Goal: Information Seeking & Learning: Learn about a topic

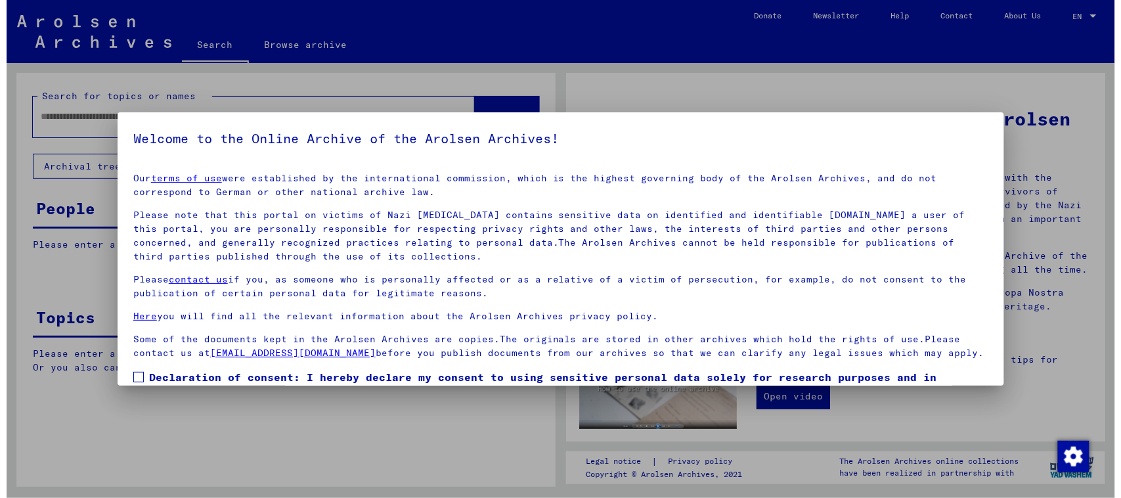
scroll to position [77, 0]
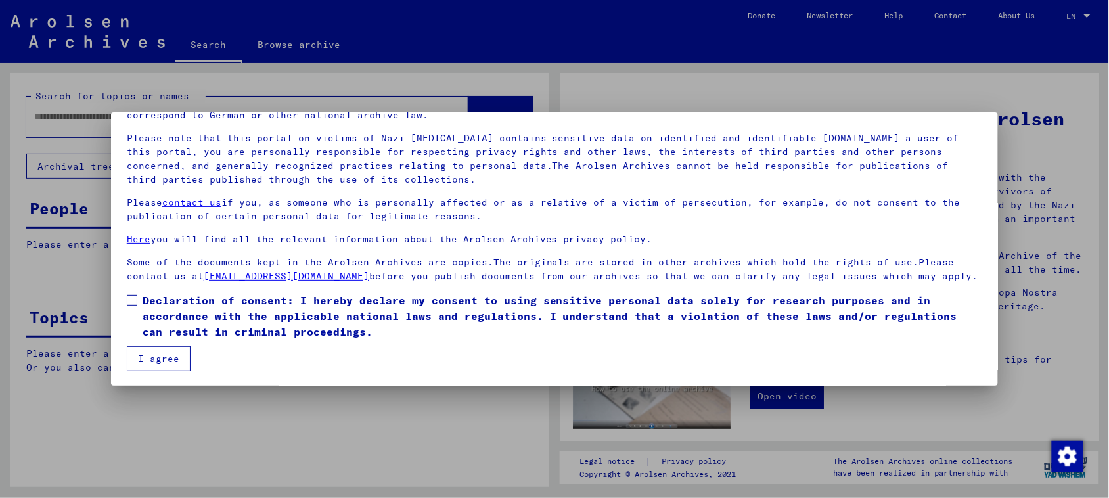
click at [145, 351] on button "I agree" at bounding box center [159, 358] width 64 height 25
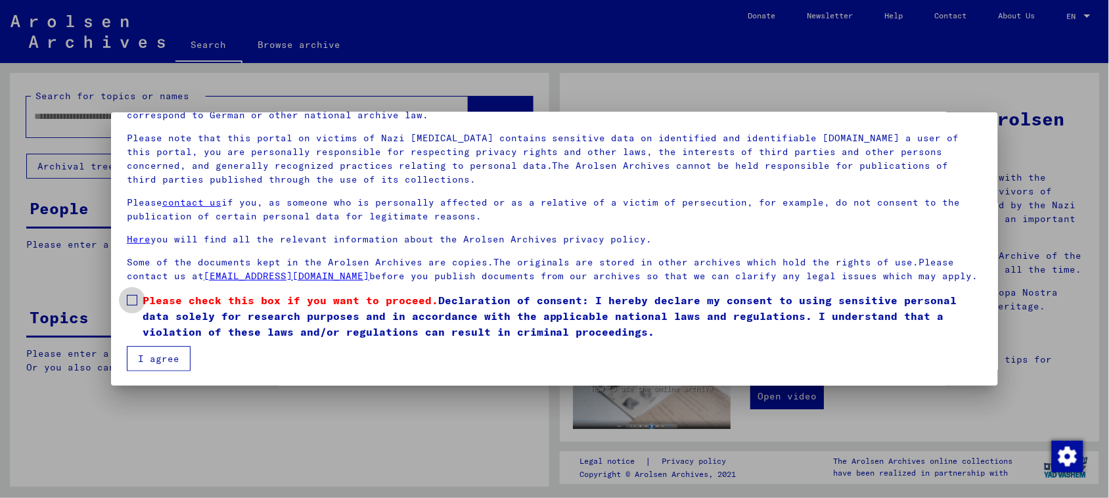
click at [129, 296] on span at bounding box center [132, 300] width 11 height 11
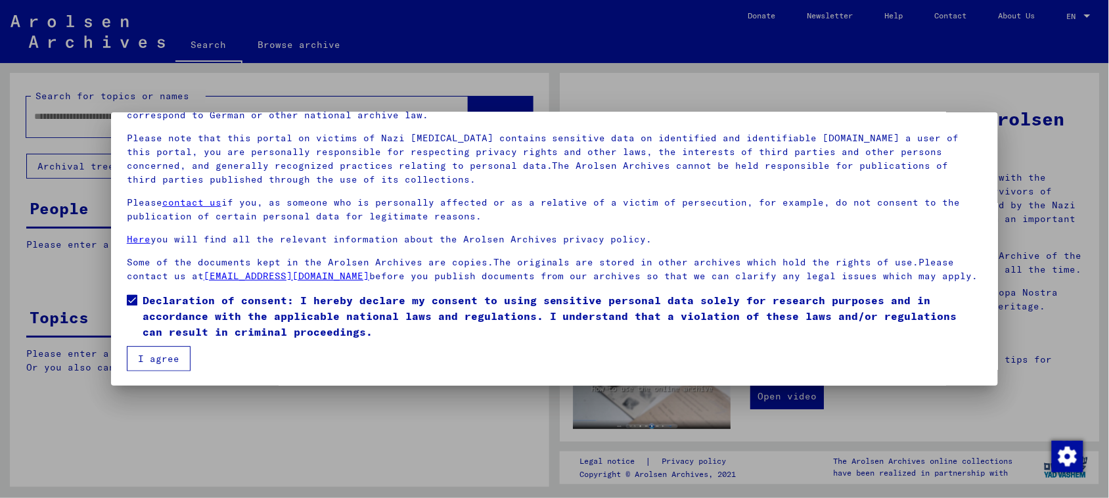
click at [139, 357] on button "I agree" at bounding box center [159, 358] width 64 height 25
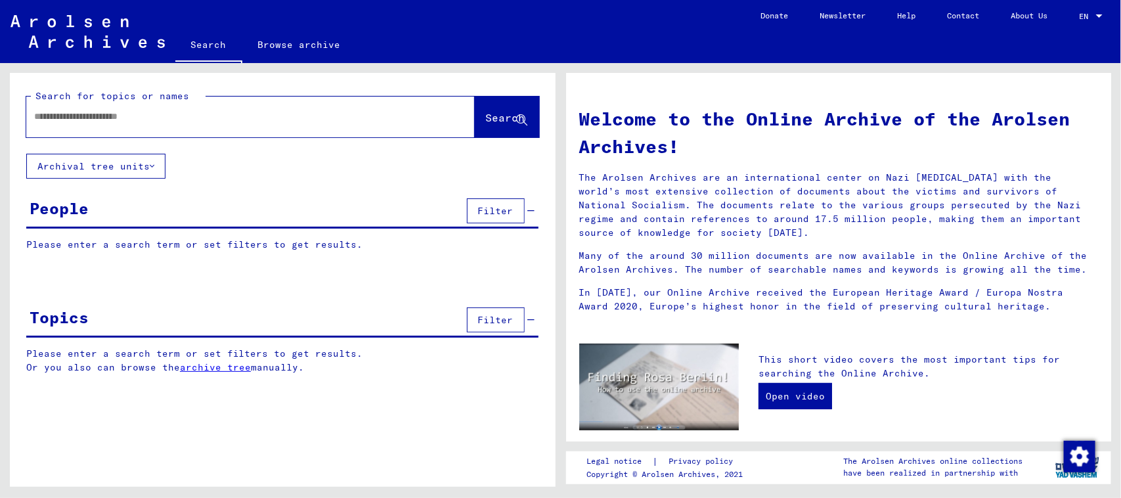
click at [102, 116] on input "text" at bounding box center [234, 117] width 401 height 14
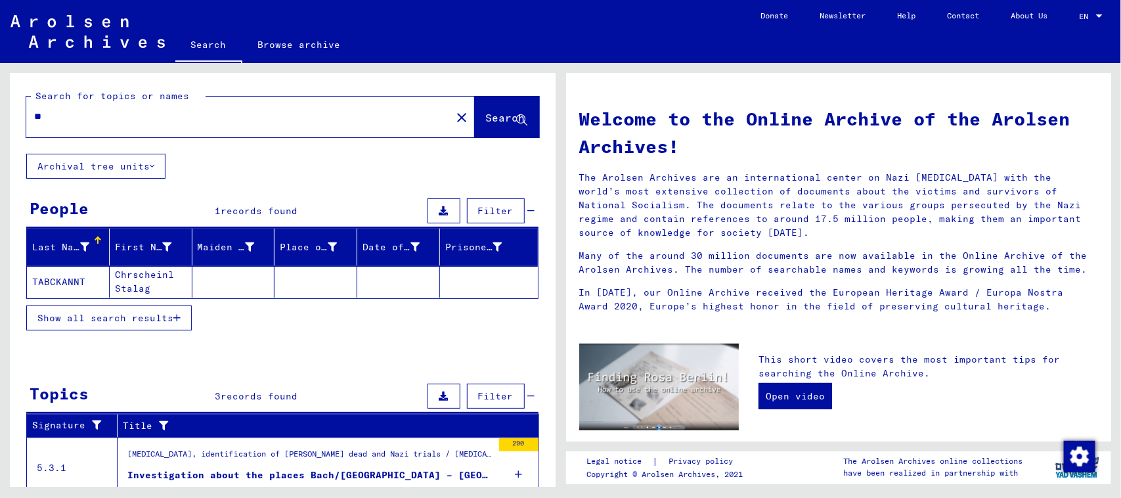
type input "*"
paste input "**********"
click at [486, 119] on span "Search" at bounding box center [505, 117] width 39 height 13
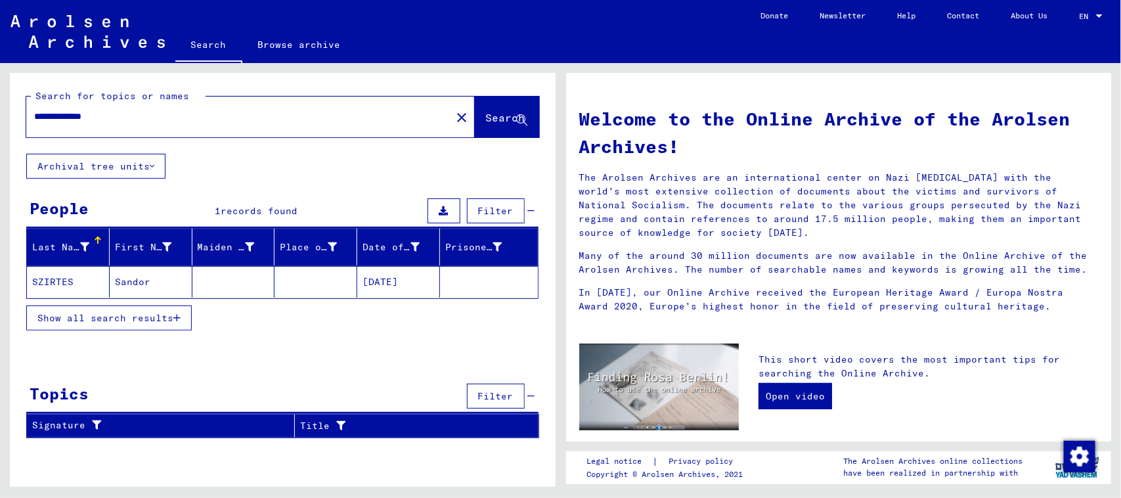
click at [163, 317] on span "Show all search results" at bounding box center [105, 318] width 136 height 12
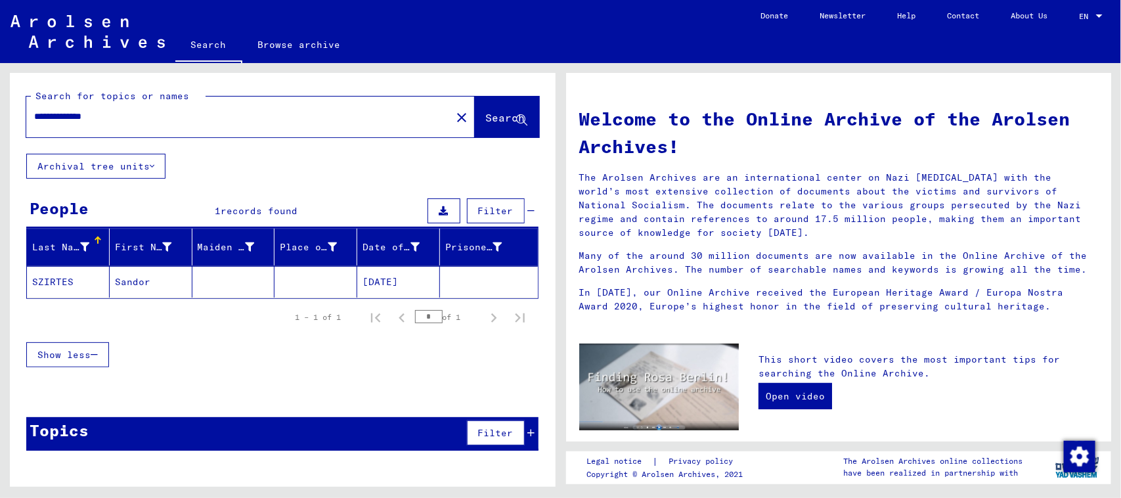
click at [133, 117] on input "**********" at bounding box center [234, 117] width 401 height 14
type input "*"
paste input "**********"
click at [78, 116] on input "**********" at bounding box center [234, 117] width 401 height 14
type input "****"
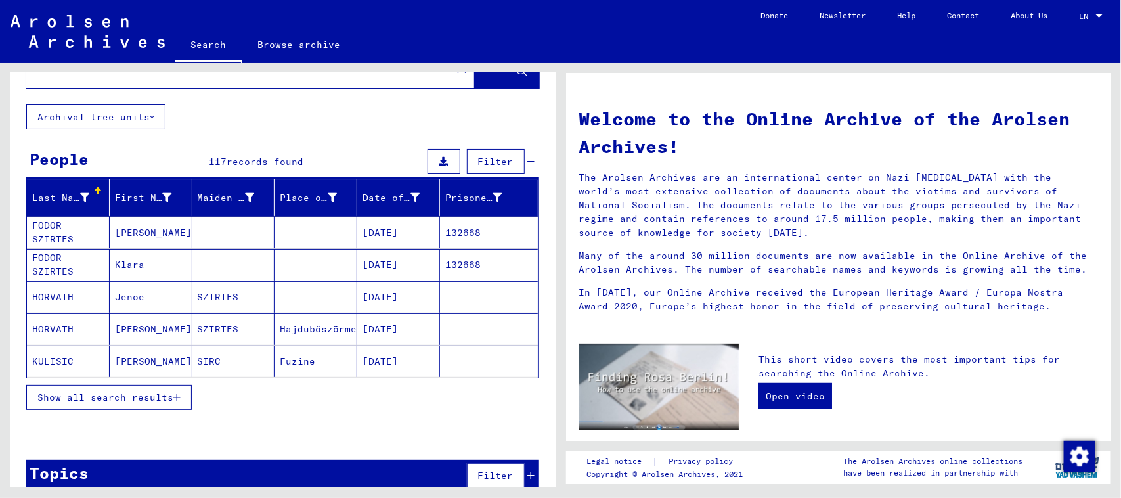
scroll to position [71, 0]
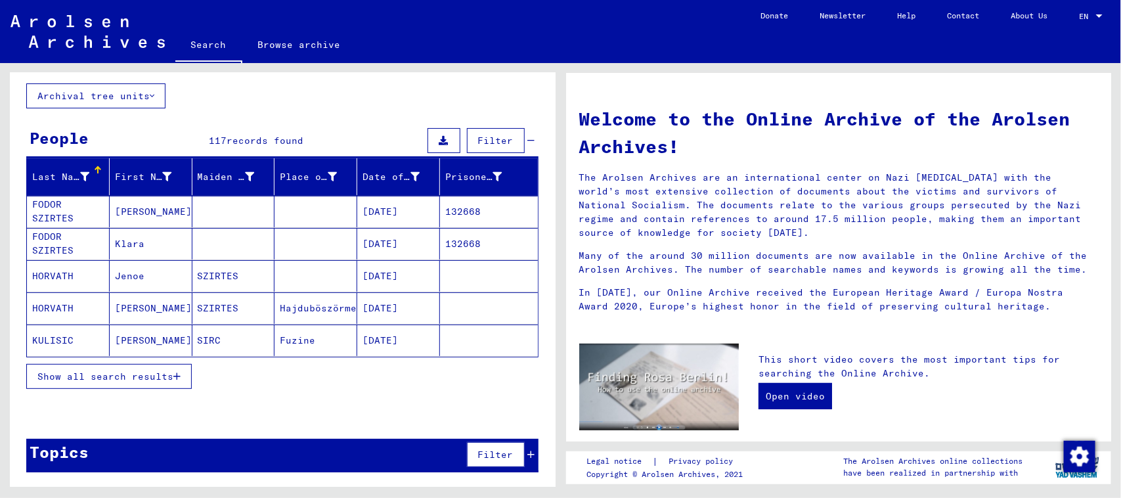
click at [122, 372] on span "Show all search results" at bounding box center [105, 376] width 136 height 12
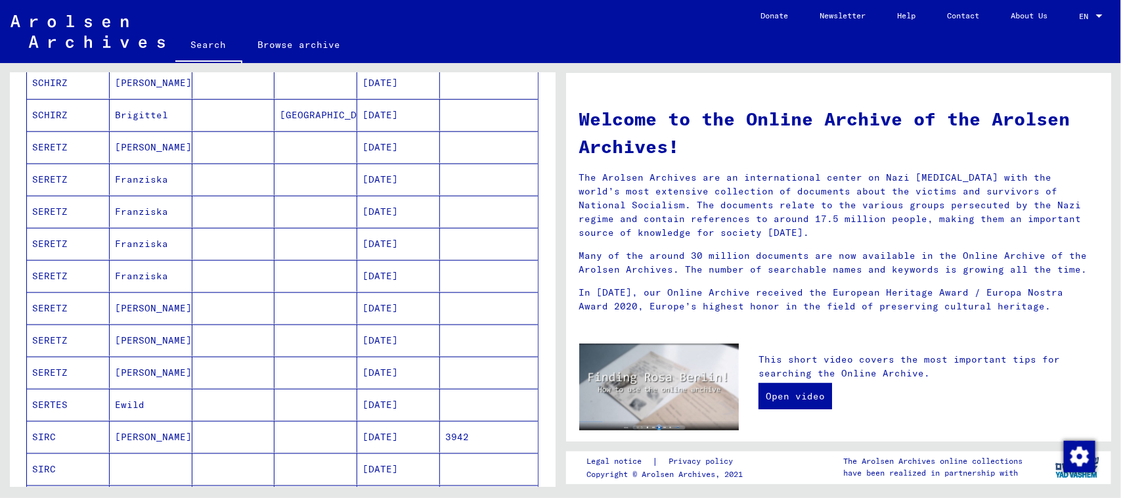
scroll to position [646, 0]
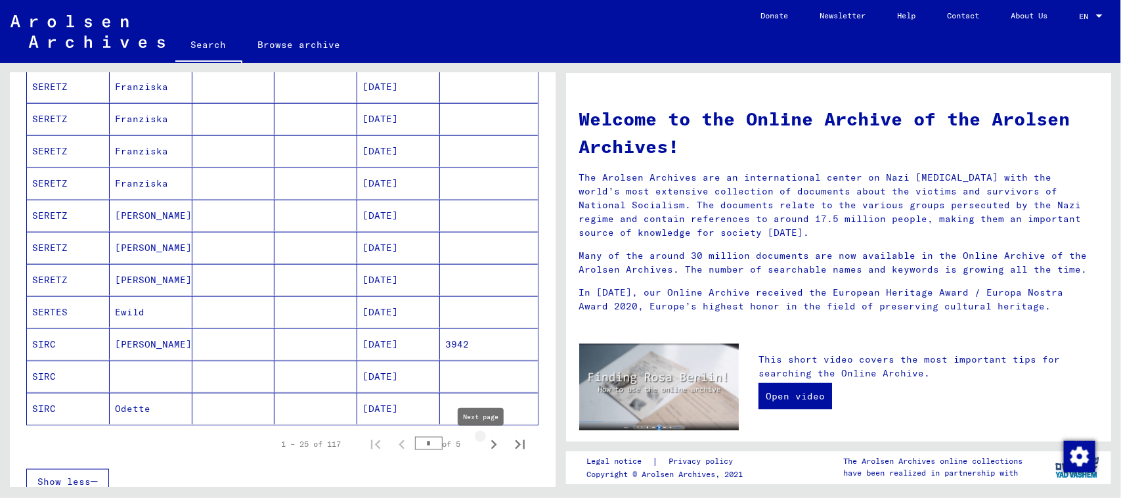
click at [485, 452] on icon "Next page" at bounding box center [494, 444] width 18 height 18
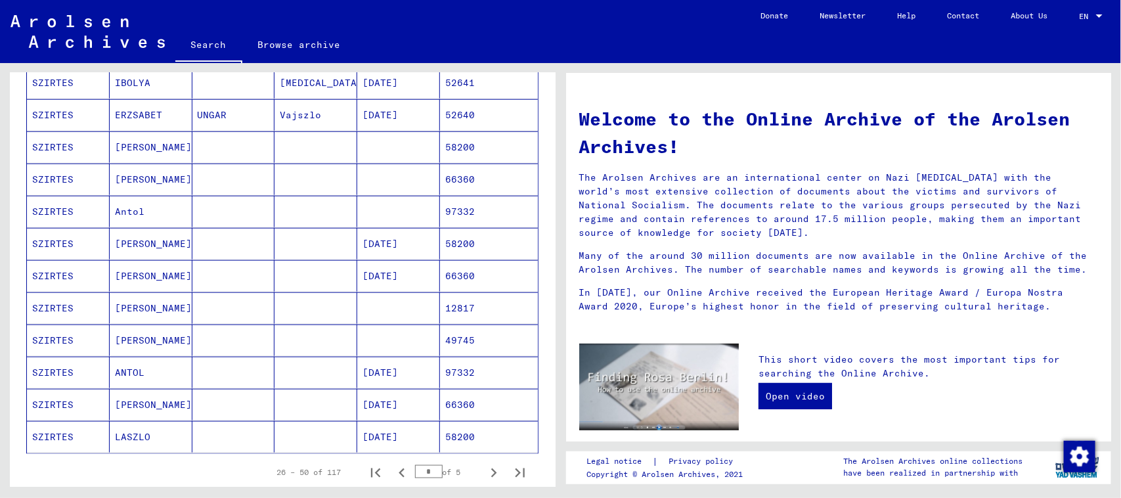
scroll to position [754, 0]
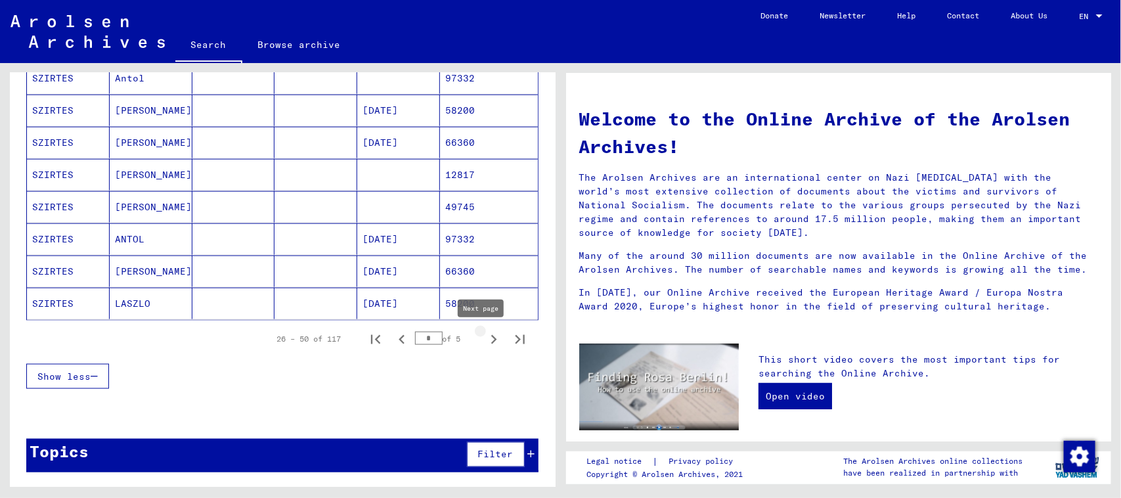
click at [485, 340] on icon "Next page" at bounding box center [494, 339] width 18 height 18
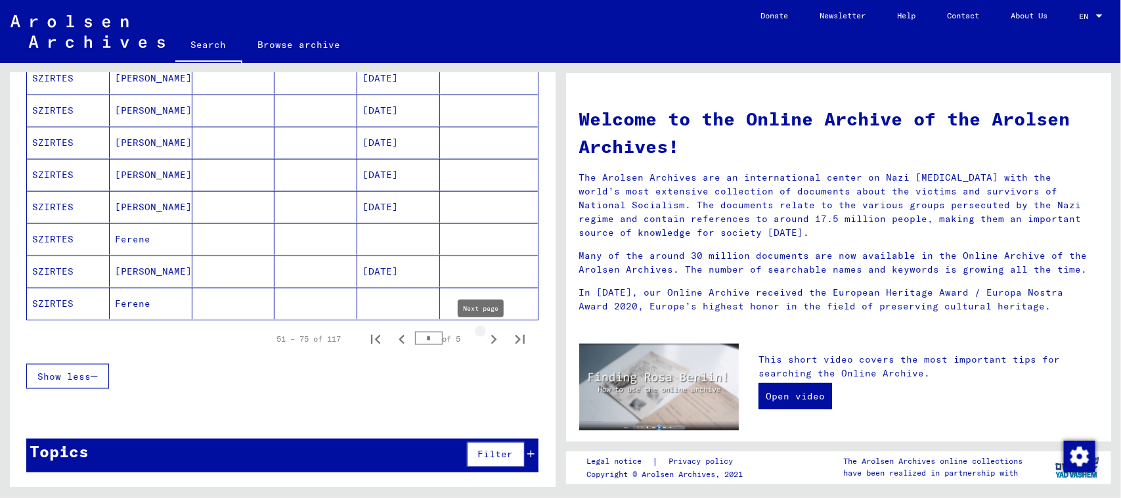
click at [485, 339] on icon "Next page" at bounding box center [494, 339] width 18 height 18
click at [486, 336] on icon "Next page" at bounding box center [494, 339] width 18 height 18
type input "*"
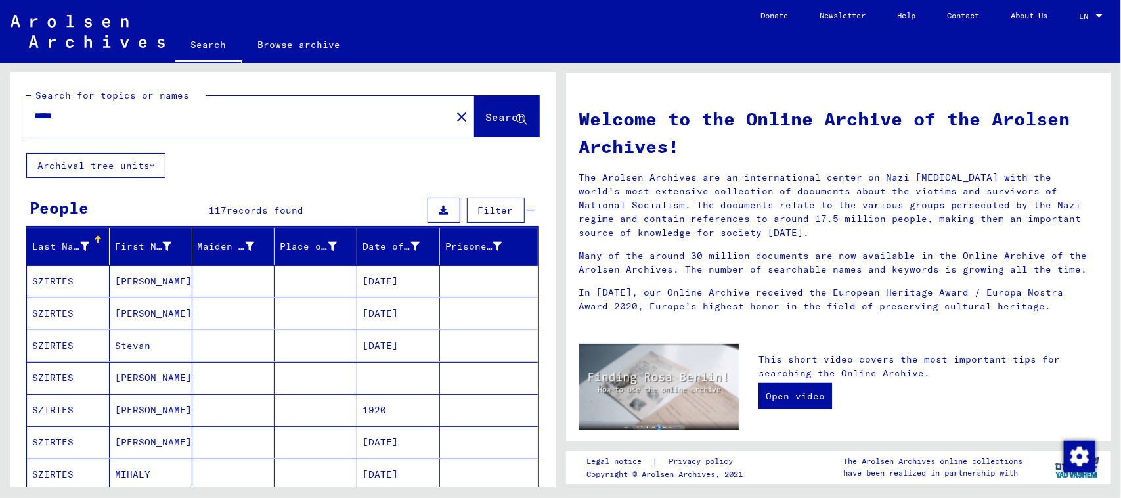
scroll to position [0, 0]
click at [454, 116] on mat-icon "close" at bounding box center [462, 118] width 16 height 16
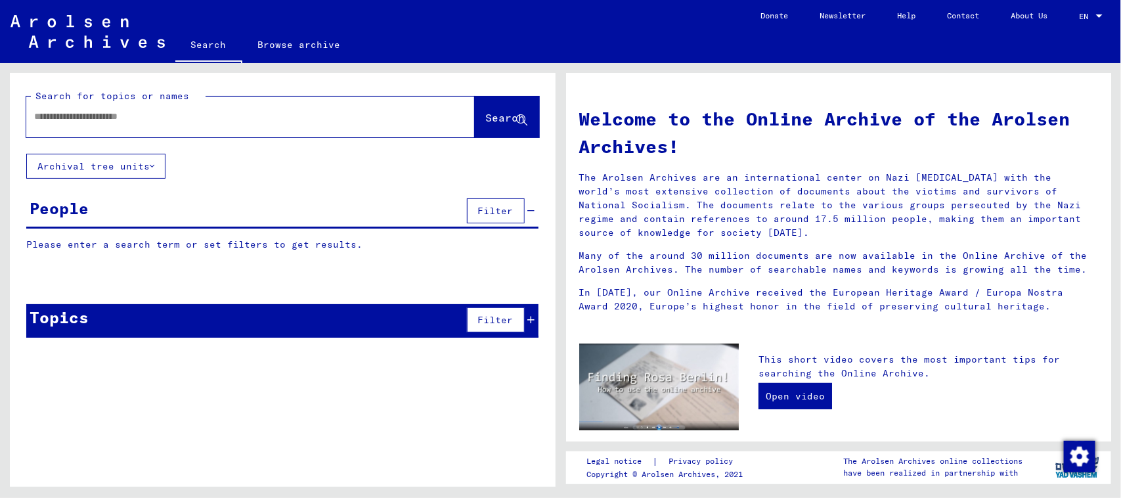
click at [164, 108] on div at bounding box center [230, 117] width 409 height 30
click at [152, 113] on input "text" at bounding box center [234, 117] width 401 height 14
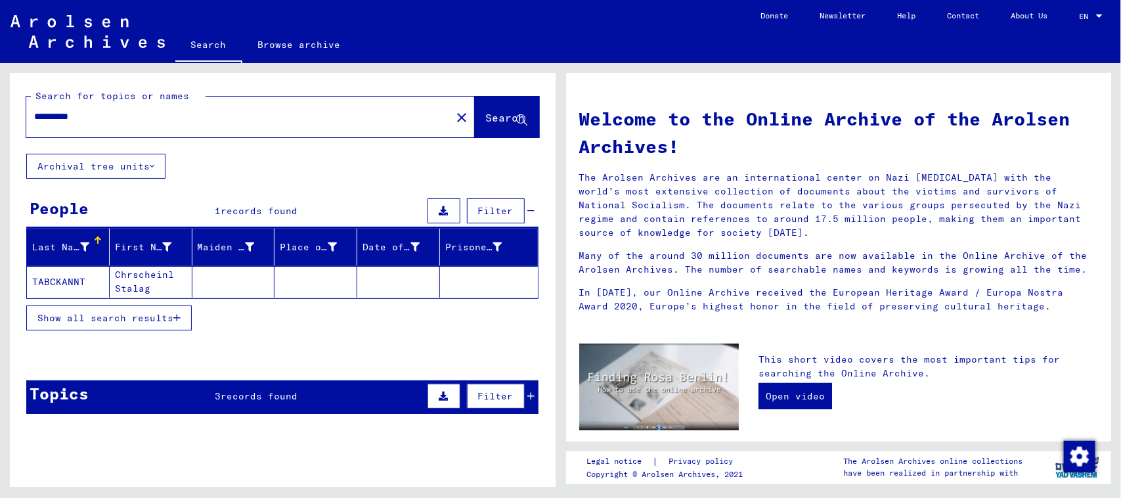
click at [79, 317] on span "Show all search results" at bounding box center [105, 318] width 136 height 12
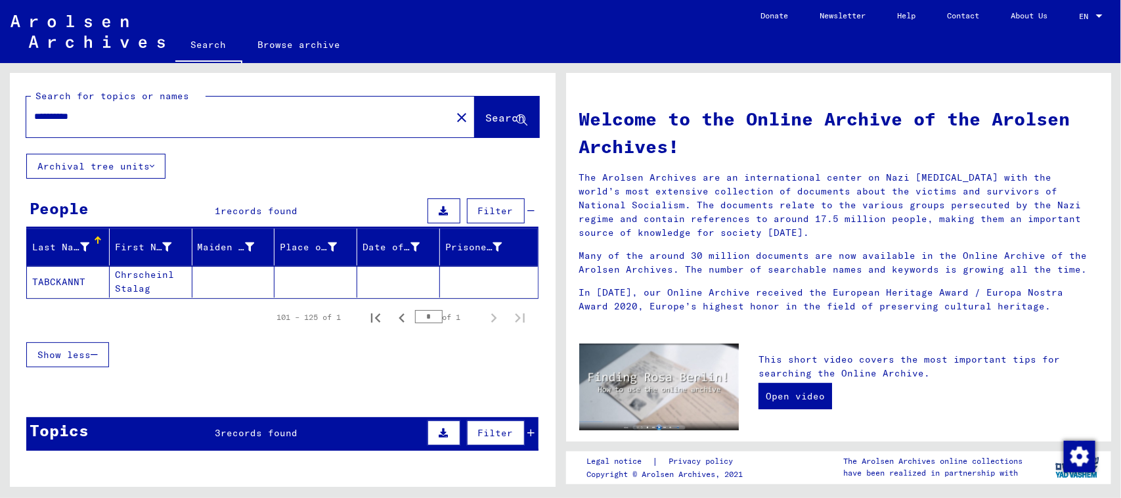
click at [140, 277] on mat-cell "Chrscheinl Stalag" at bounding box center [151, 282] width 83 height 32
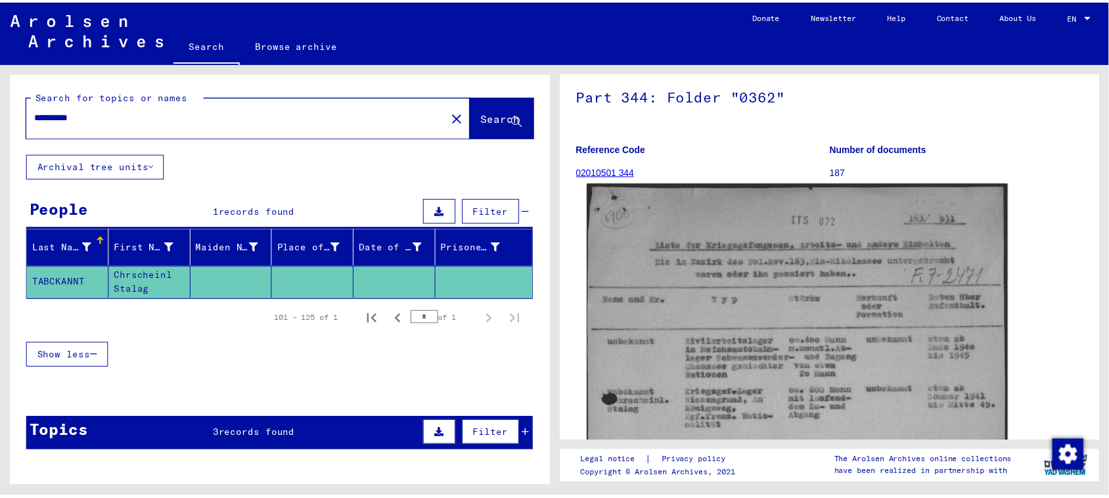
scroll to position [246, 0]
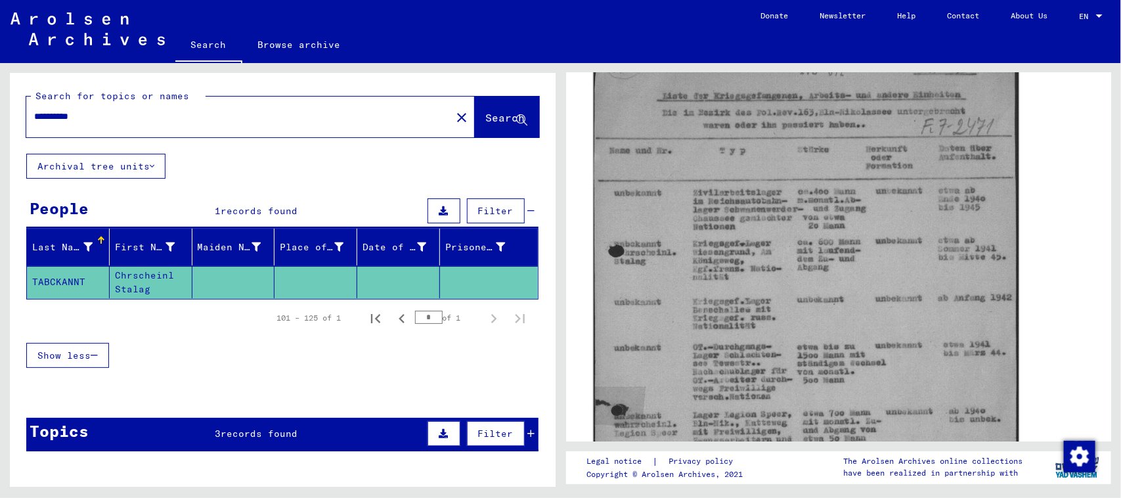
click at [852, 358] on img at bounding box center [805, 332] width 425 height 598
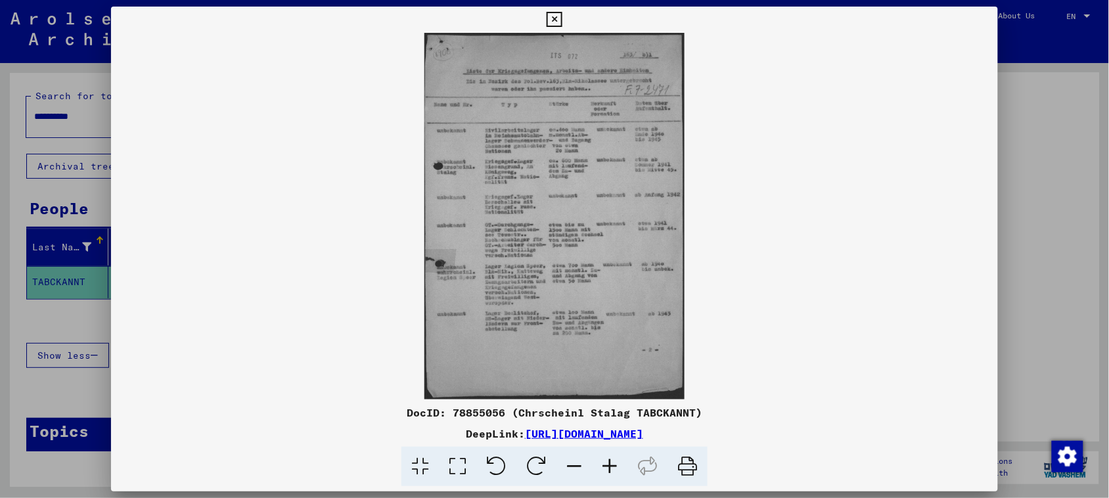
click at [616, 457] on icon at bounding box center [609, 467] width 35 height 40
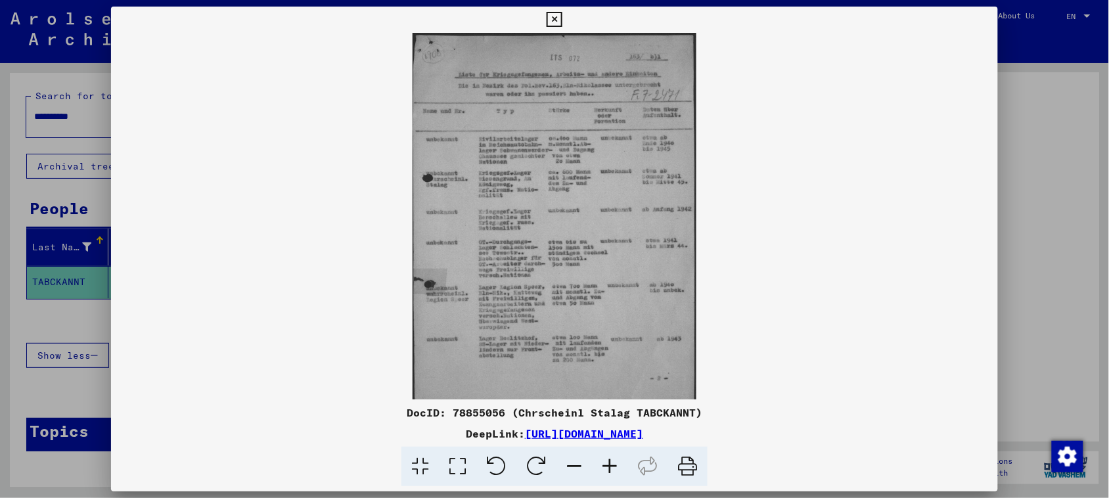
click at [615, 458] on icon at bounding box center [609, 467] width 35 height 40
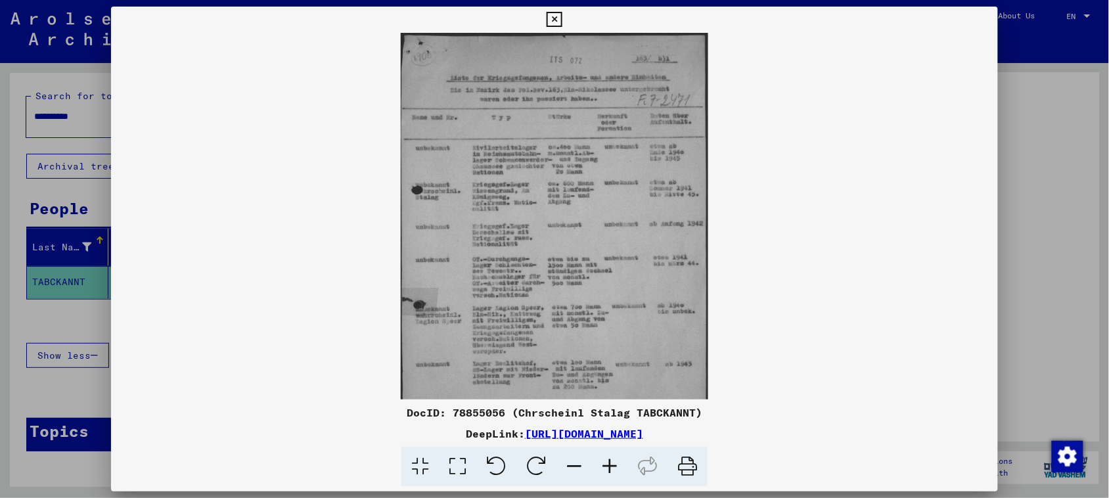
click at [608, 462] on icon at bounding box center [609, 467] width 35 height 40
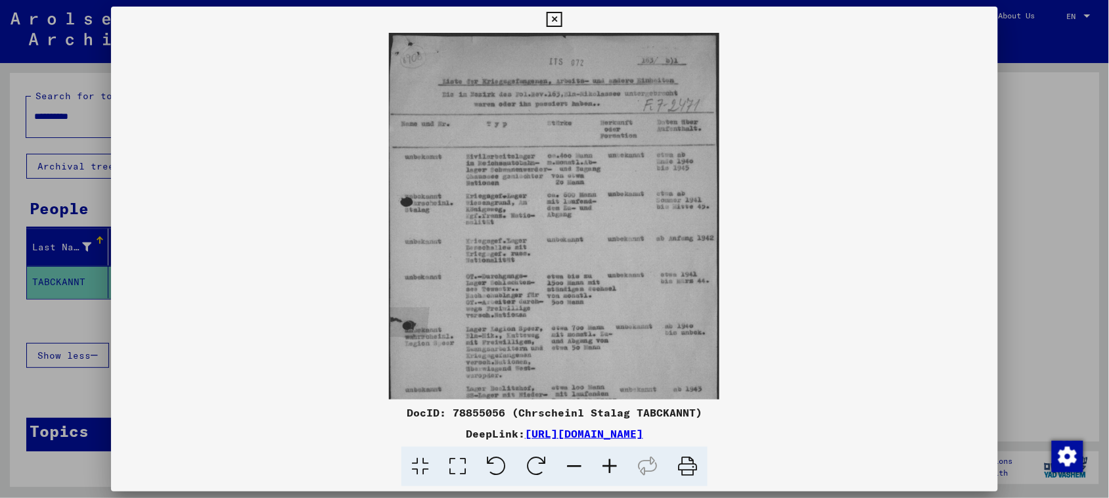
click at [608, 462] on icon at bounding box center [609, 467] width 35 height 40
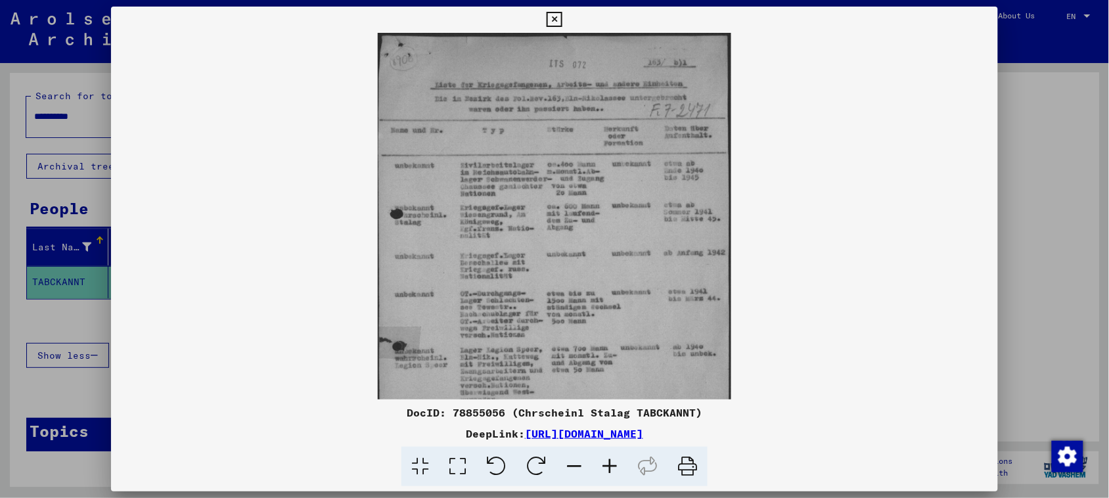
click at [608, 462] on icon at bounding box center [609, 467] width 35 height 40
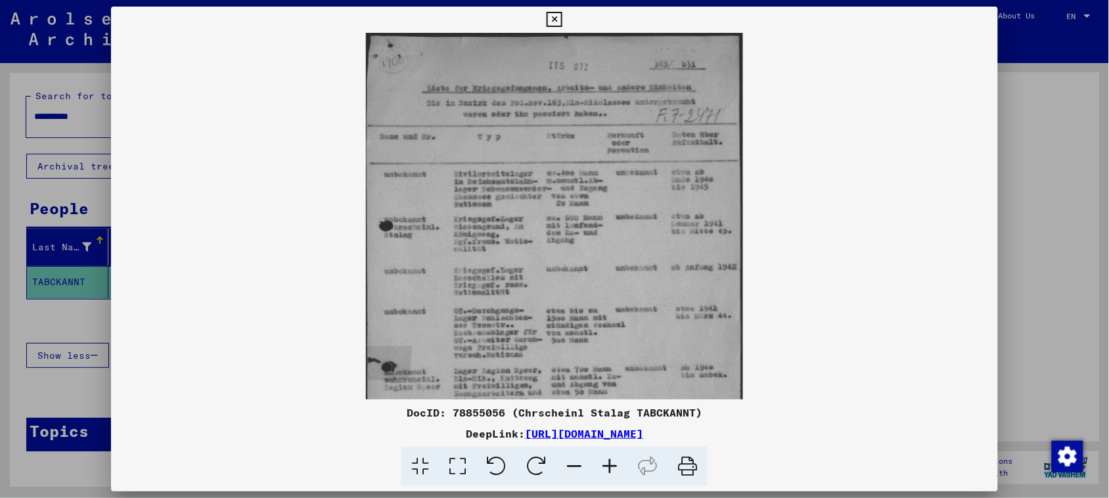
click at [608, 462] on icon at bounding box center [609, 467] width 35 height 40
click at [608, 461] on icon at bounding box center [609, 467] width 35 height 40
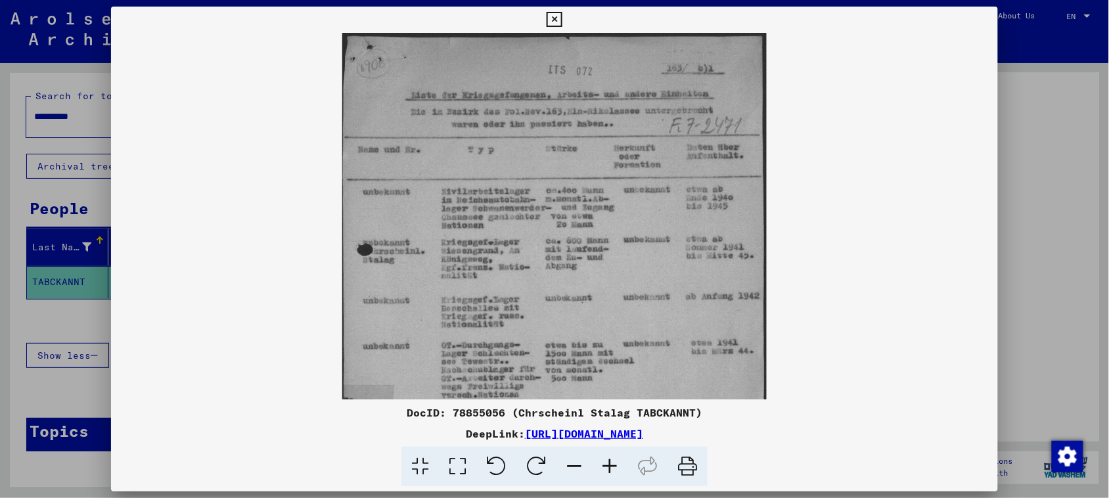
click at [608, 461] on icon at bounding box center [609, 467] width 35 height 40
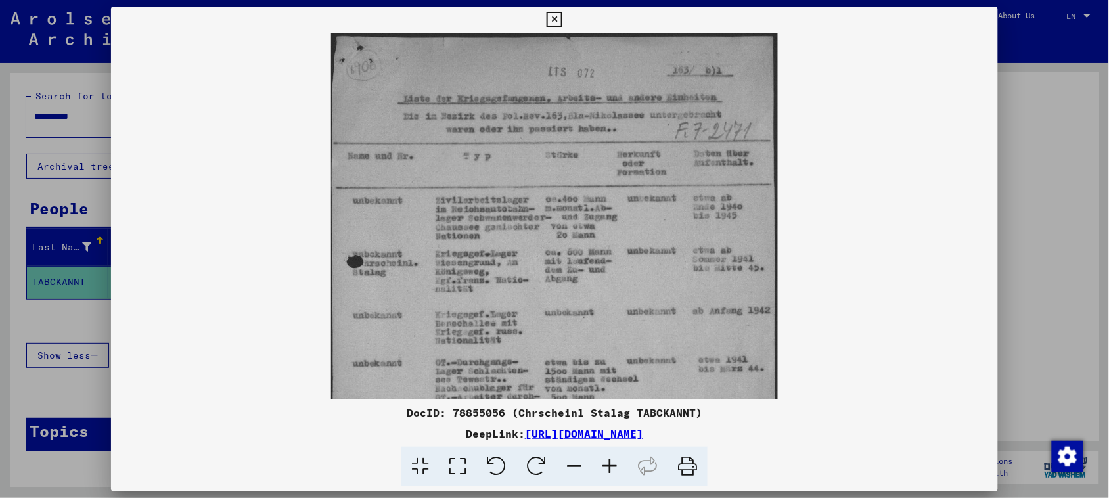
click at [608, 461] on icon at bounding box center [609, 467] width 35 height 40
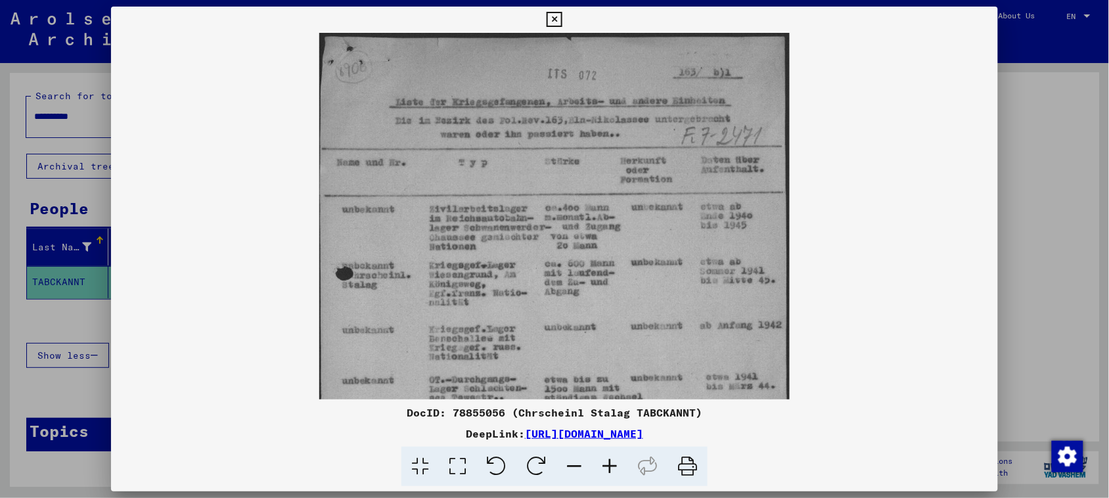
click at [608, 461] on icon at bounding box center [609, 467] width 35 height 40
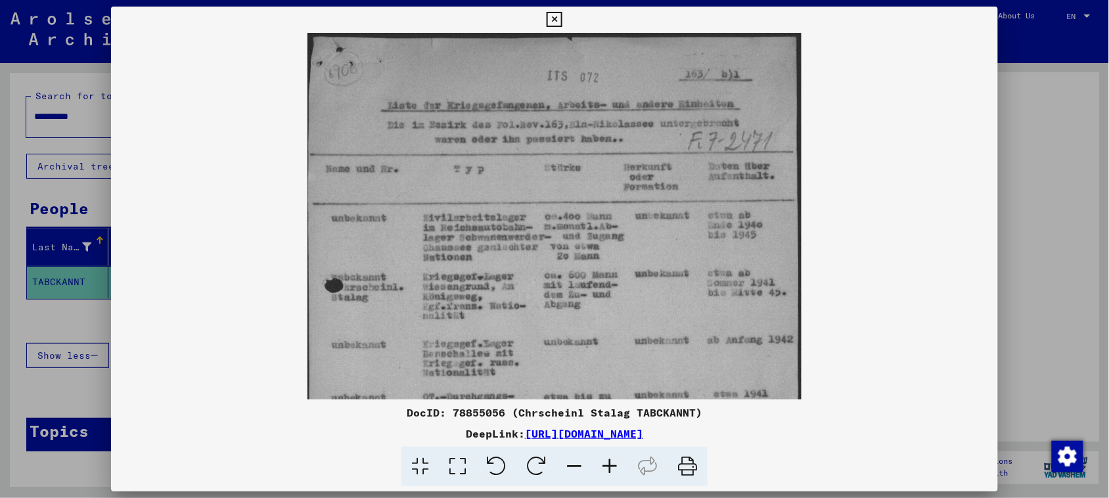
click at [608, 461] on icon at bounding box center [609, 467] width 35 height 40
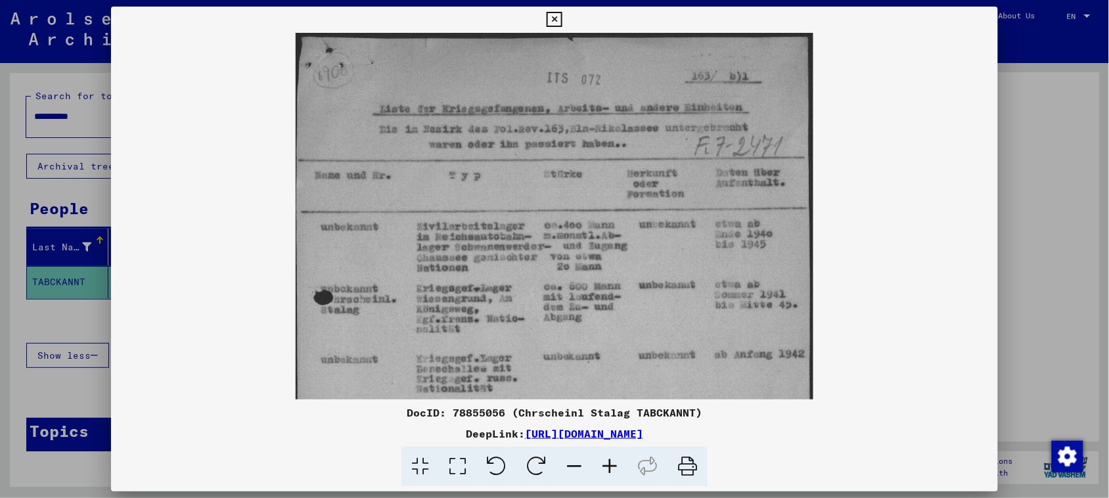
click at [608, 461] on icon at bounding box center [609, 467] width 35 height 40
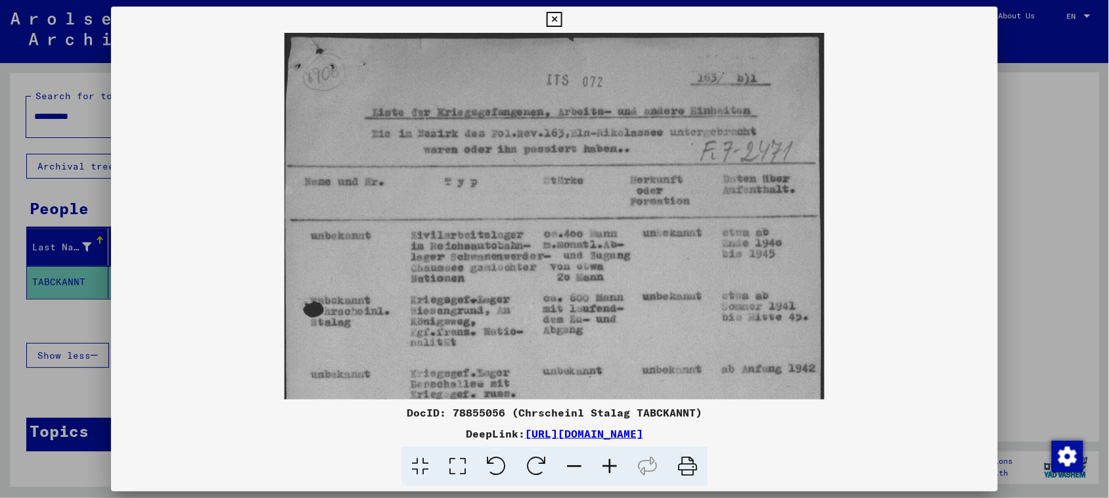
click at [608, 461] on icon at bounding box center [609, 467] width 35 height 40
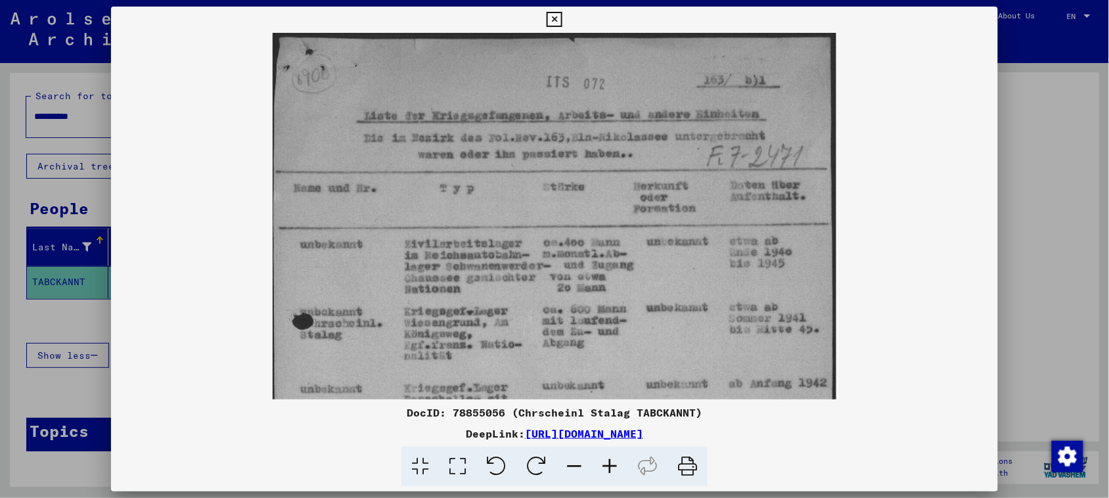
click at [608, 461] on icon at bounding box center [609, 467] width 35 height 40
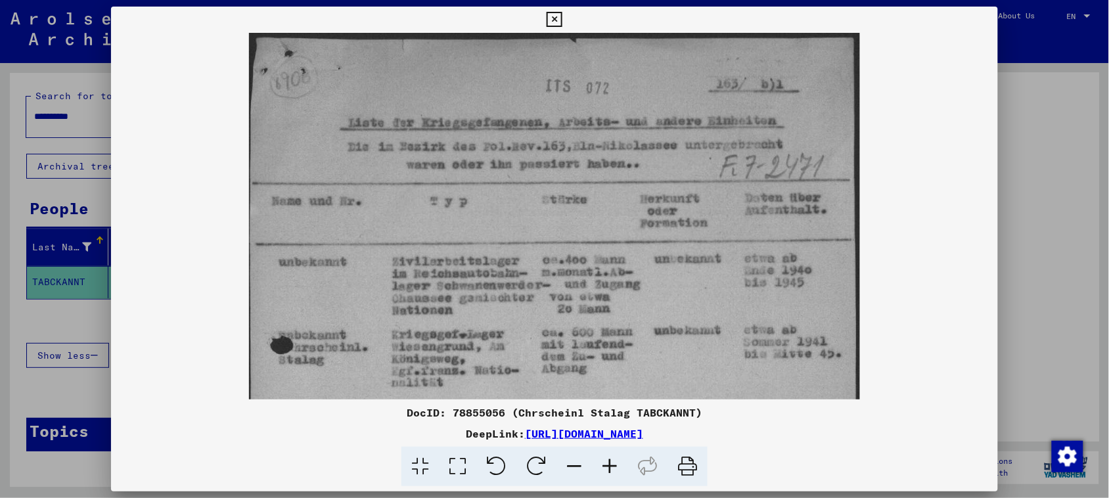
click at [608, 461] on icon at bounding box center [609, 467] width 35 height 40
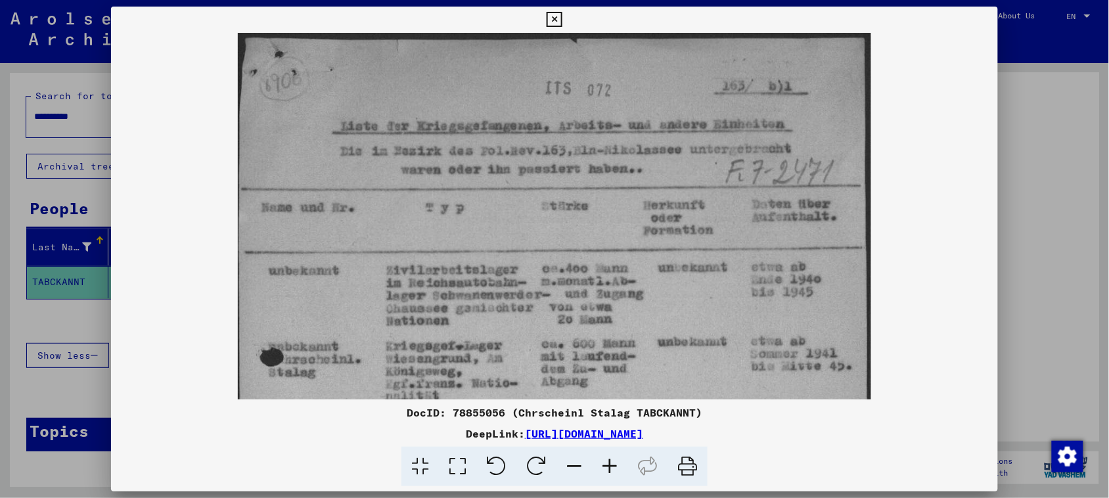
click at [608, 461] on icon at bounding box center [609, 467] width 35 height 40
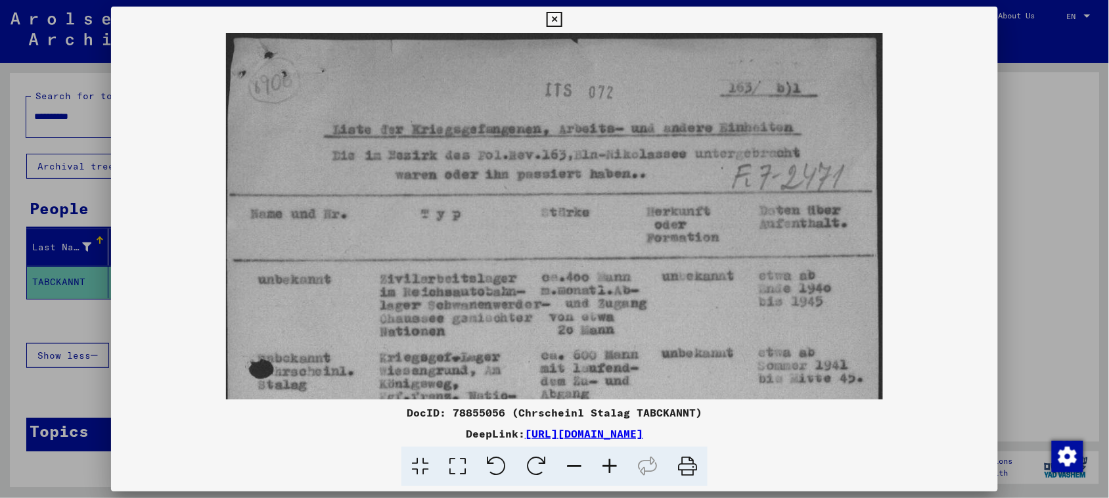
click at [608, 461] on icon at bounding box center [609, 467] width 35 height 40
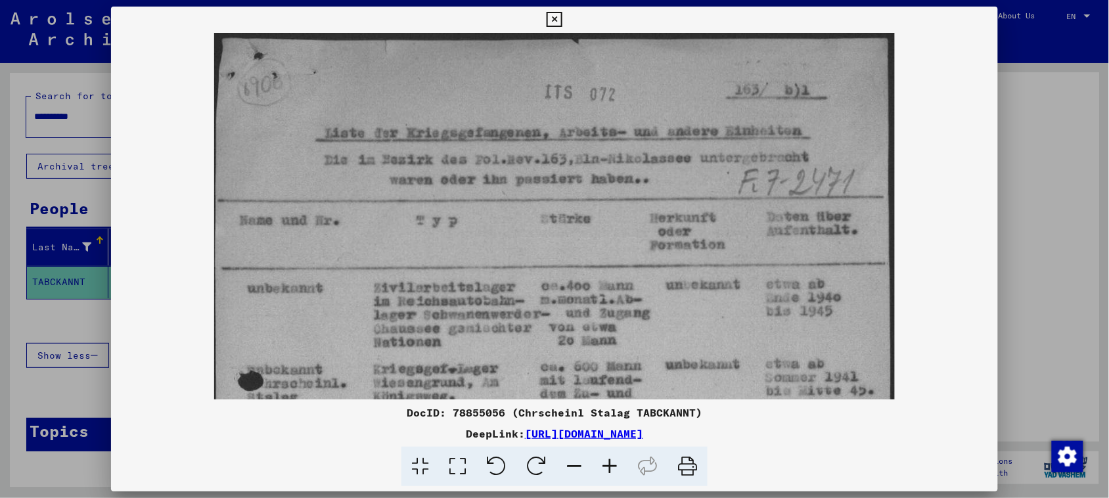
click at [608, 461] on icon at bounding box center [609, 467] width 35 height 40
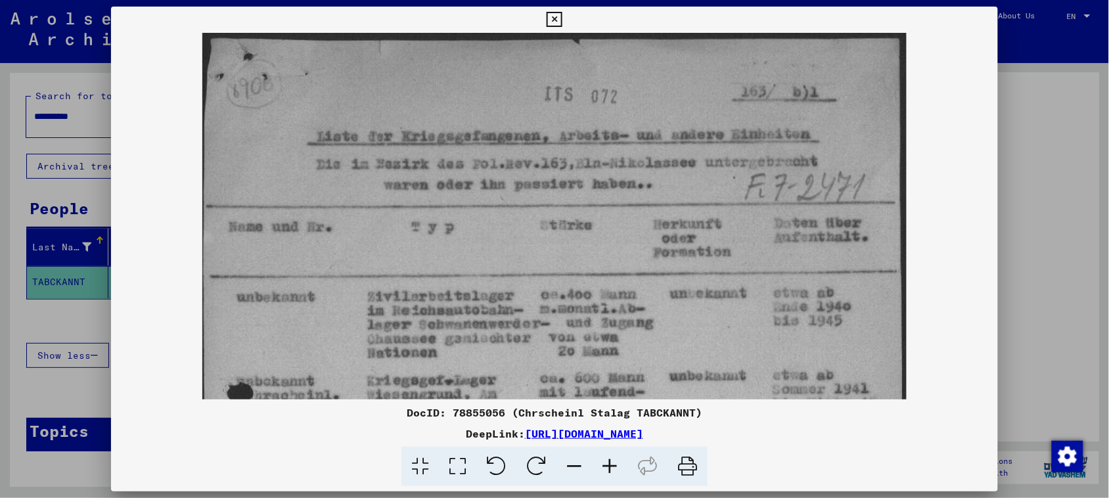
click at [608, 461] on icon at bounding box center [609, 467] width 35 height 40
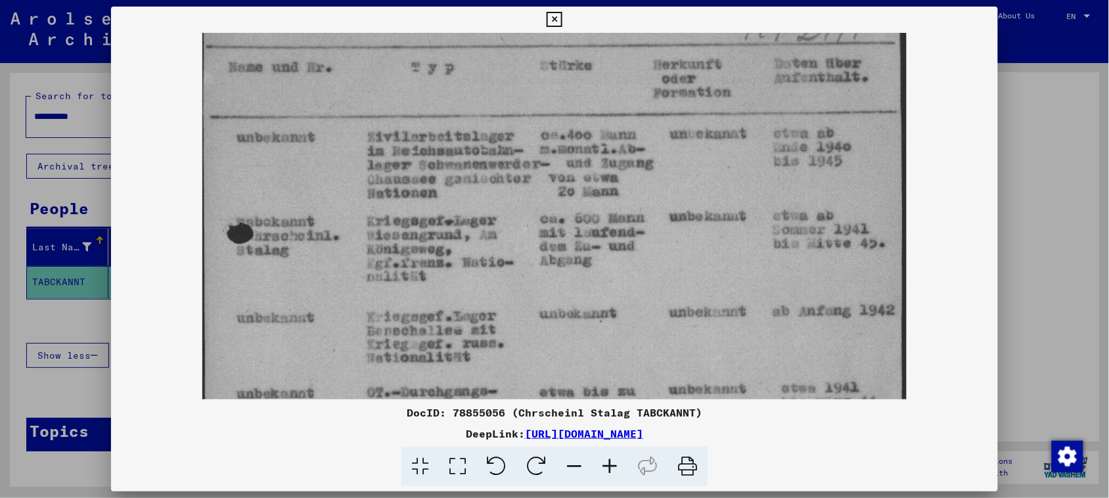
drag, startPoint x: 809, startPoint y: 349, endPoint x: 802, endPoint y: 173, distance: 176.8
click at [803, 174] on img at bounding box center [553, 368] width 703 height 991
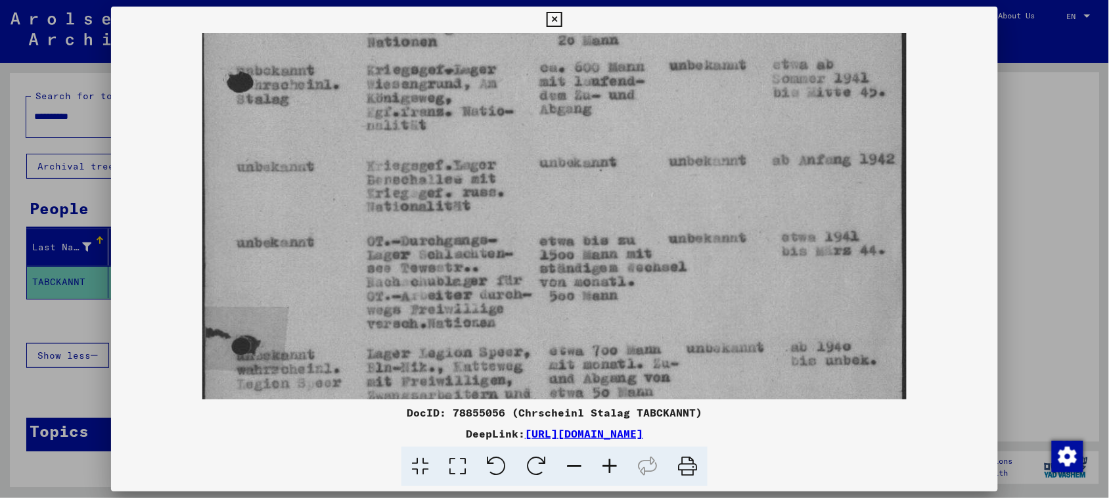
drag, startPoint x: 718, startPoint y: 319, endPoint x: 661, endPoint y: 174, distance: 155.8
click at [662, 174] on img at bounding box center [553, 217] width 703 height 991
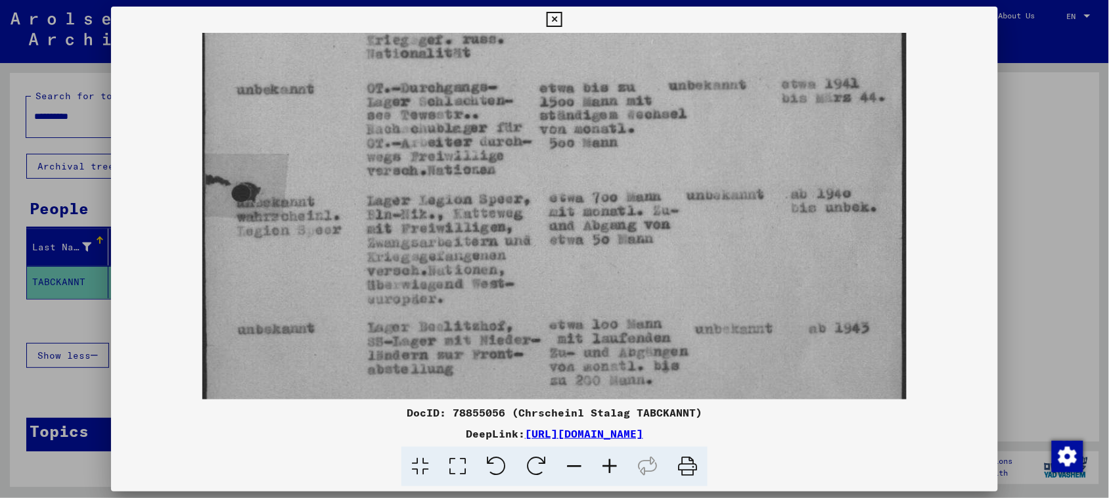
drag, startPoint x: 677, startPoint y: 310, endPoint x: 663, endPoint y: 171, distance: 139.9
click at [667, 160] on img at bounding box center [553, 64] width 703 height 991
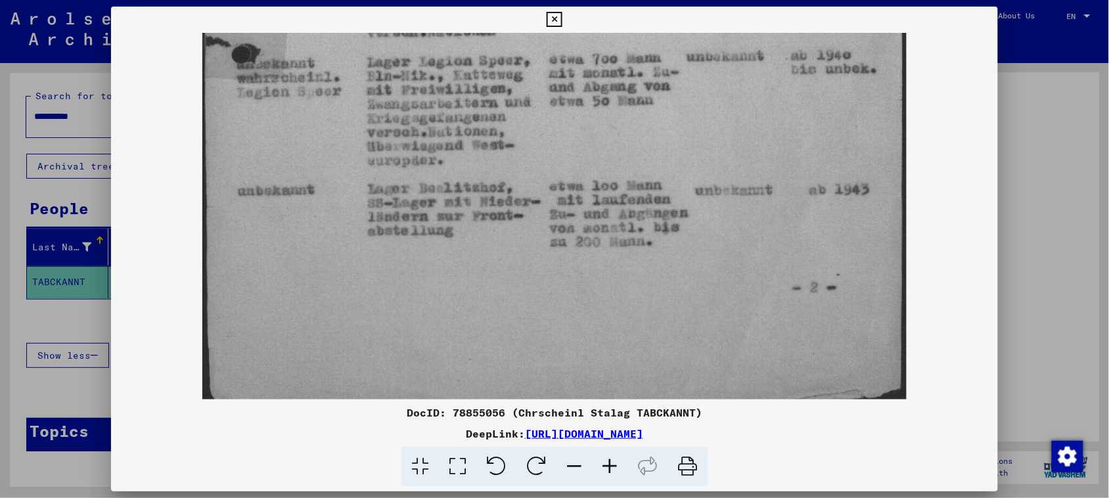
scroll to position [624, 0]
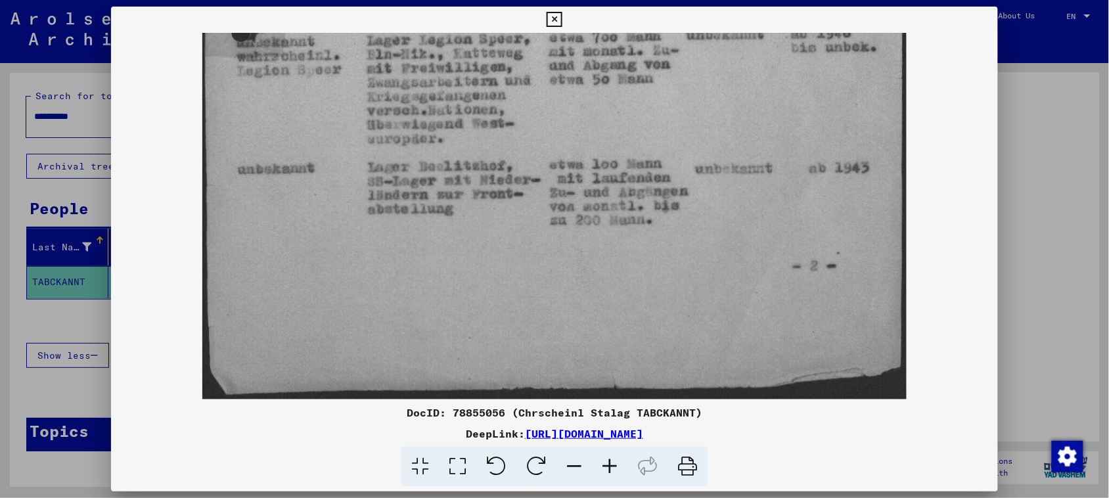
drag, startPoint x: 707, startPoint y: 325, endPoint x: 700, endPoint y: 148, distance: 177.5
click at [412, 464] on icon at bounding box center [419, 467] width 37 height 40
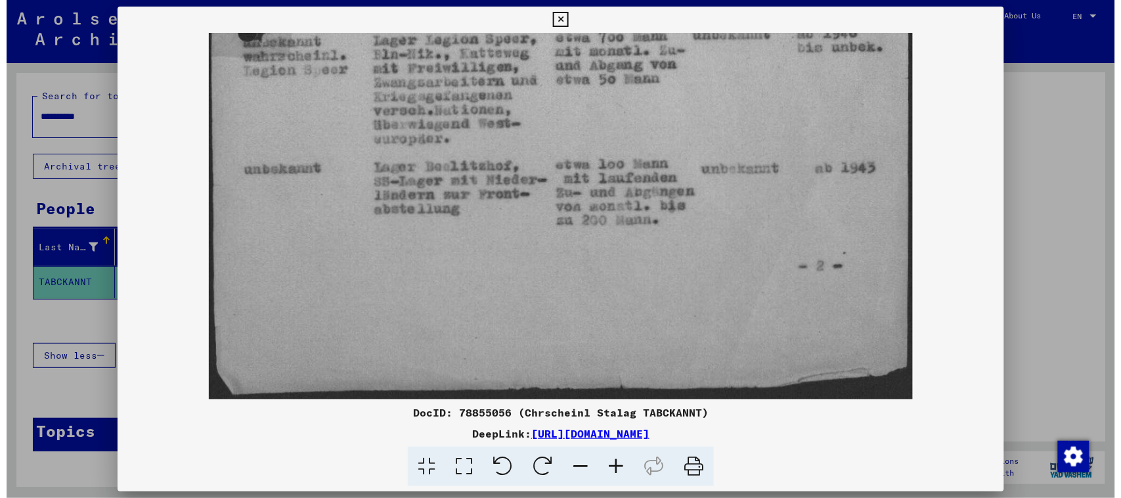
scroll to position [0, 0]
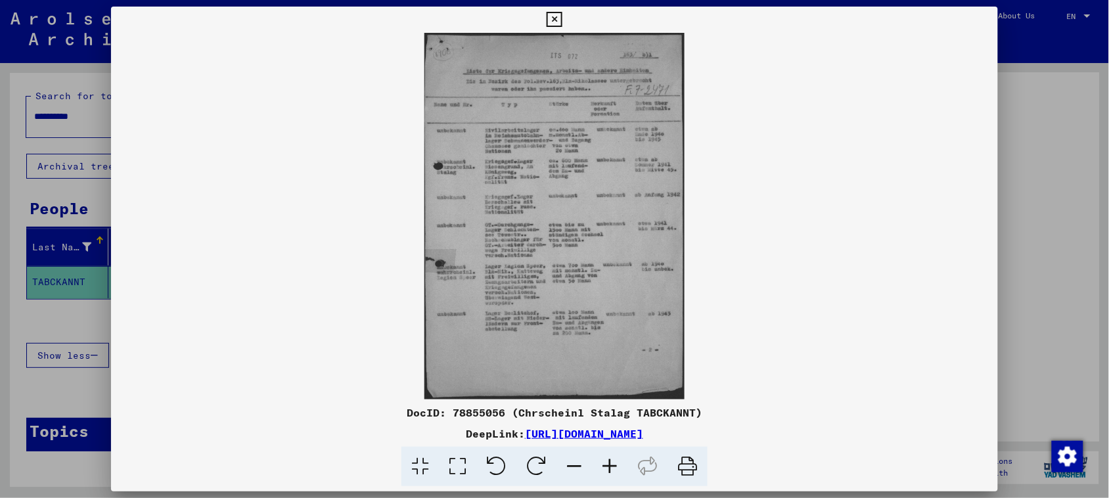
click at [553, 14] on icon at bounding box center [553, 20] width 15 height 16
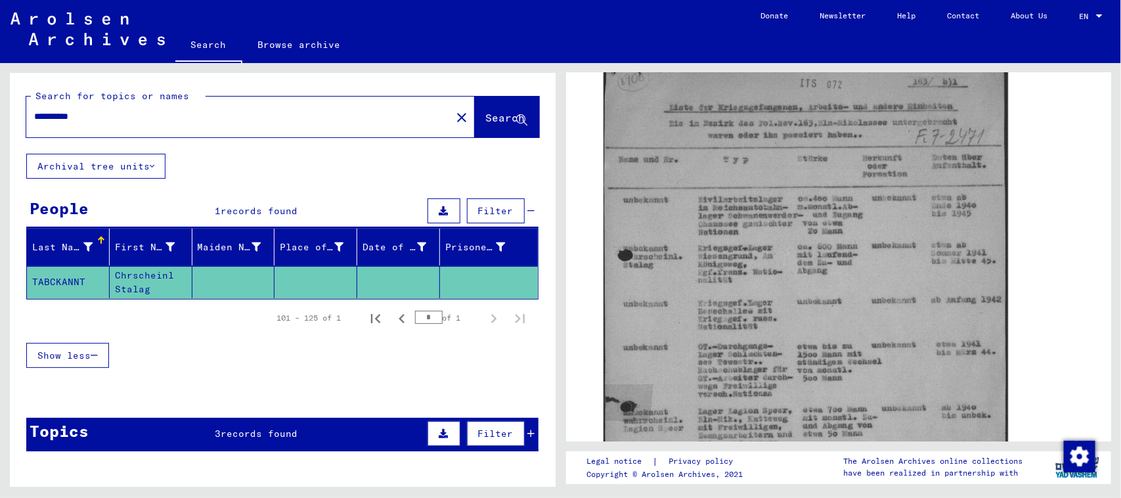
click at [159, 117] on input "**********" at bounding box center [238, 117] width 409 height 14
type input "******"
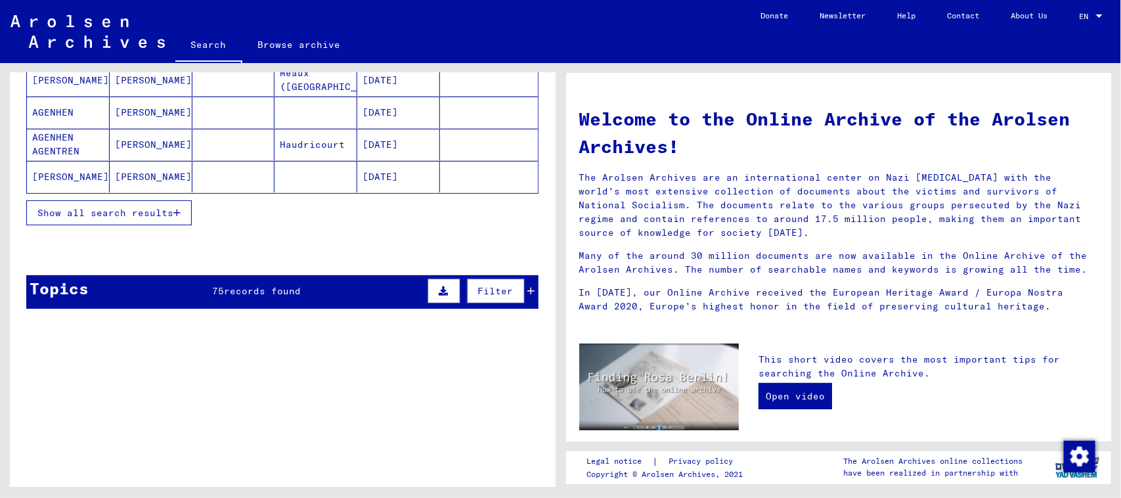
scroll to position [246, 0]
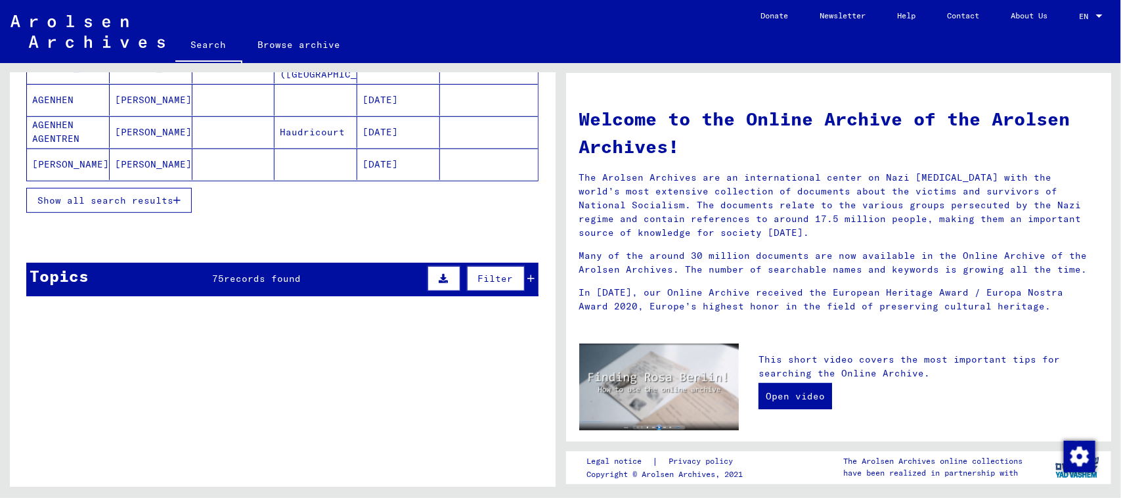
click at [83, 198] on span "Show all search results" at bounding box center [105, 200] width 136 height 12
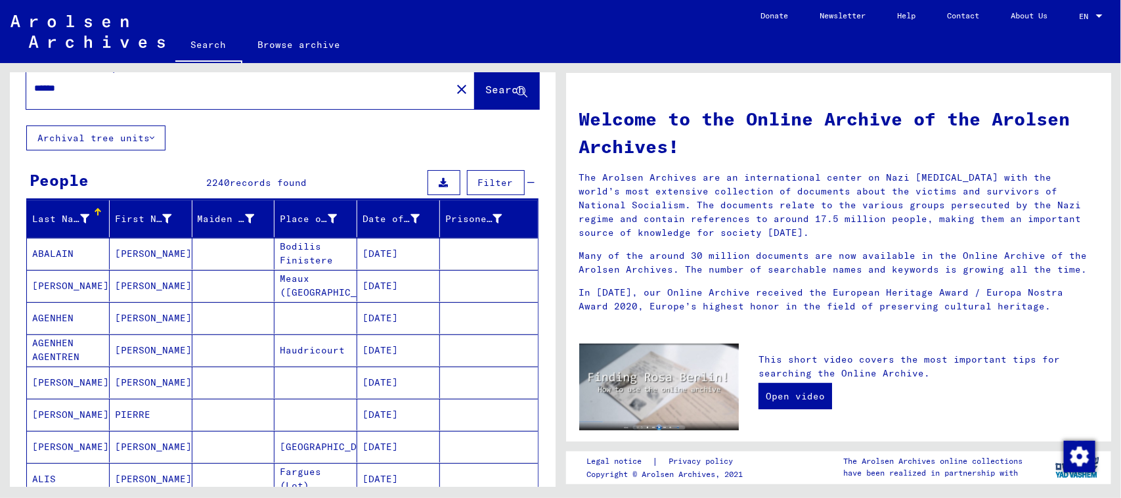
scroll to position [0, 0]
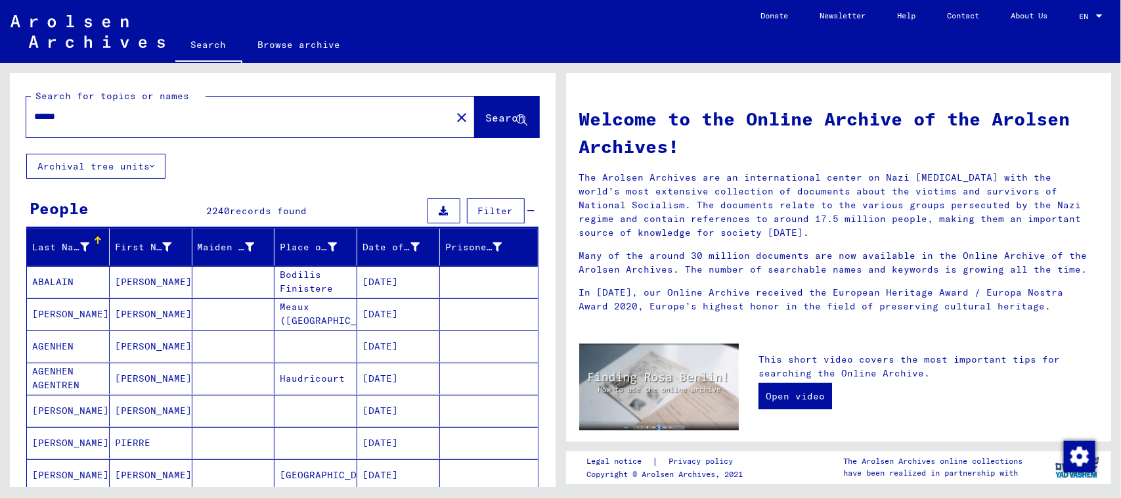
drag, startPoint x: 427, startPoint y: 112, endPoint x: 198, endPoint y: 114, distance: 229.2
click at [449, 112] on button "close" at bounding box center [462, 117] width 26 height 26
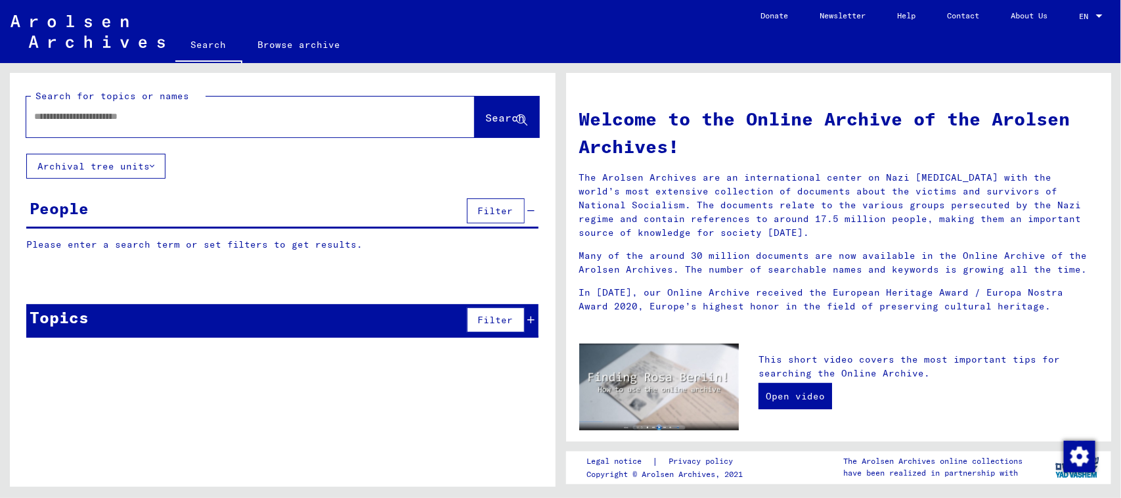
click at [198, 114] on input "text" at bounding box center [234, 117] width 401 height 14
type input "********"
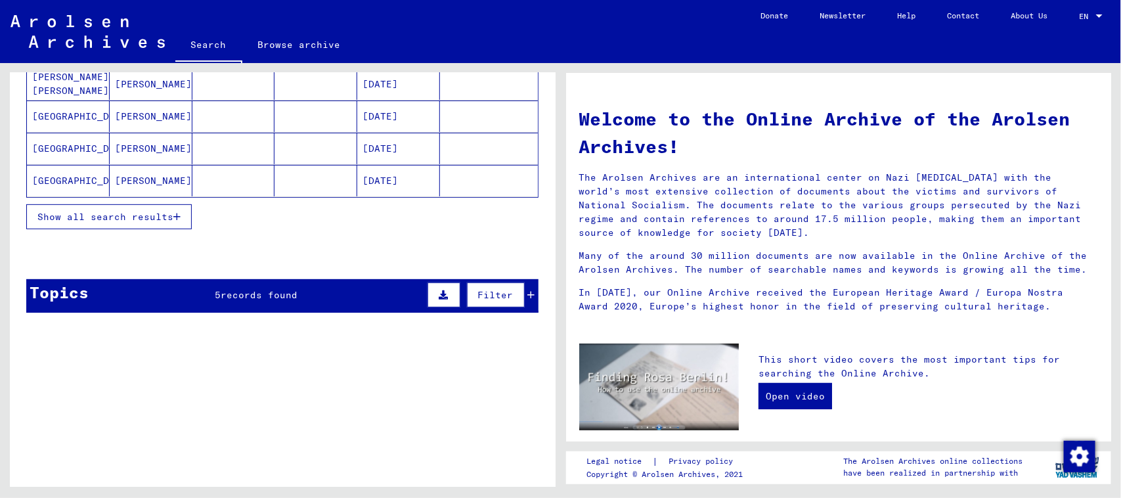
scroll to position [246, 0]
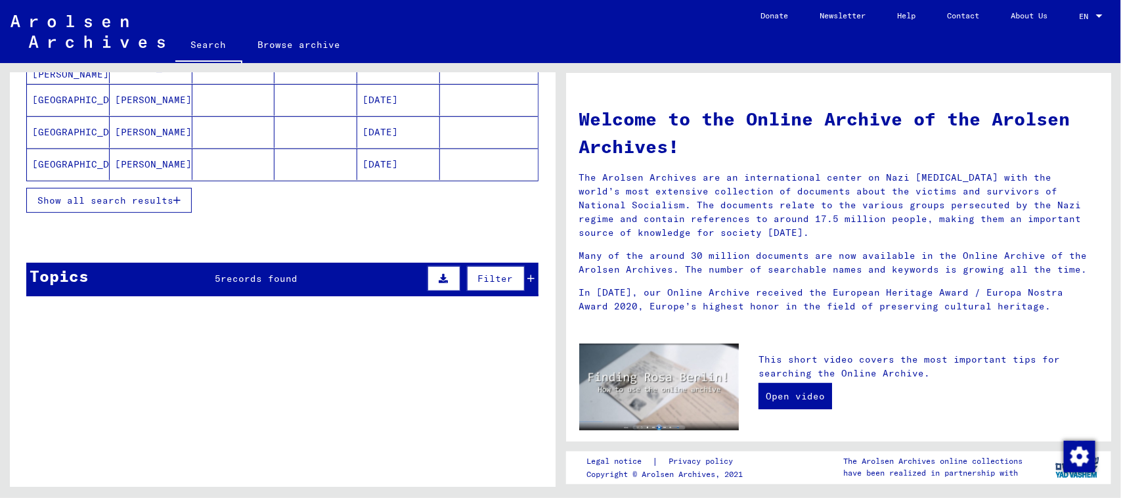
click at [106, 270] on div "Topics 5 records found Filter" at bounding box center [282, 279] width 512 height 33
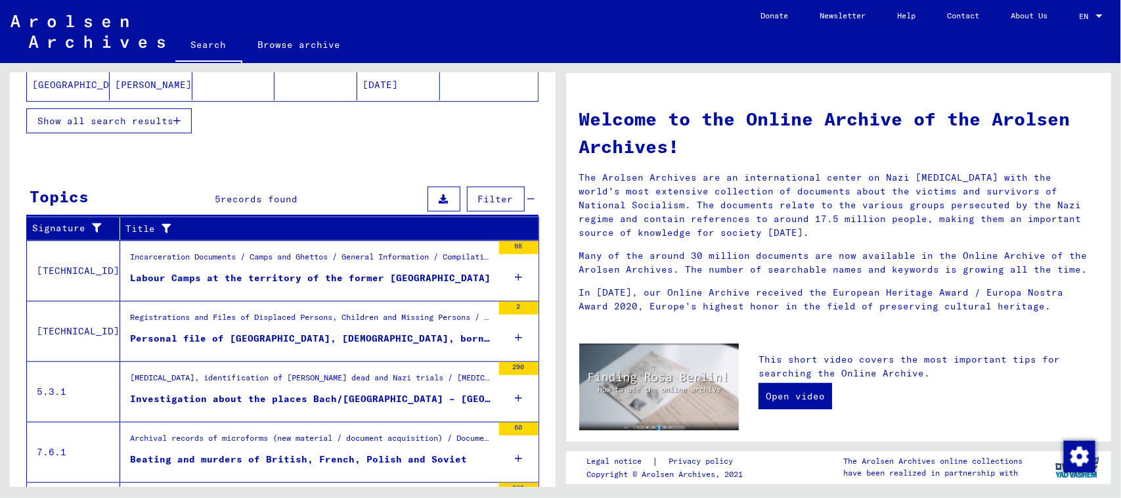
scroll to position [411, 0]
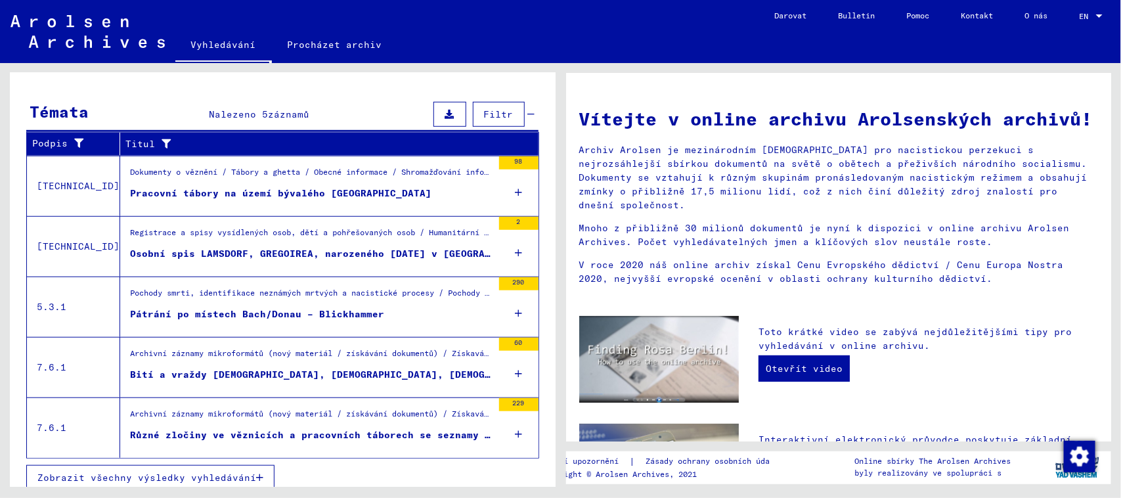
click at [444, 185] on div "Dokumenty o věznění / Tábory a ghetta / Obecné informace / Shromažďování inform…" at bounding box center [311, 175] width 363 height 18
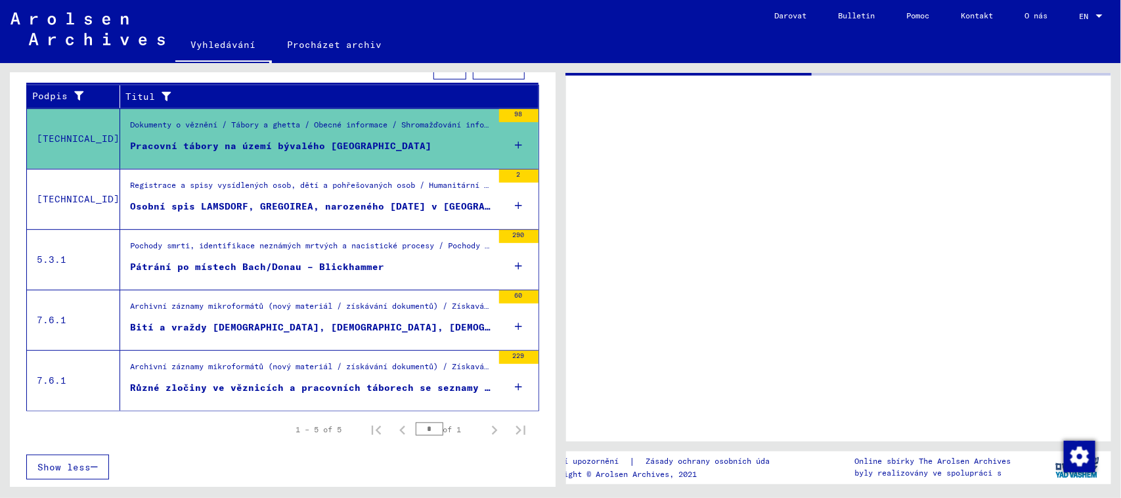
scroll to position [171, 0]
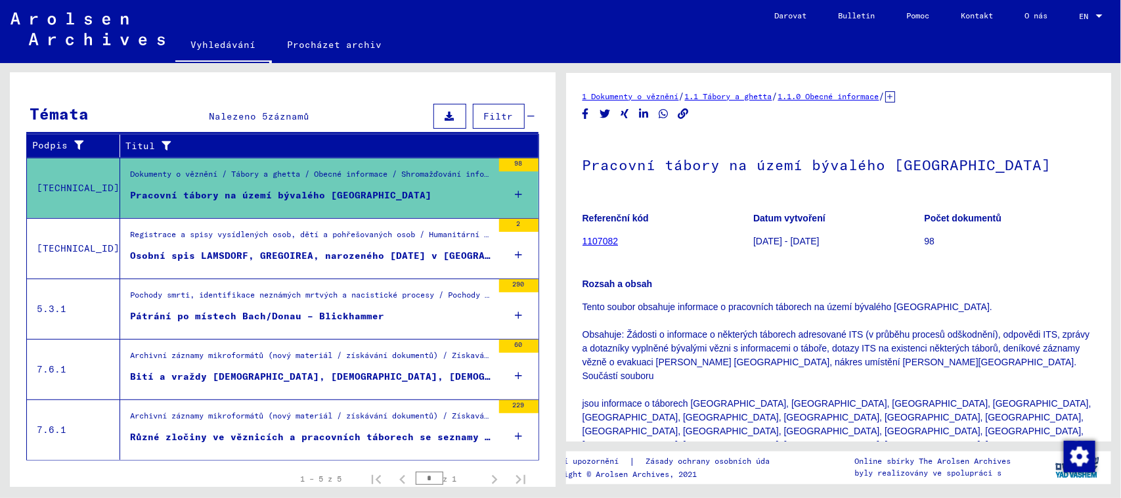
click at [312, 257] on font "Osobní spis LAMSDORF, GREGOIREA, narozeného [DATE] v [GEOGRAPHIC_DATA]" at bounding box center [337, 256] width 414 height 12
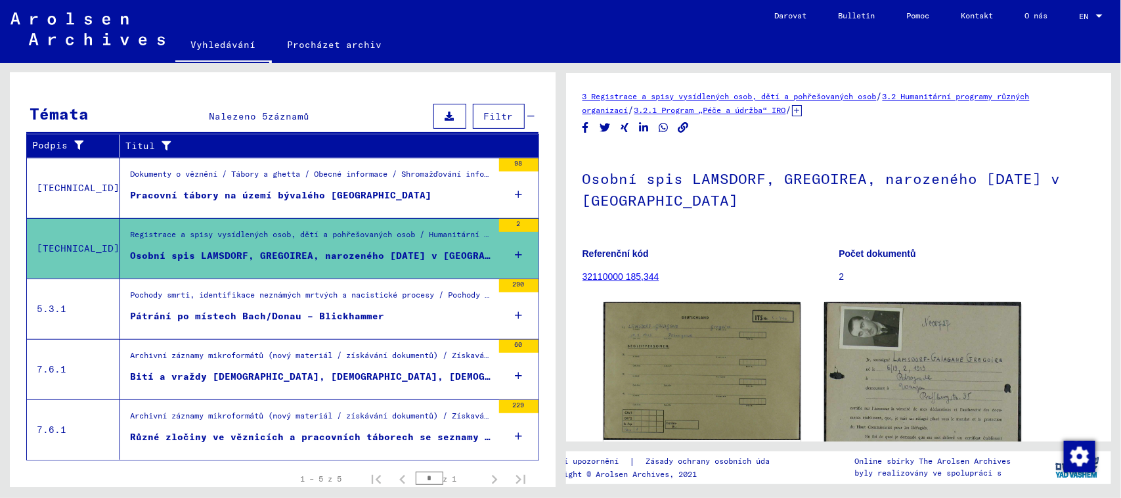
scroll to position [221, 0]
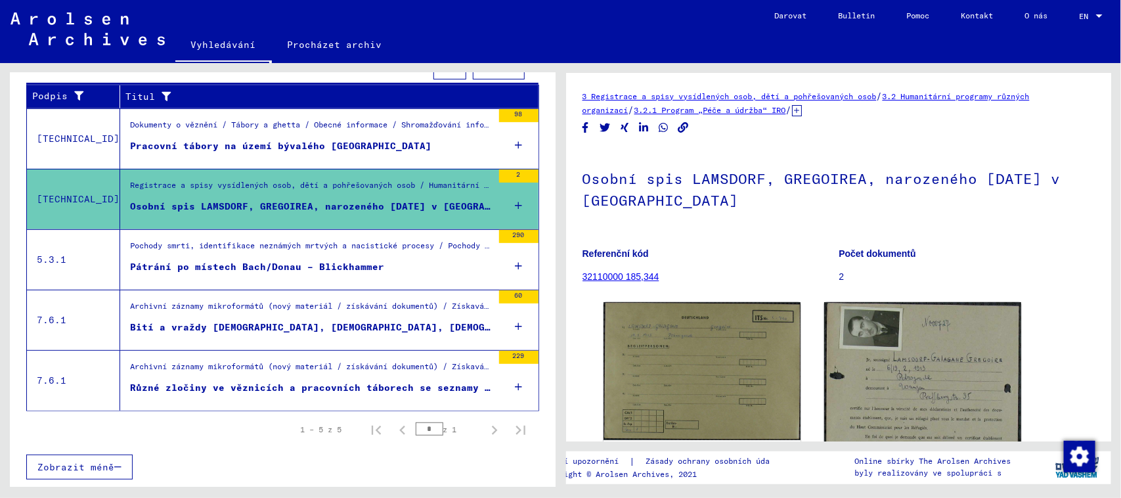
click at [325, 319] on figure "Archivní záznamy mikroformátů (nový materiál / získávání dokumentů) / Získavání…" at bounding box center [311, 310] width 363 height 20
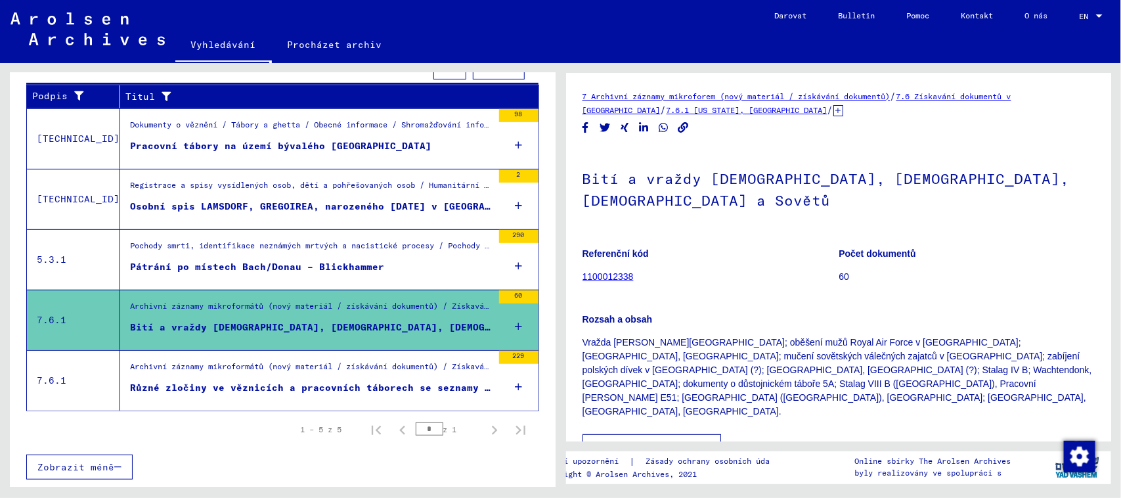
scroll to position [164, 0]
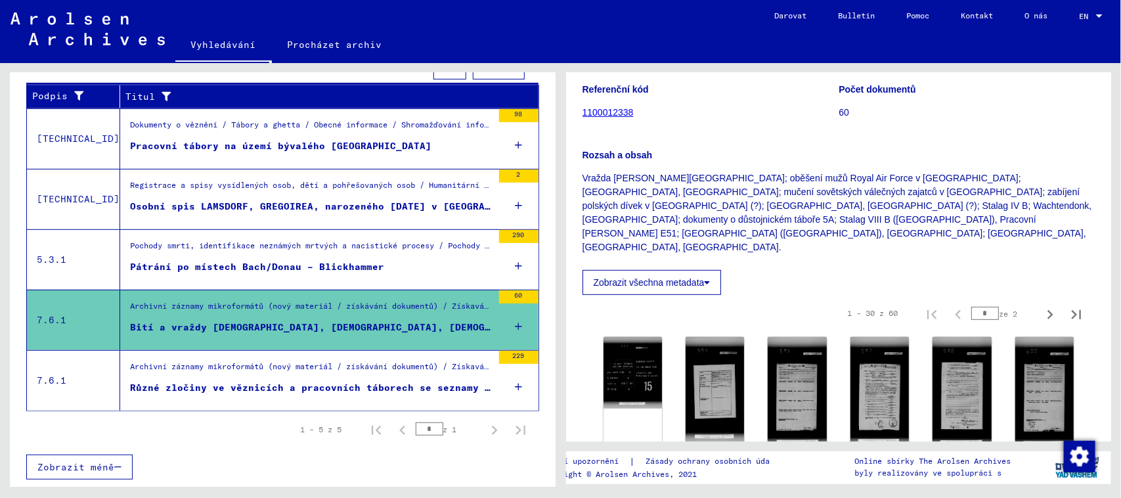
click at [639, 277] on font "Zobrazit všechna metadata" at bounding box center [649, 282] width 111 height 11
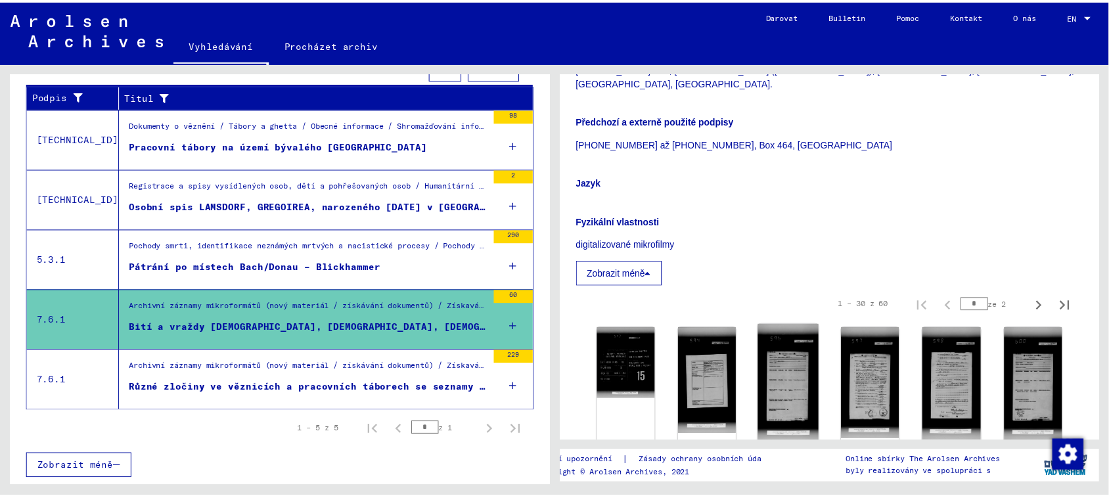
scroll to position [493, 0]
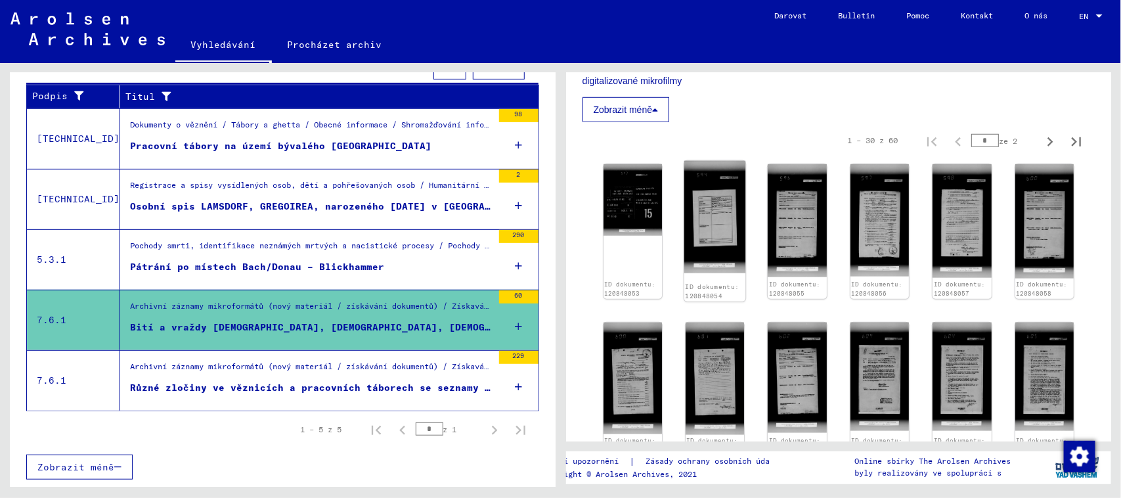
click at [723, 192] on img at bounding box center [715, 217] width 62 height 112
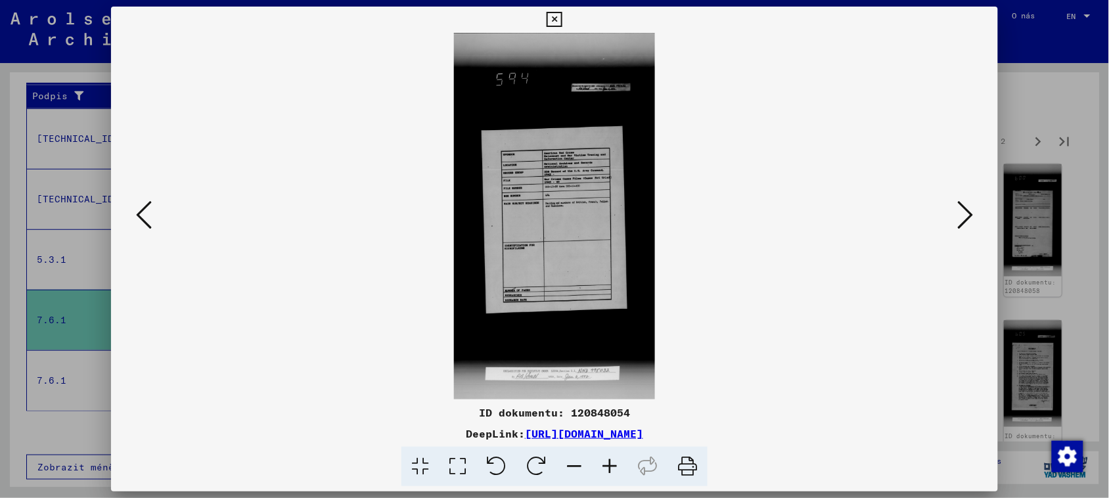
click at [603, 468] on icon at bounding box center [609, 467] width 35 height 40
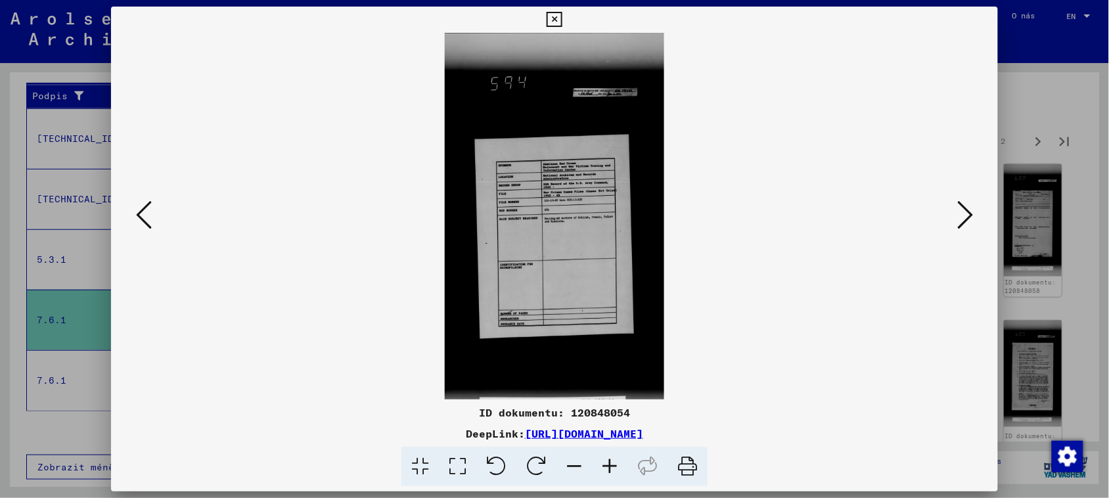
click at [603, 468] on icon at bounding box center [609, 467] width 35 height 40
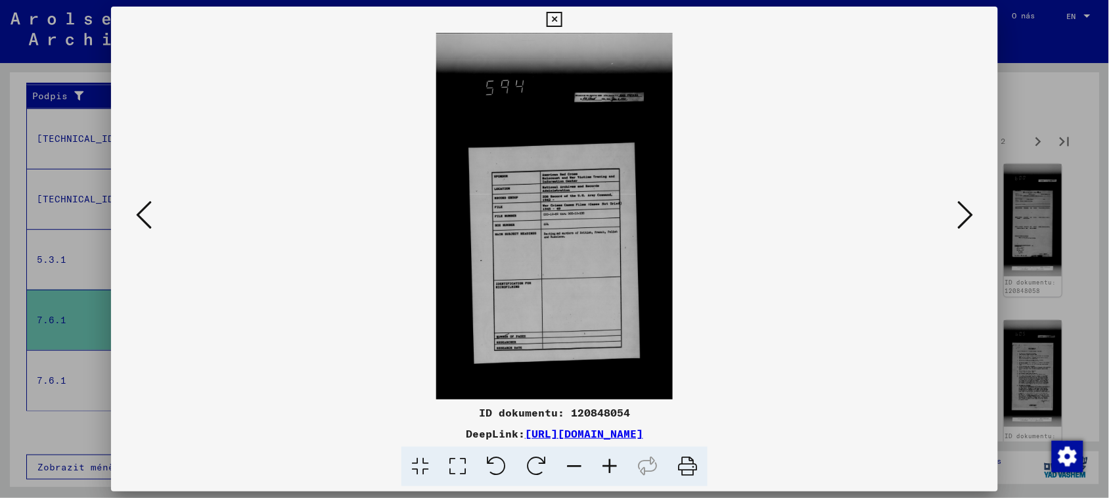
click at [603, 468] on icon at bounding box center [609, 467] width 35 height 40
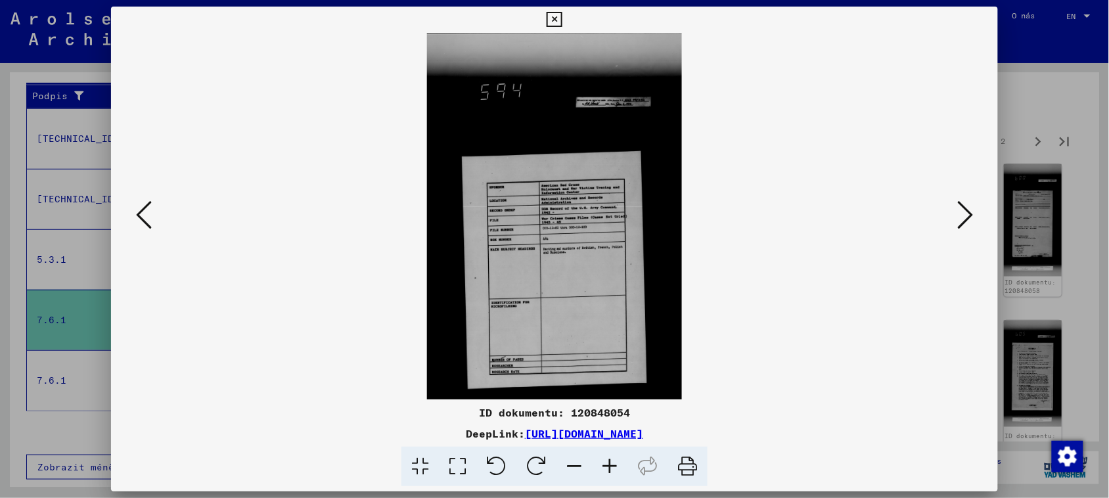
click at [603, 468] on icon at bounding box center [609, 467] width 35 height 40
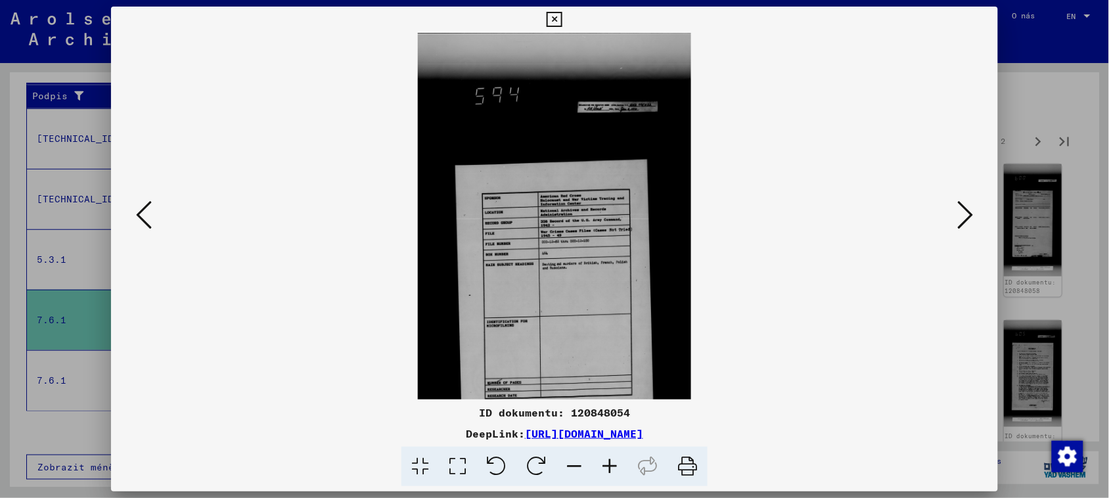
click at [603, 468] on icon at bounding box center [609, 467] width 35 height 40
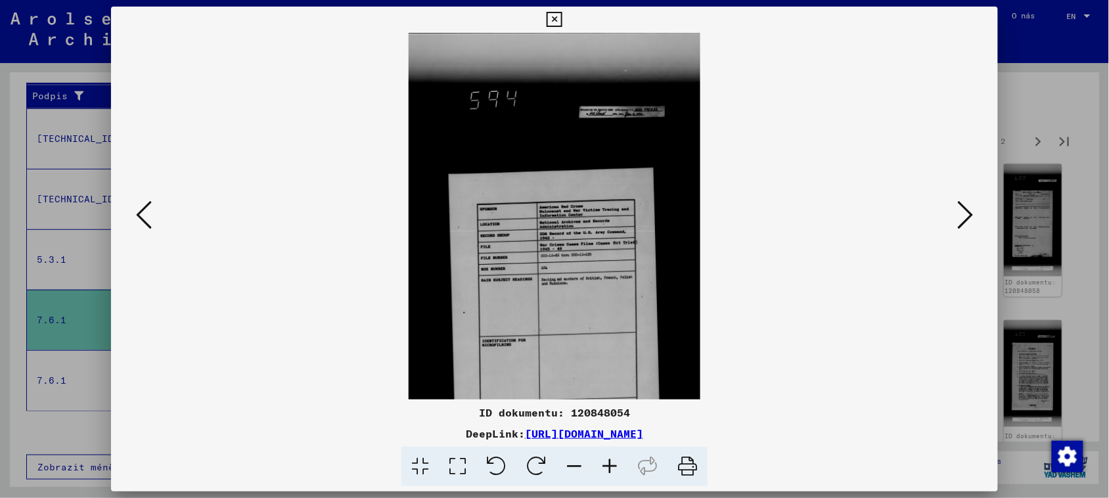
click at [603, 468] on icon at bounding box center [609, 467] width 35 height 40
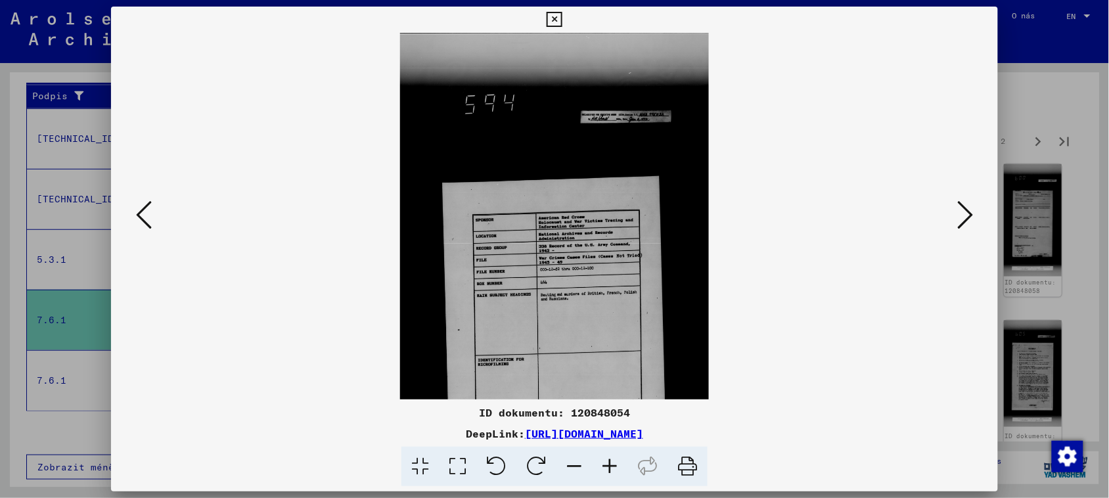
click at [603, 468] on icon at bounding box center [609, 467] width 35 height 40
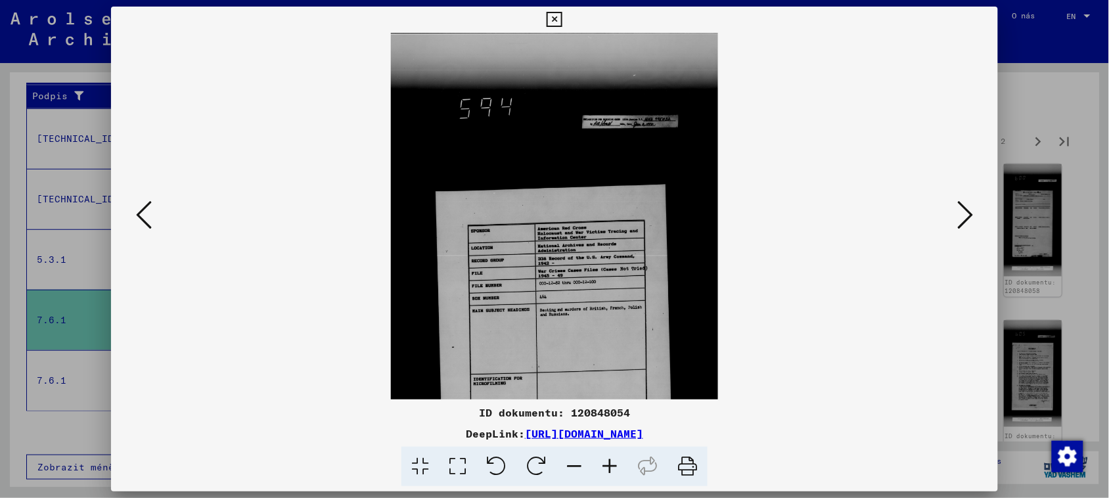
click at [603, 468] on icon at bounding box center [609, 467] width 35 height 40
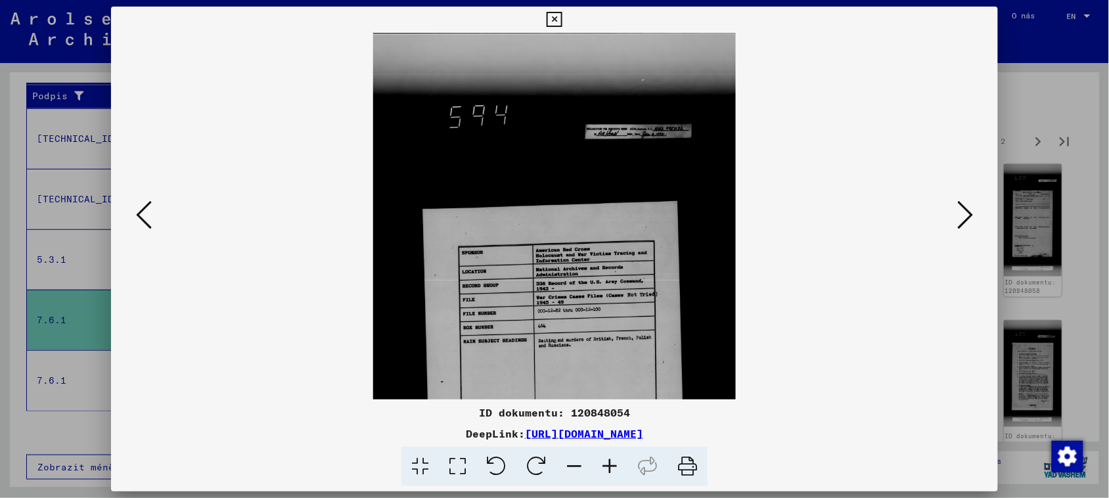
click at [603, 468] on icon at bounding box center [609, 467] width 35 height 40
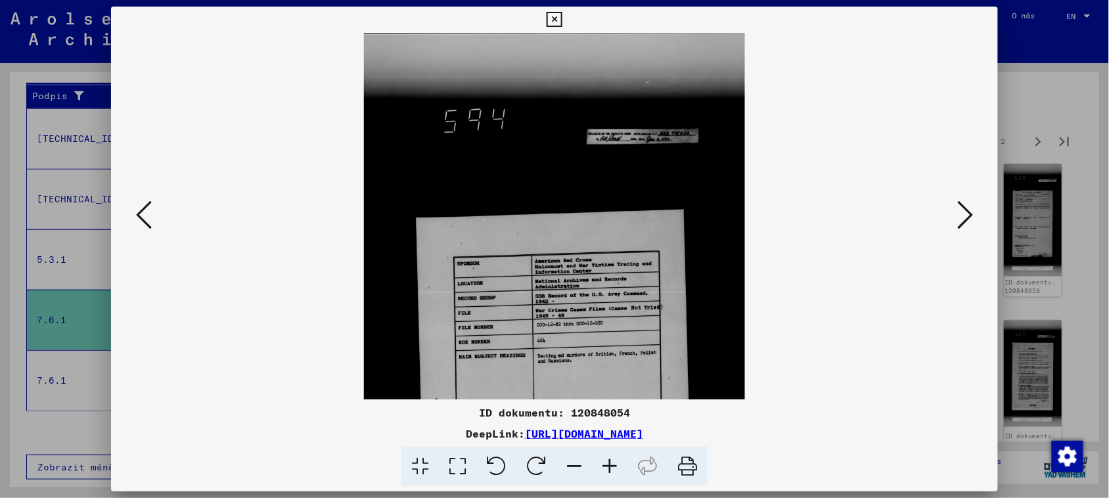
click at [603, 468] on icon at bounding box center [609, 467] width 35 height 40
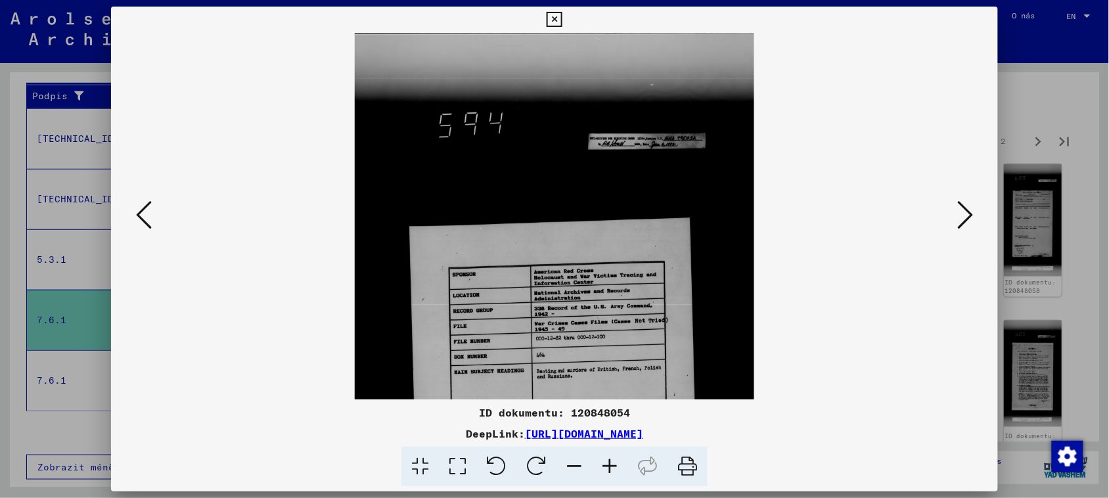
click at [603, 468] on icon at bounding box center [609, 467] width 35 height 40
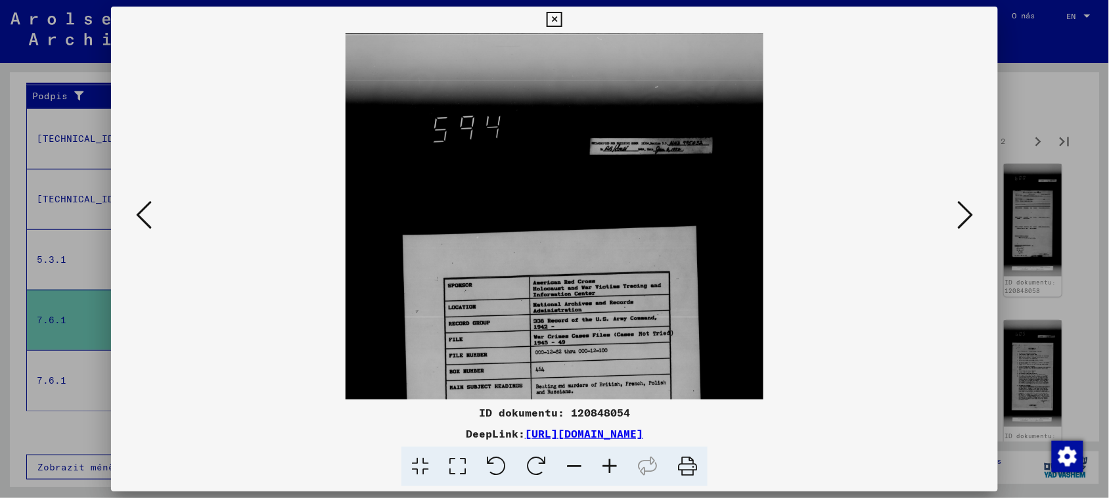
click at [603, 468] on icon at bounding box center [609, 467] width 35 height 40
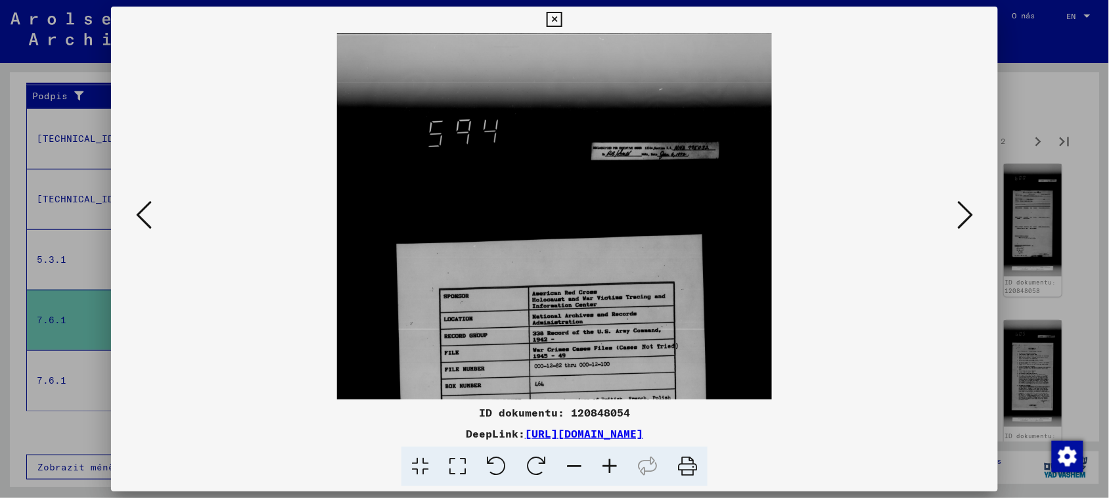
click at [603, 468] on icon at bounding box center [609, 467] width 35 height 40
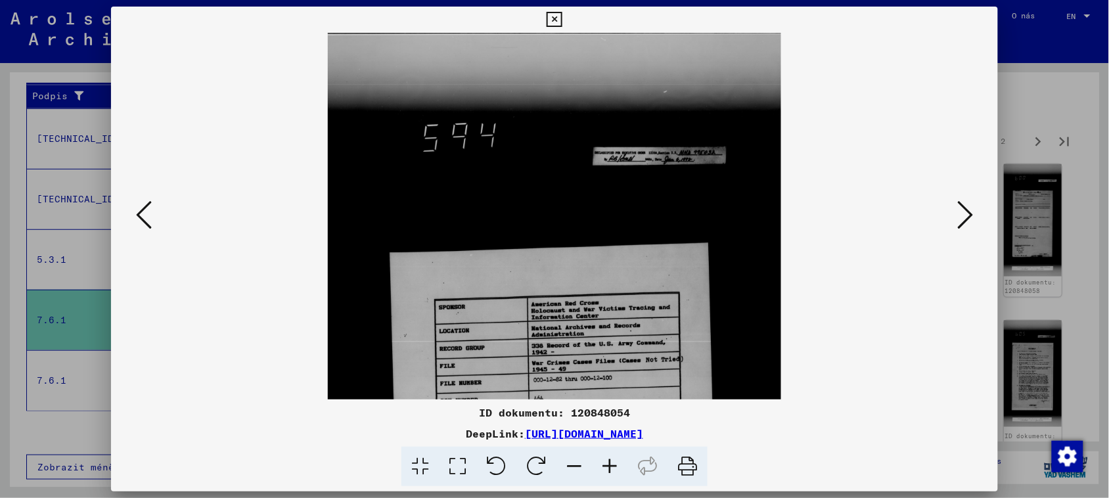
click at [603, 468] on icon at bounding box center [609, 467] width 35 height 40
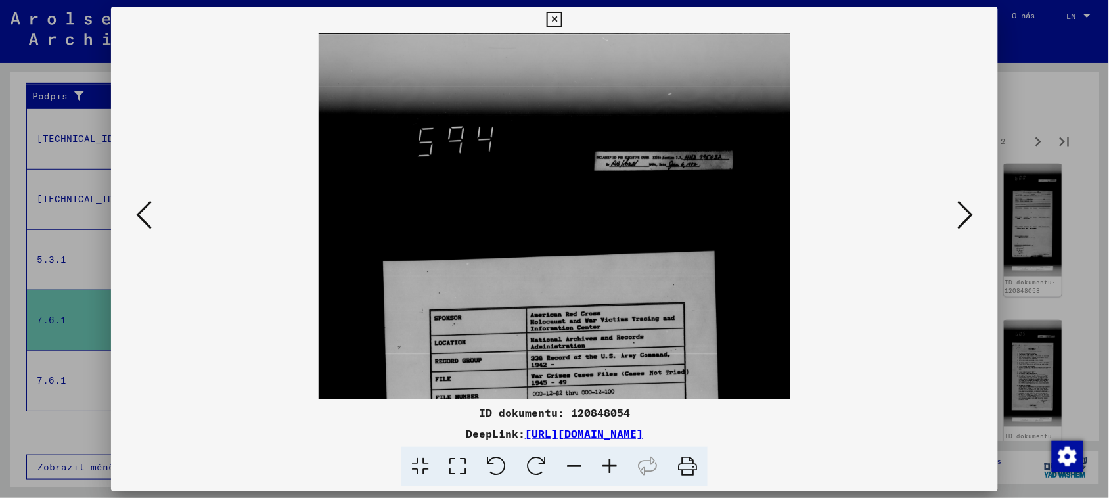
click at [603, 468] on icon at bounding box center [609, 467] width 35 height 40
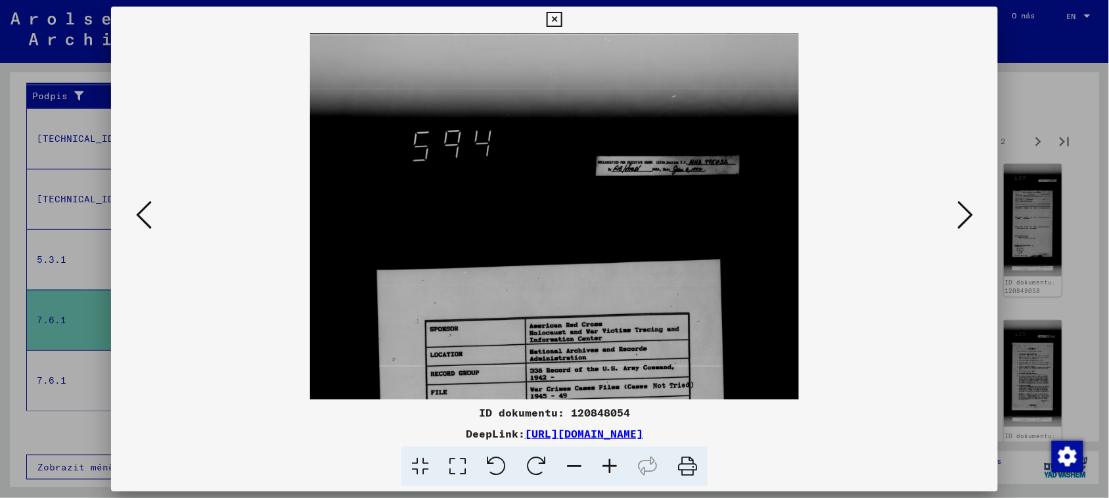
click at [603, 468] on icon at bounding box center [609, 467] width 35 height 40
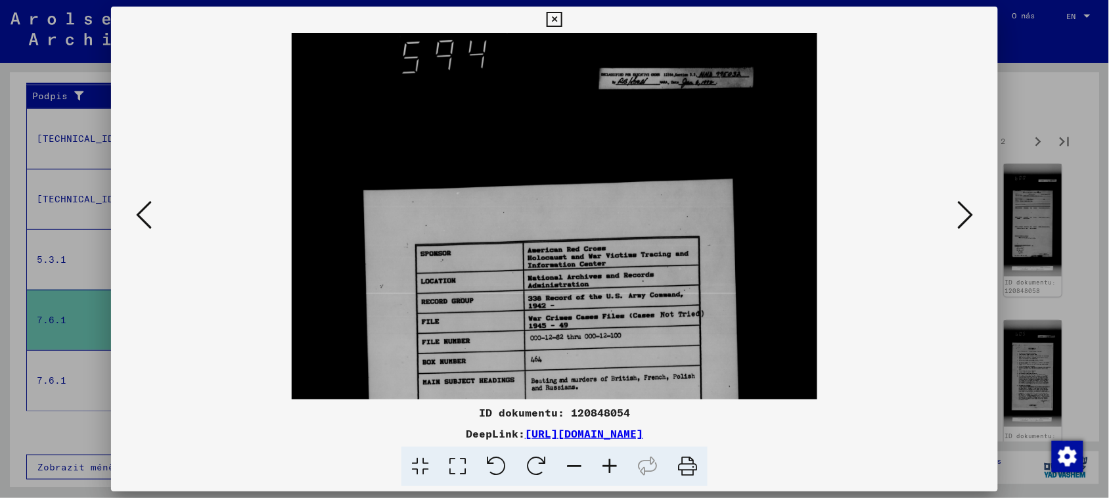
drag, startPoint x: 585, startPoint y: 325, endPoint x: 645, endPoint y: 139, distance: 195.9
click at [644, 149] on img at bounding box center [554, 415] width 525 height 958
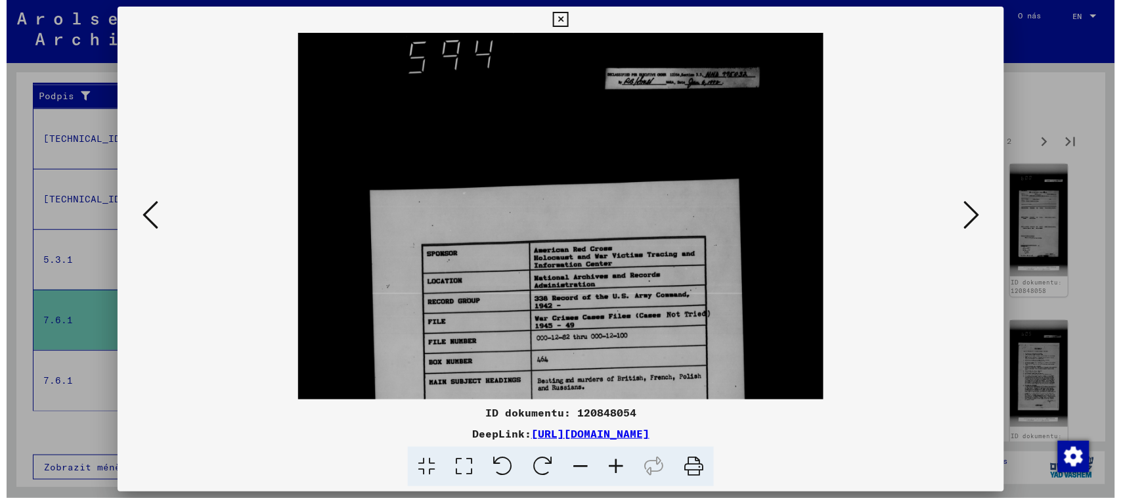
scroll to position [175, 0]
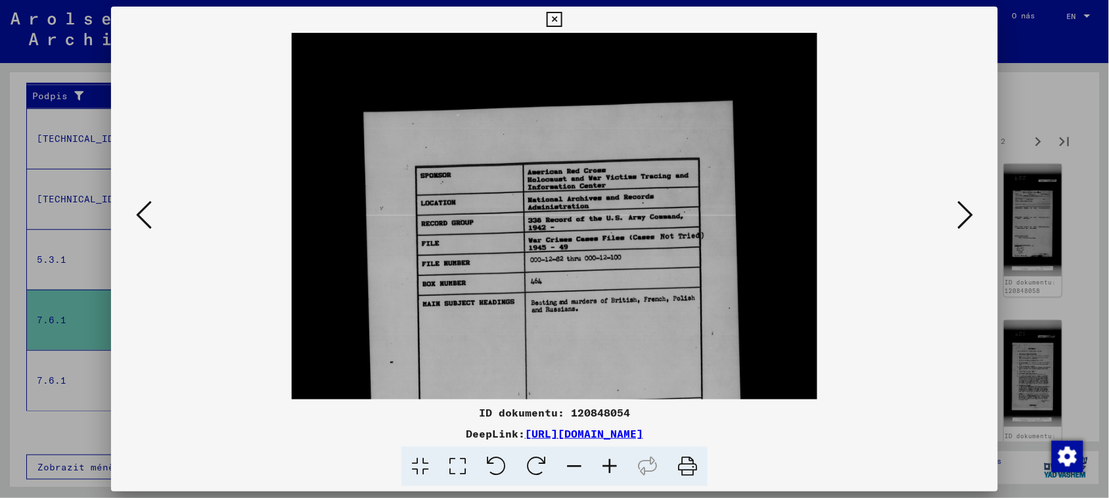
click at [608, 464] on icon at bounding box center [609, 467] width 35 height 40
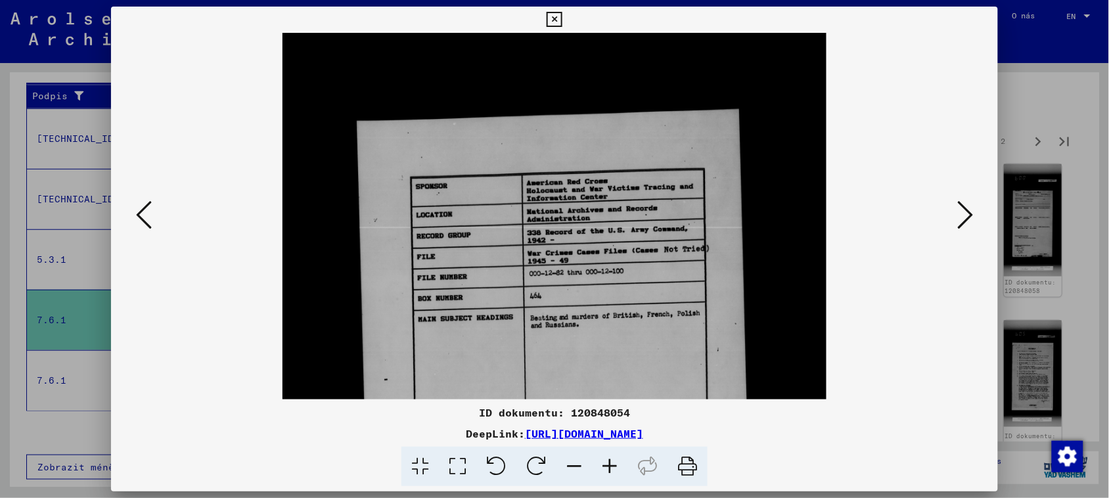
click at [609, 464] on icon at bounding box center [609, 467] width 35 height 40
click at [609, 463] on icon at bounding box center [609, 467] width 35 height 40
click at [610, 462] on icon at bounding box center [609, 467] width 35 height 40
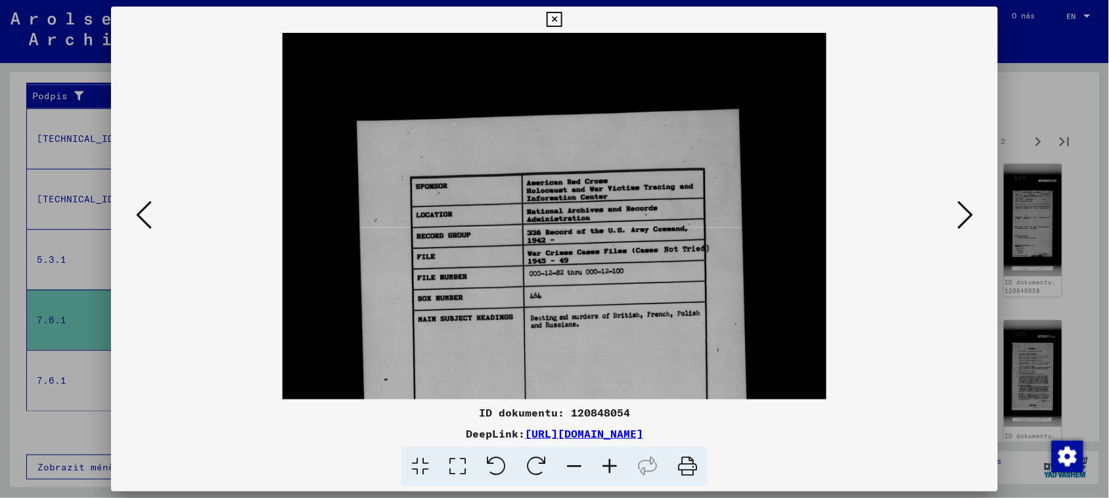
click at [558, 14] on icon at bounding box center [553, 20] width 15 height 16
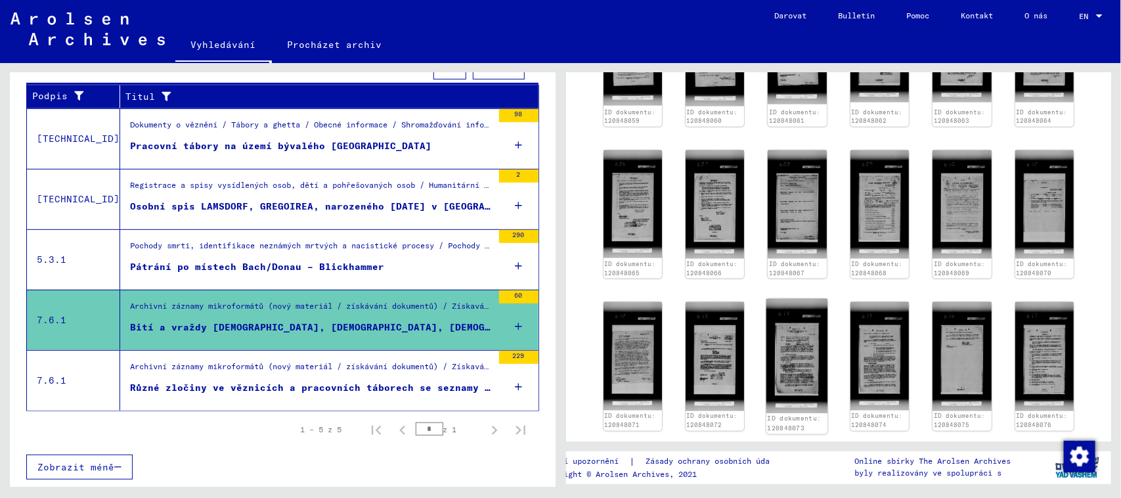
click at [789, 299] on img at bounding box center [798, 356] width 62 height 114
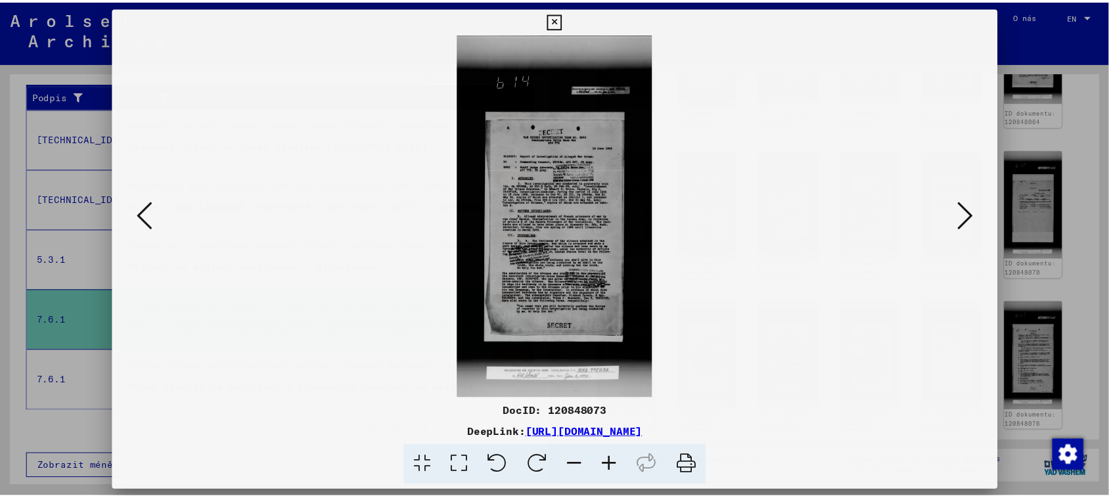
scroll to position [816, 0]
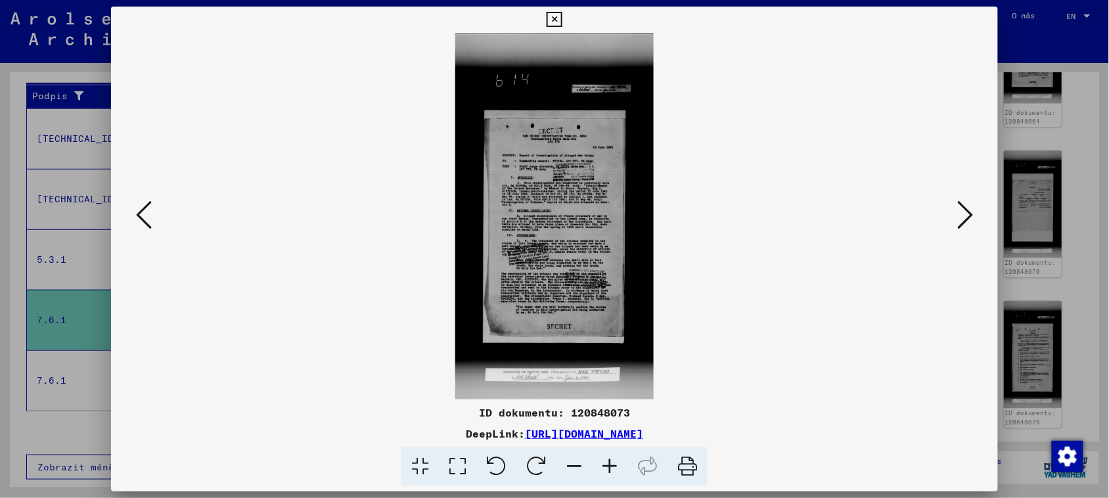
click at [606, 467] on icon at bounding box center [609, 467] width 35 height 40
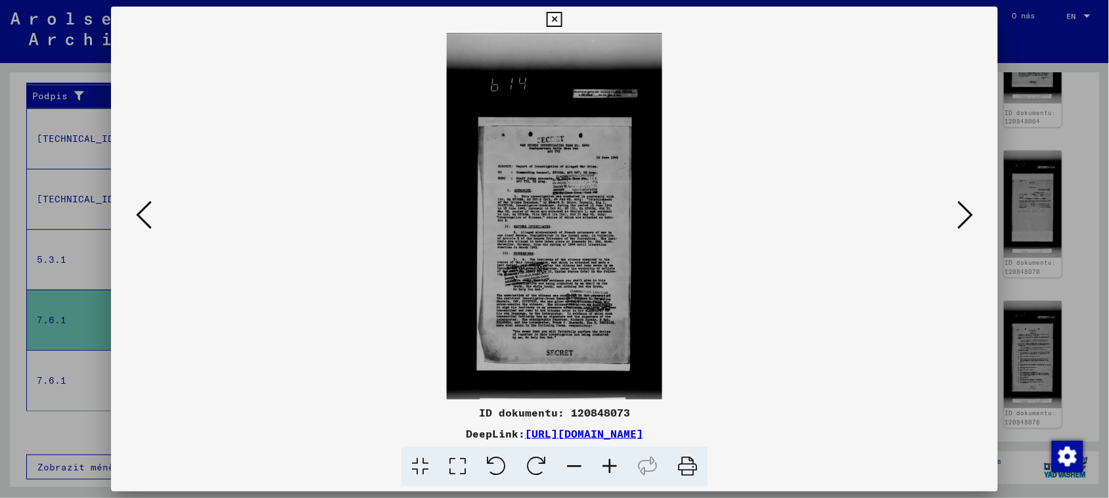
click at [525, 431] on font "[URL][DOMAIN_NAME]" at bounding box center [584, 433] width 118 height 13
click at [615, 464] on icon at bounding box center [609, 467] width 35 height 40
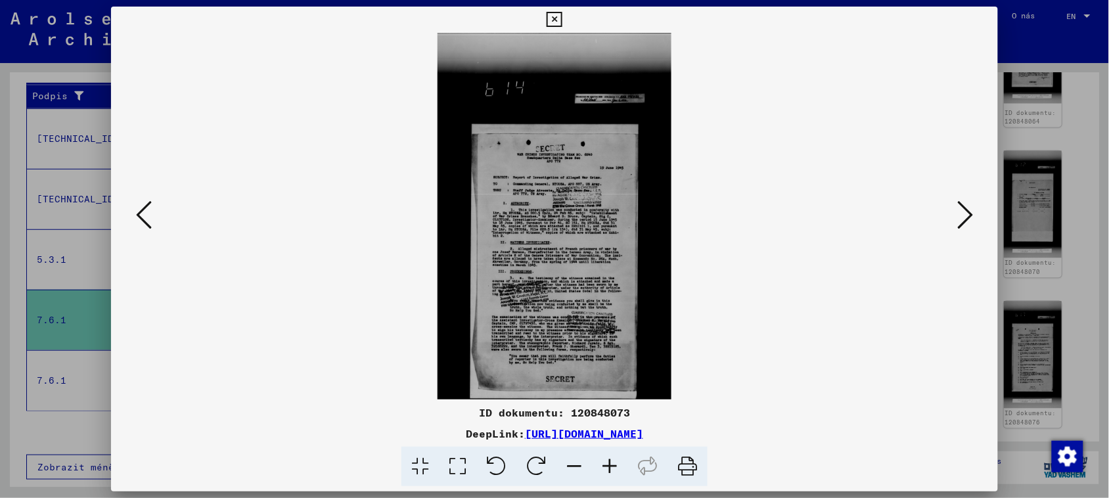
click at [601, 464] on icon at bounding box center [609, 467] width 35 height 40
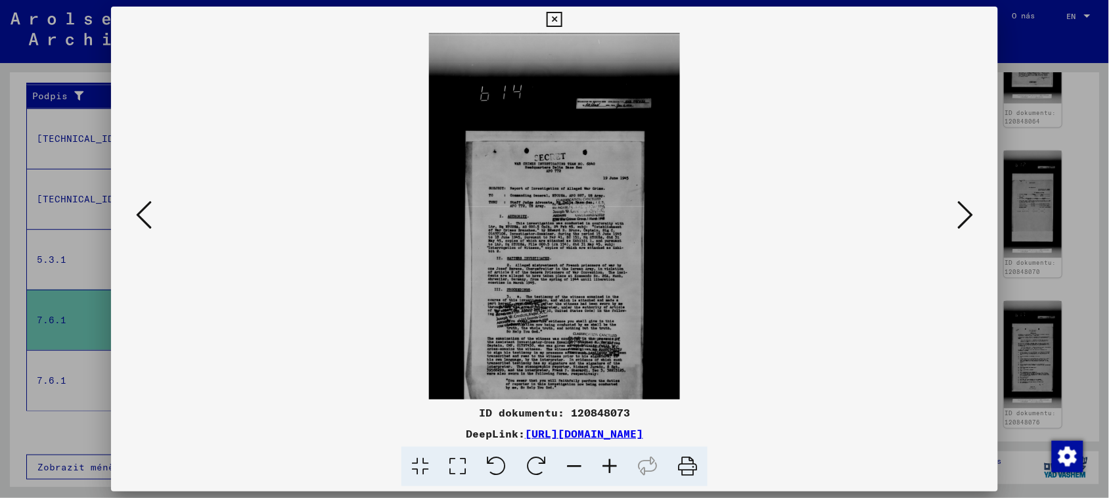
click at [601, 464] on icon at bounding box center [609, 467] width 35 height 40
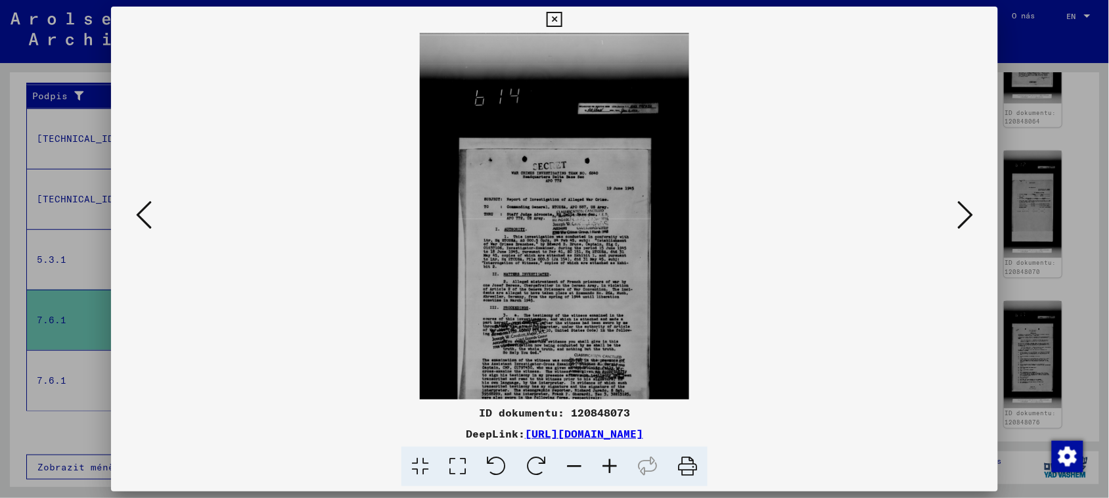
click at [601, 464] on icon at bounding box center [609, 467] width 35 height 40
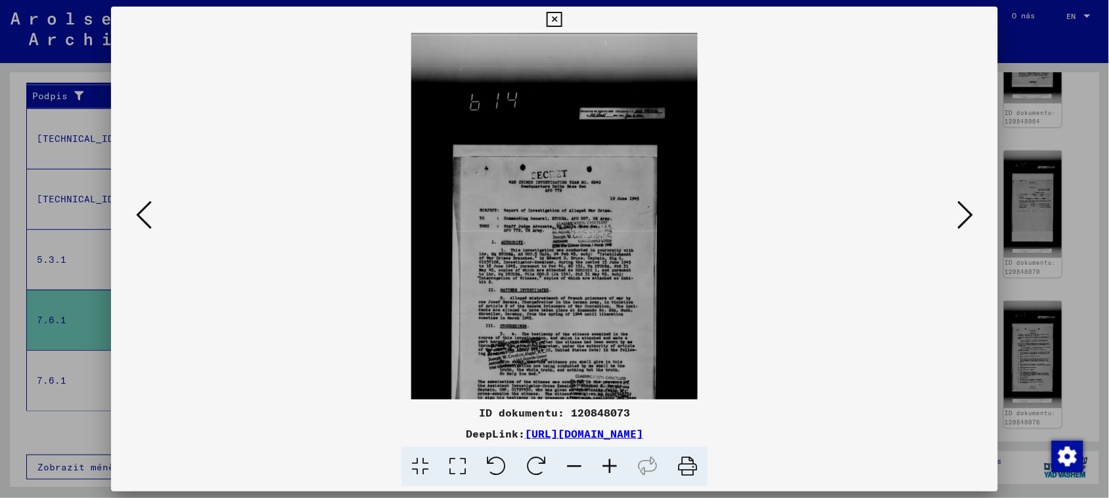
click at [601, 464] on icon at bounding box center [609, 467] width 35 height 40
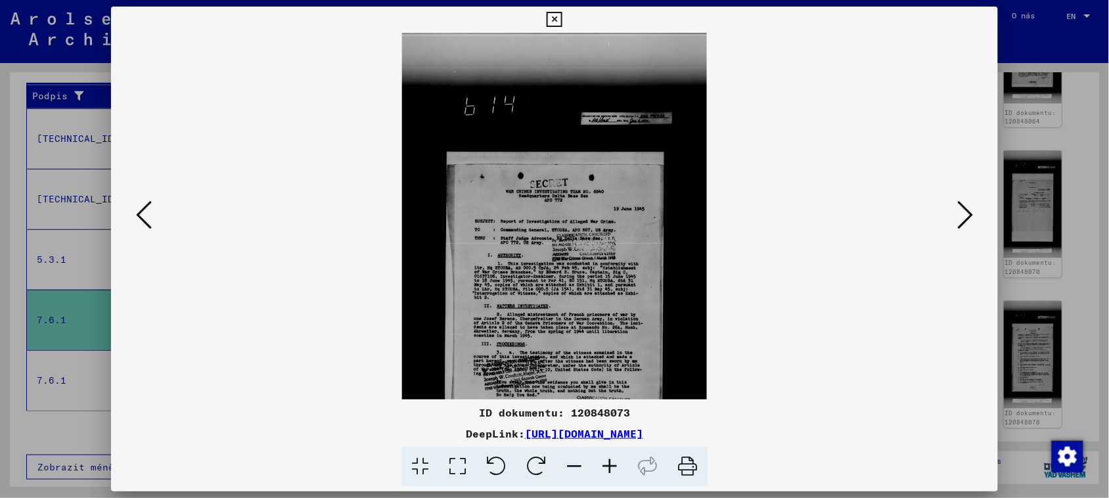
click at [601, 463] on icon at bounding box center [609, 467] width 35 height 40
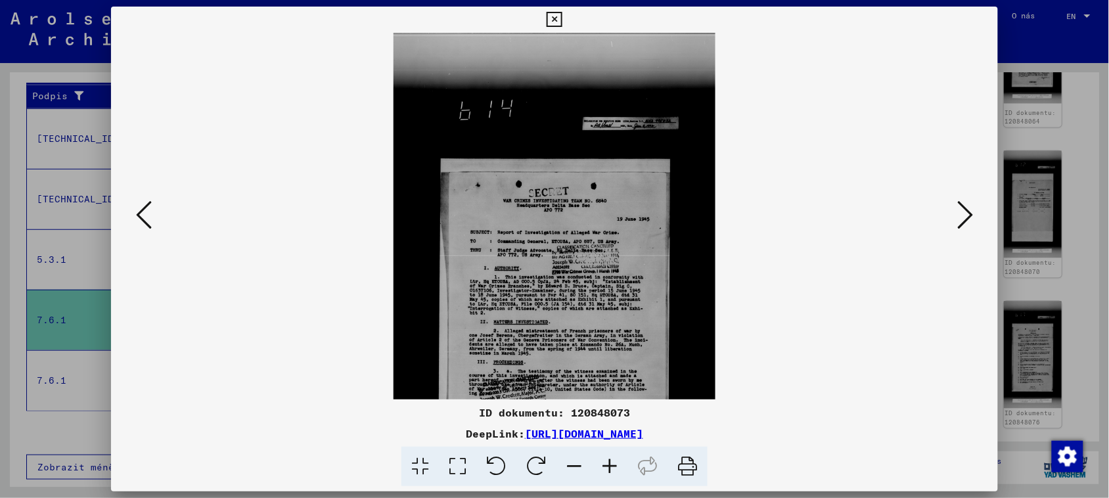
click at [601, 463] on icon at bounding box center [609, 467] width 35 height 40
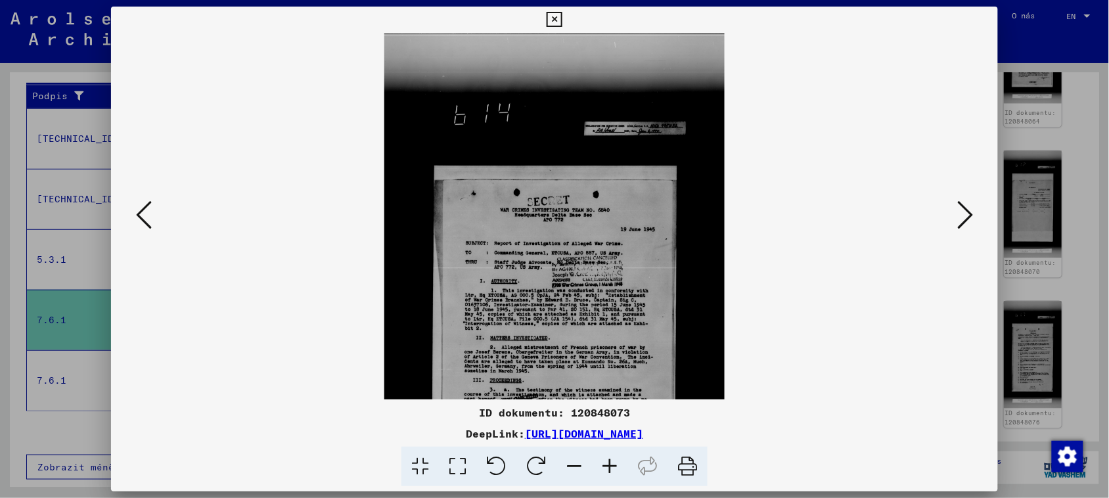
click at [601, 463] on icon at bounding box center [609, 467] width 35 height 40
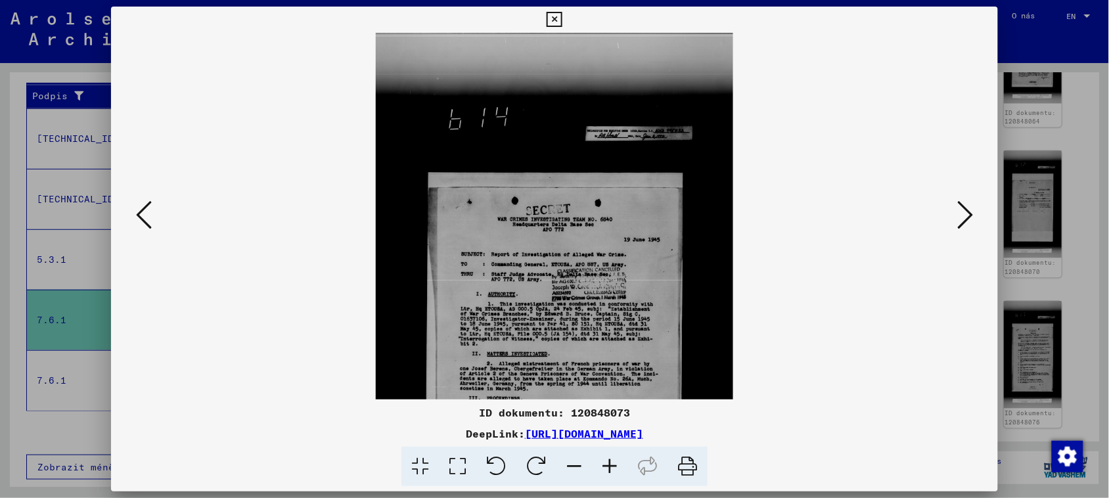
click at [601, 463] on icon at bounding box center [609, 467] width 35 height 40
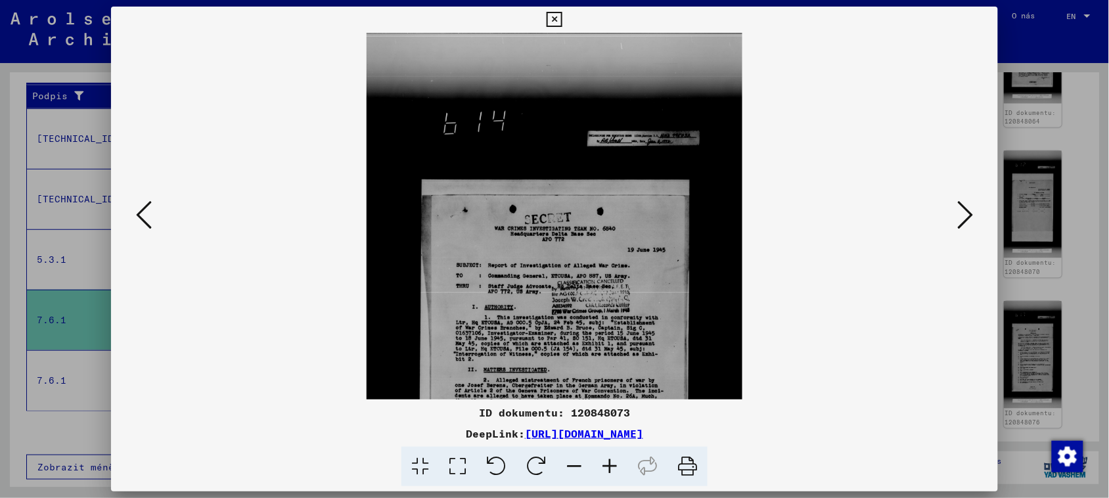
click at [601, 463] on icon at bounding box center [609, 467] width 35 height 40
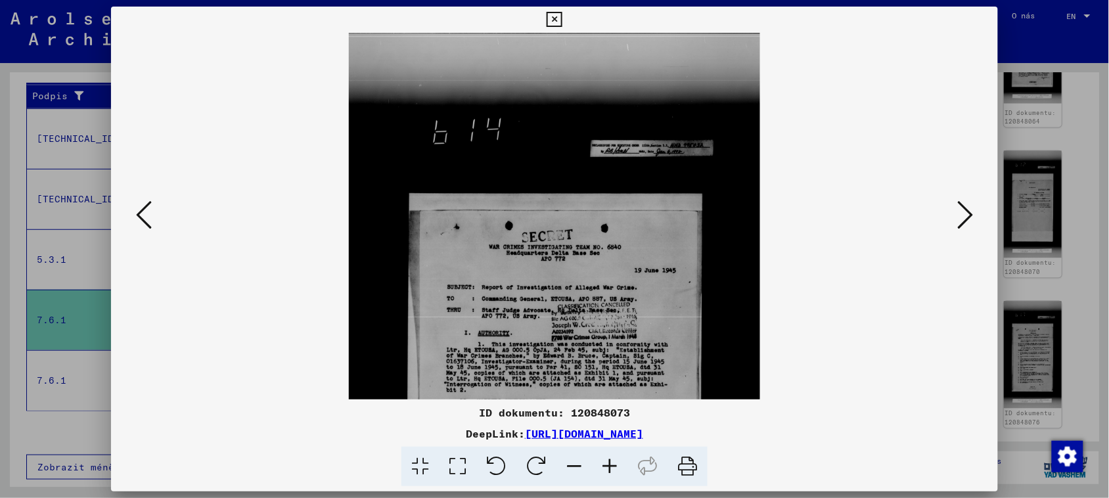
click at [601, 463] on icon at bounding box center [609, 467] width 35 height 40
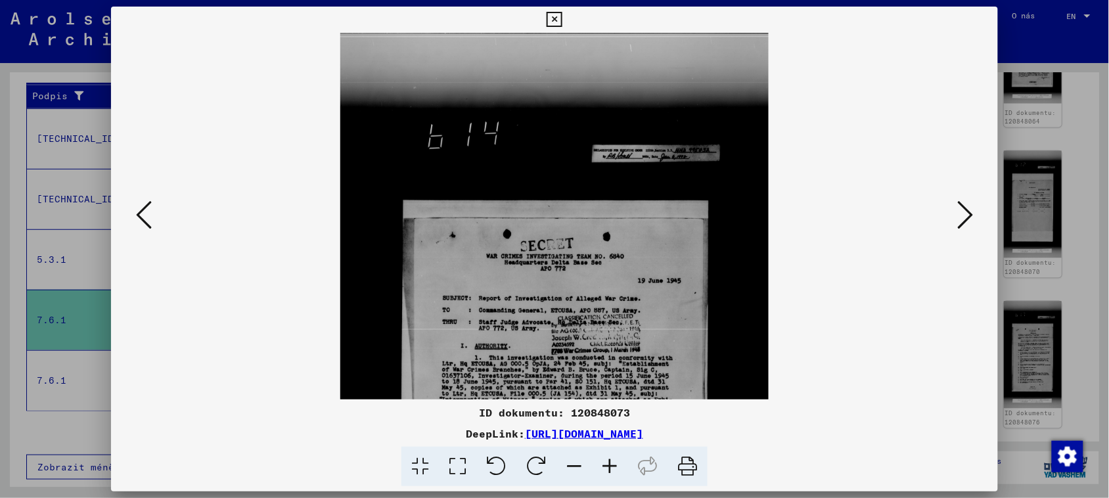
click at [601, 463] on icon at bounding box center [609, 467] width 35 height 40
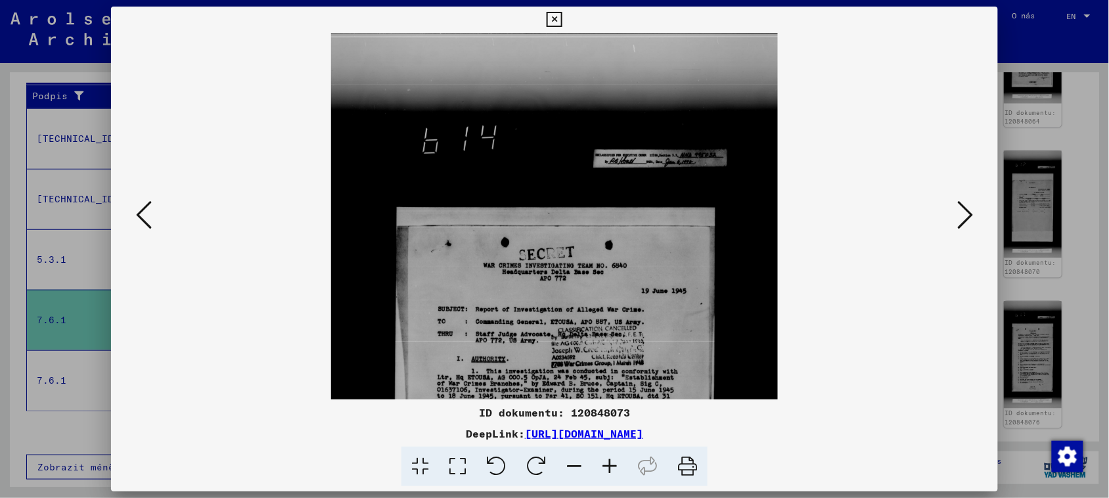
click at [601, 463] on icon at bounding box center [609, 467] width 35 height 40
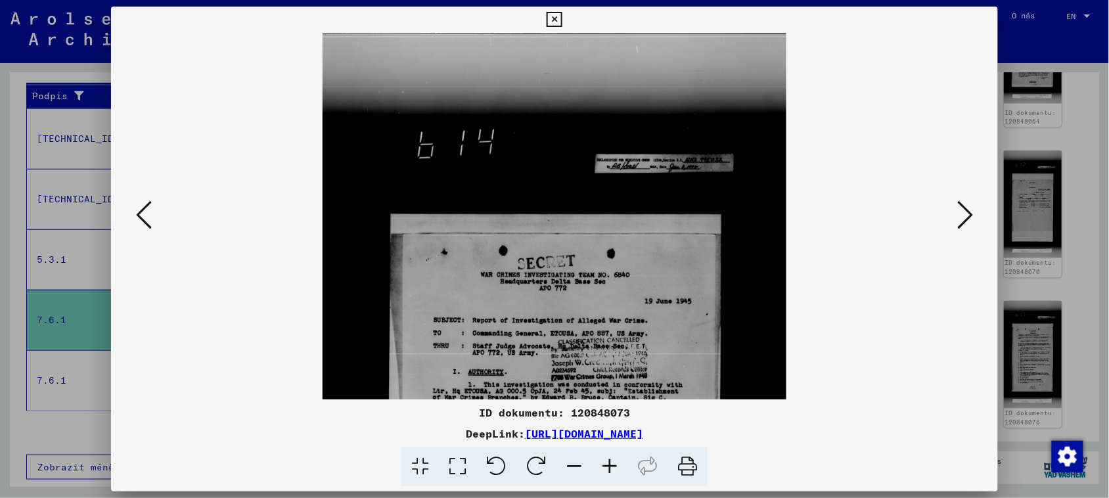
click at [601, 463] on icon at bounding box center [609, 467] width 35 height 40
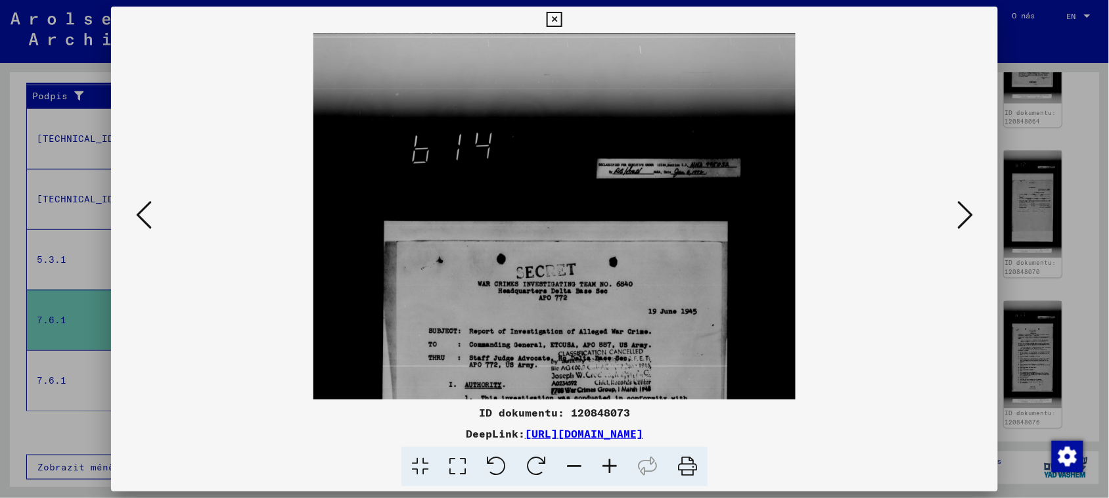
click at [601, 463] on icon at bounding box center [609, 467] width 35 height 40
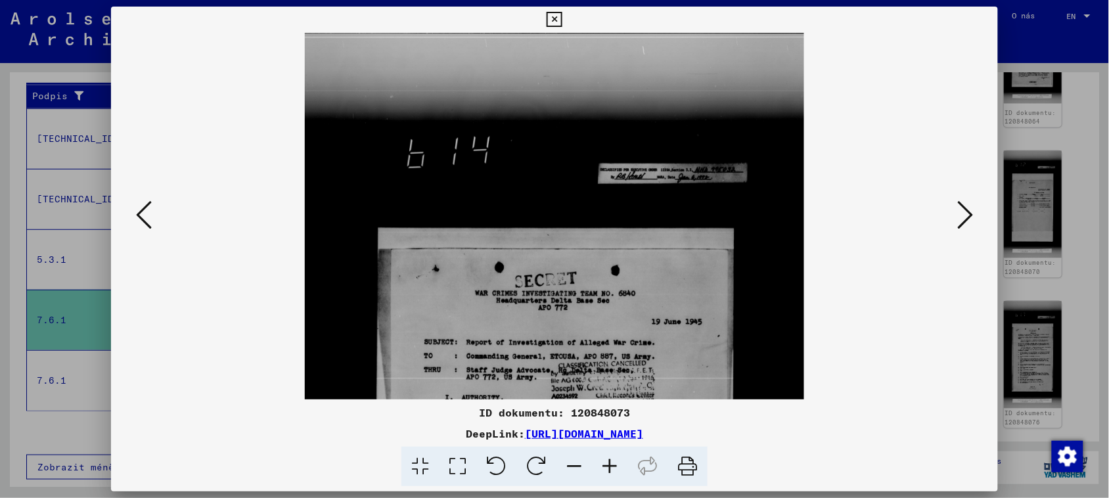
click at [601, 463] on icon at bounding box center [609, 467] width 35 height 40
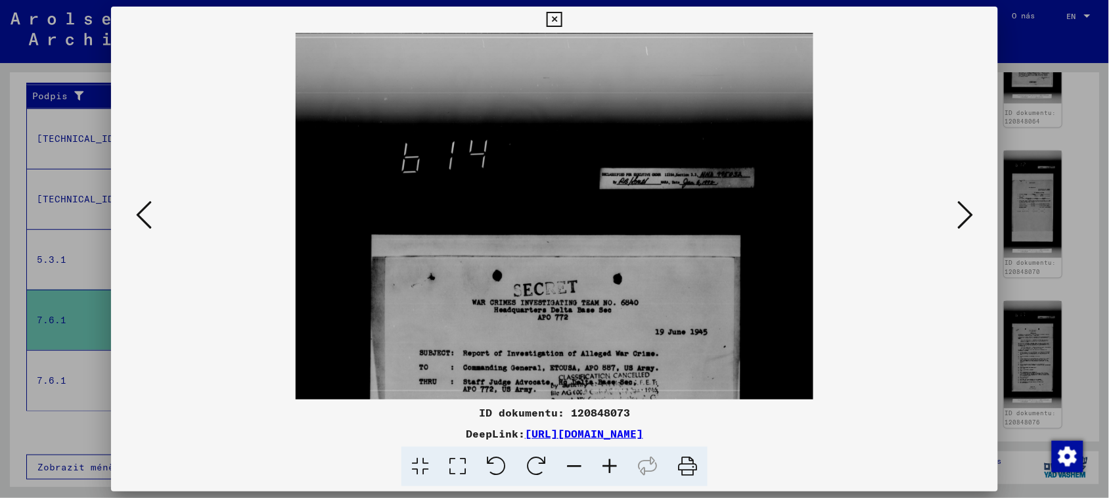
click at [601, 463] on icon at bounding box center [609, 467] width 35 height 40
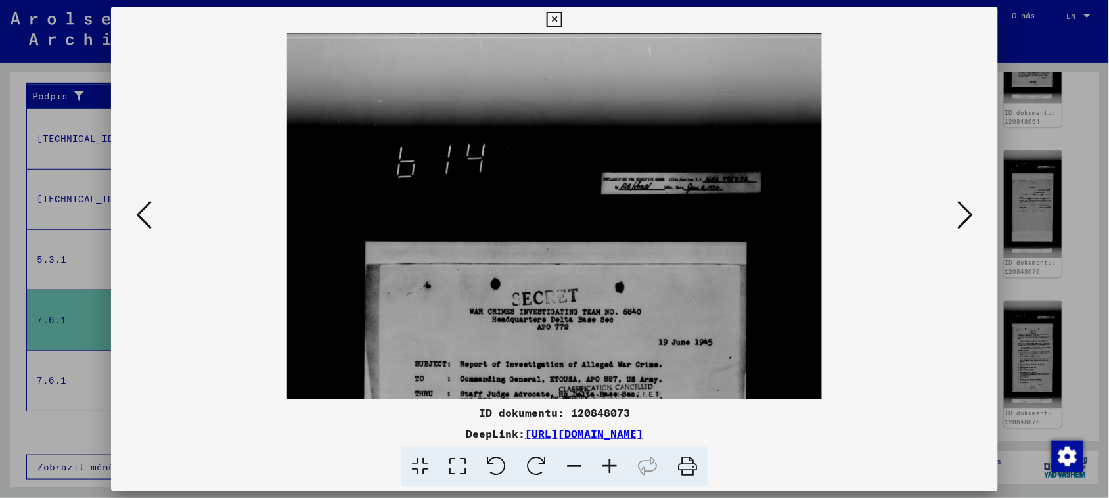
click at [601, 463] on icon at bounding box center [609, 467] width 35 height 40
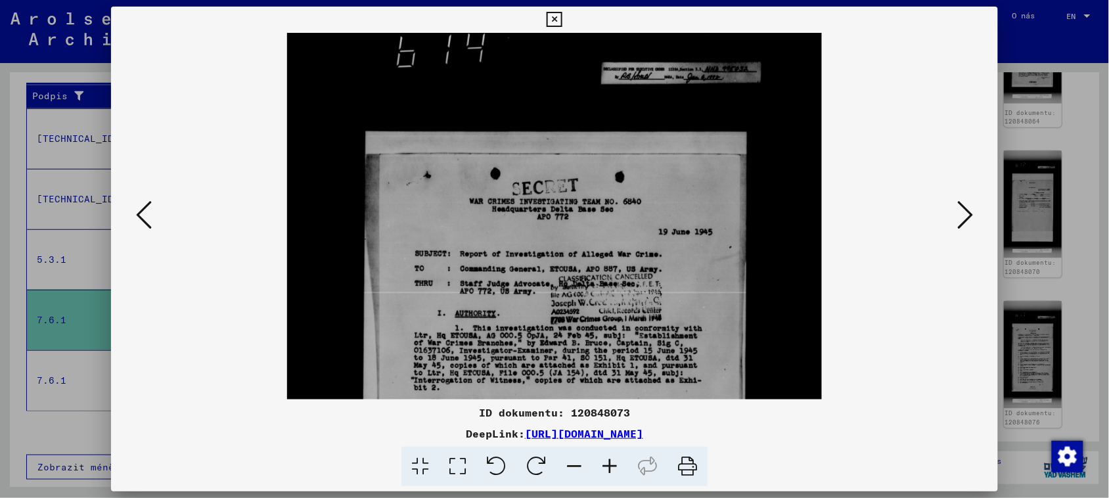
drag, startPoint x: 627, startPoint y: 359, endPoint x: 625, endPoint y: 222, distance: 136.6
click at [622, 231] on img at bounding box center [554, 417] width 535 height 991
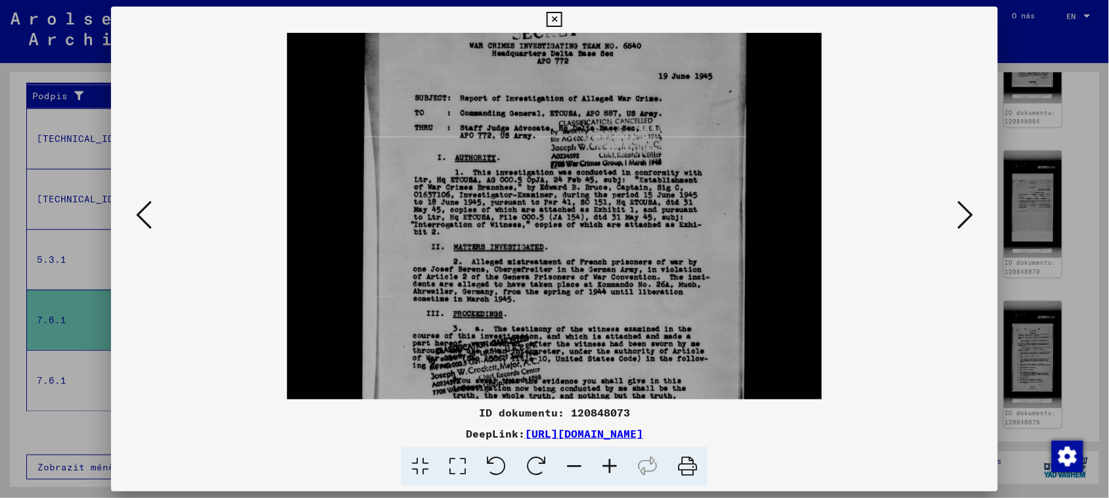
drag, startPoint x: 633, startPoint y: 359, endPoint x: 623, endPoint y: 211, distance: 148.1
click at [626, 208] on img at bounding box center [554, 262] width 535 height 991
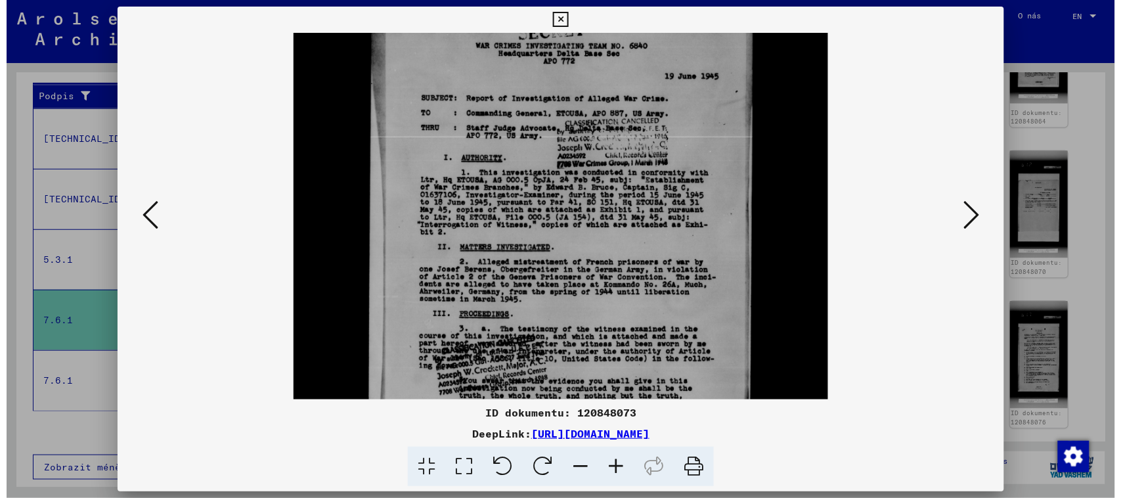
scroll to position [278, 0]
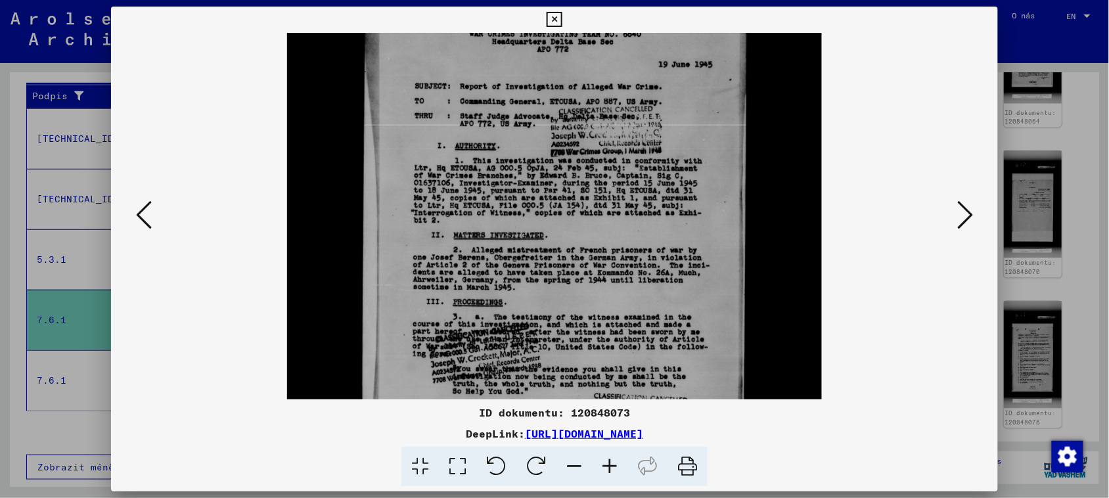
click at [557, 17] on icon at bounding box center [553, 20] width 15 height 16
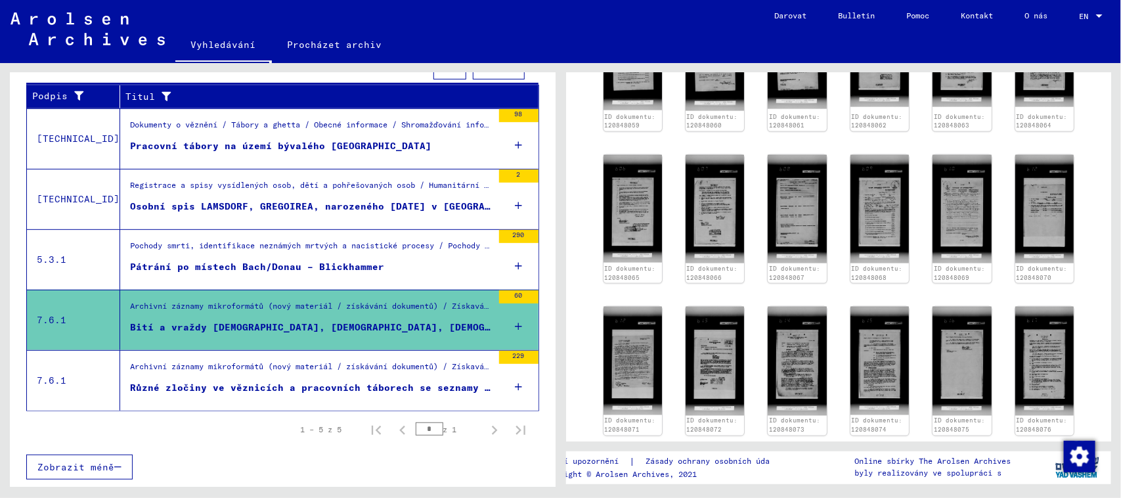
scroll to position [821, 0]
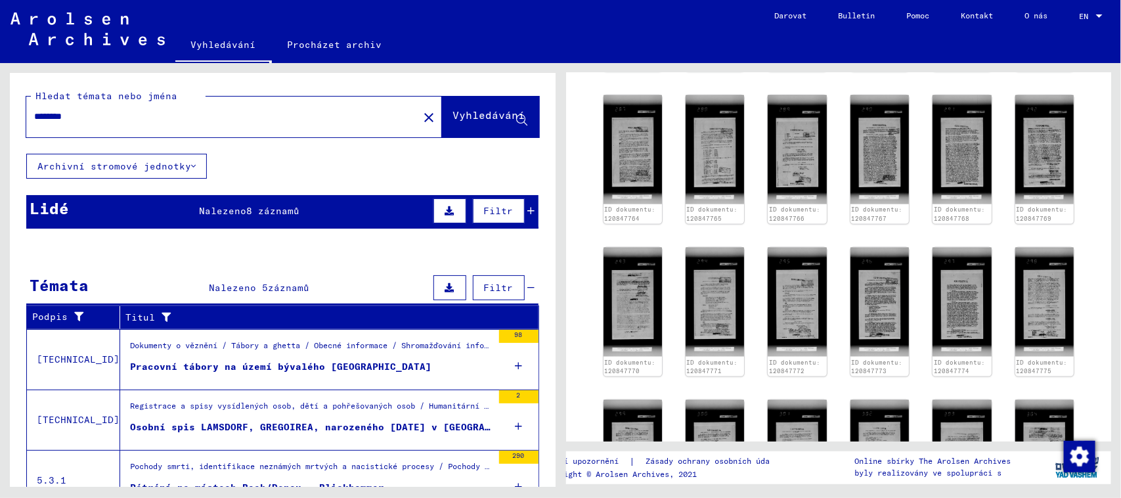
drag, startPoint x: 394, startPoint y: 115, endPoint x: 231, endPoint y: 113, distance: 162.9
click at [416, 115] on button "close" at bounding box center [429, 117] width 26 height 26
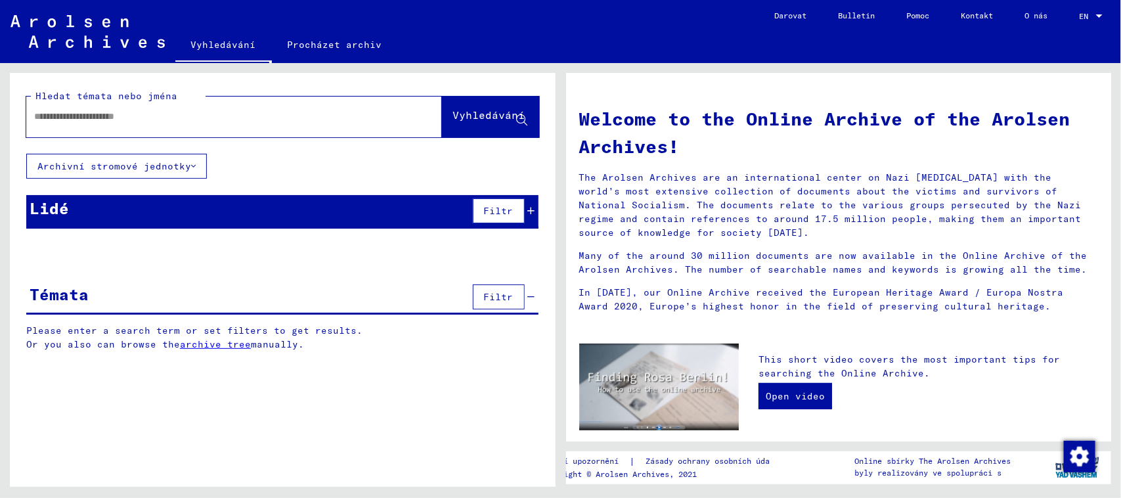
click at [231, 113] on input "text" at bounding box center [218, 117] width 368 height 14
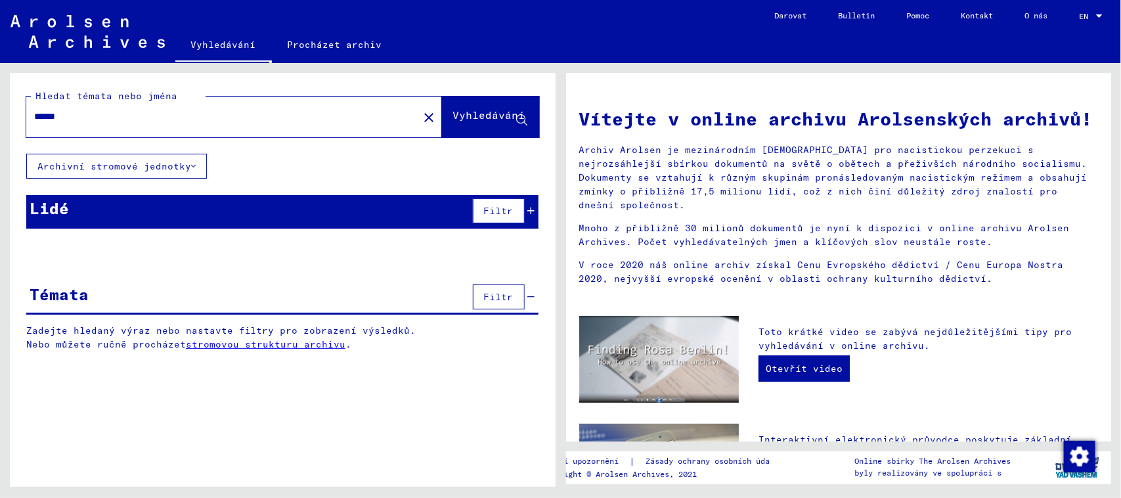
type input "******"
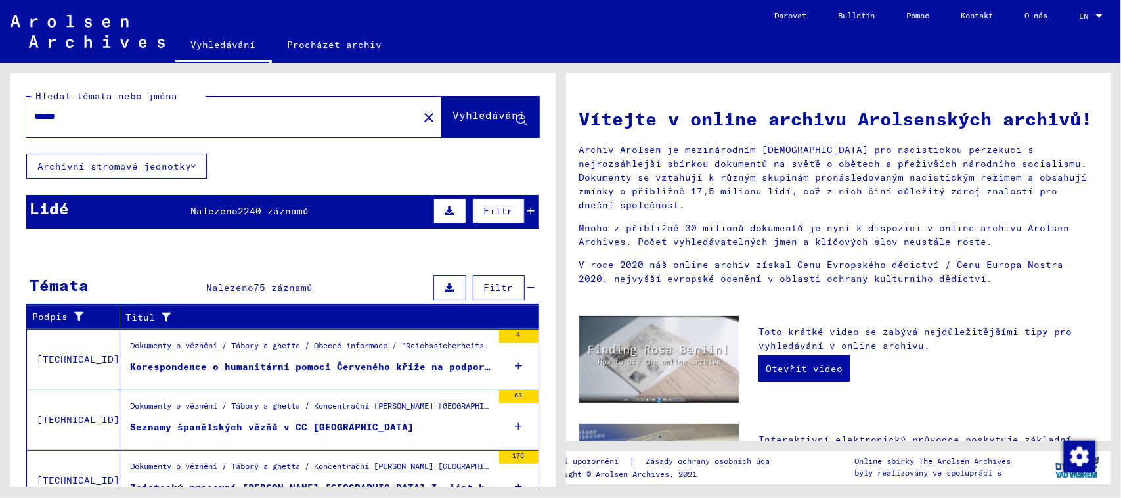
scroll to position [164, 0]
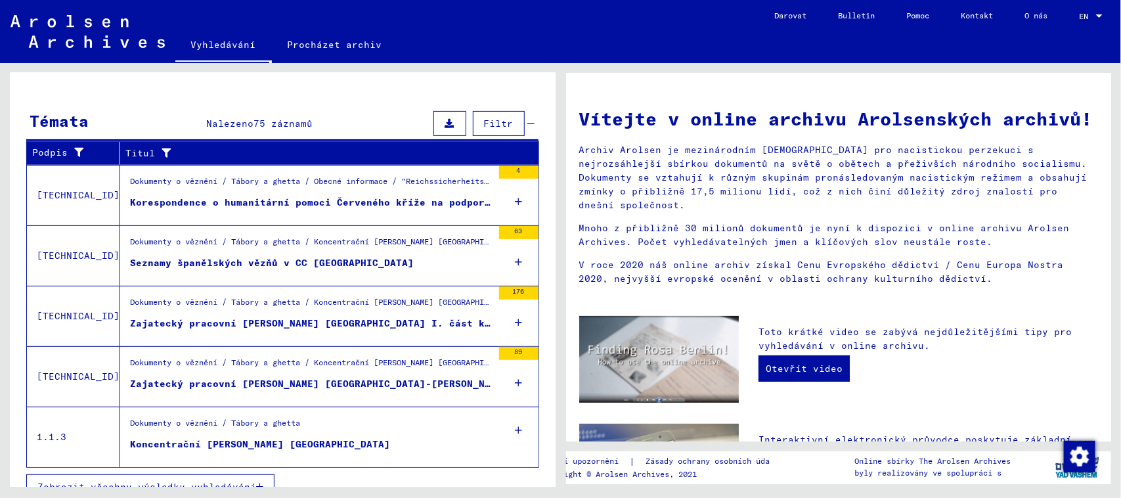
click at [370, 200] on font "Korespondence o humanitární pomoci Červeného kříže na podporu vězňů v německých…" at bounding box center [393, 202] width 526 height 12
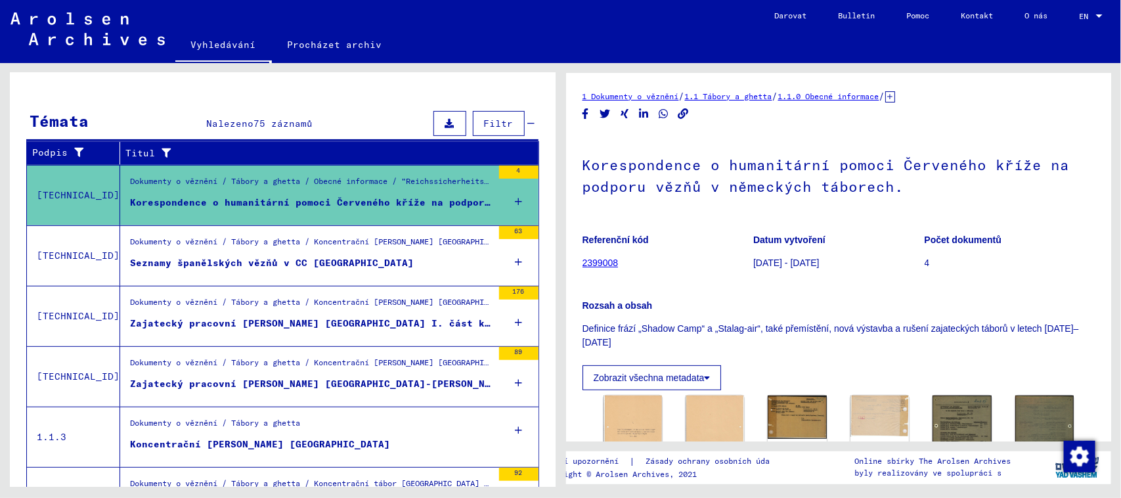
click at [277, 258] on font "Seznamy španělských vězňů v CC [GEOGRAPHIC_DATA]" at bounding box center [272, 263] width 284 height 12
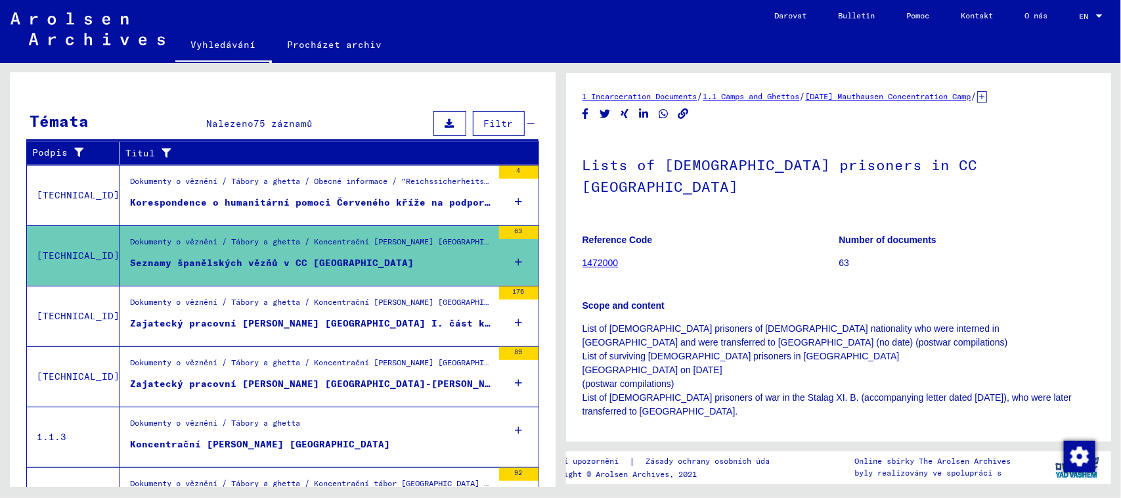
click at [233, 319] on font "Zajatecký pracovní [PERSON_NAME] [GEOGRAPHIC_DATA] I. část korespondence velite…" at bounding box center [591, 323] width 922 height 12
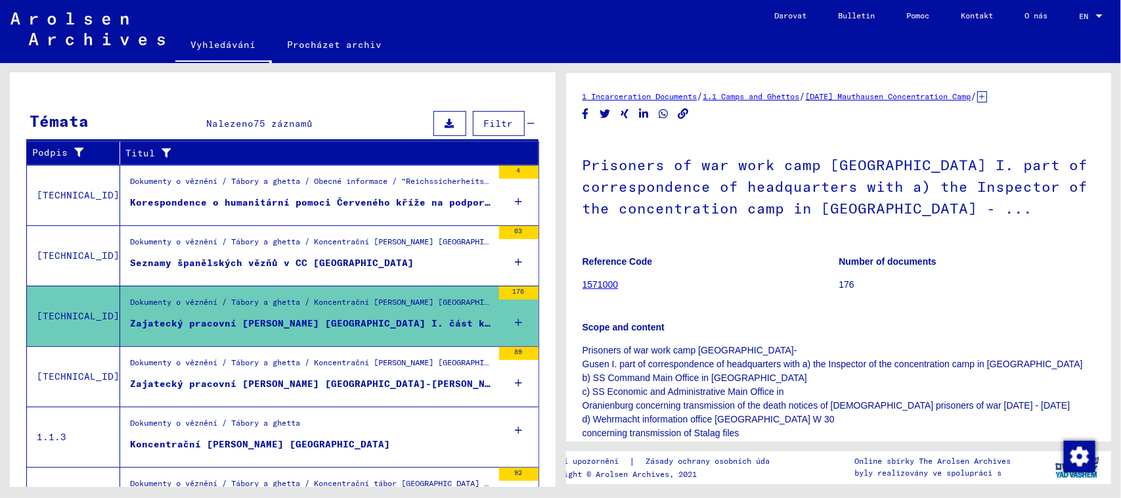
scroll to position [328, 0]
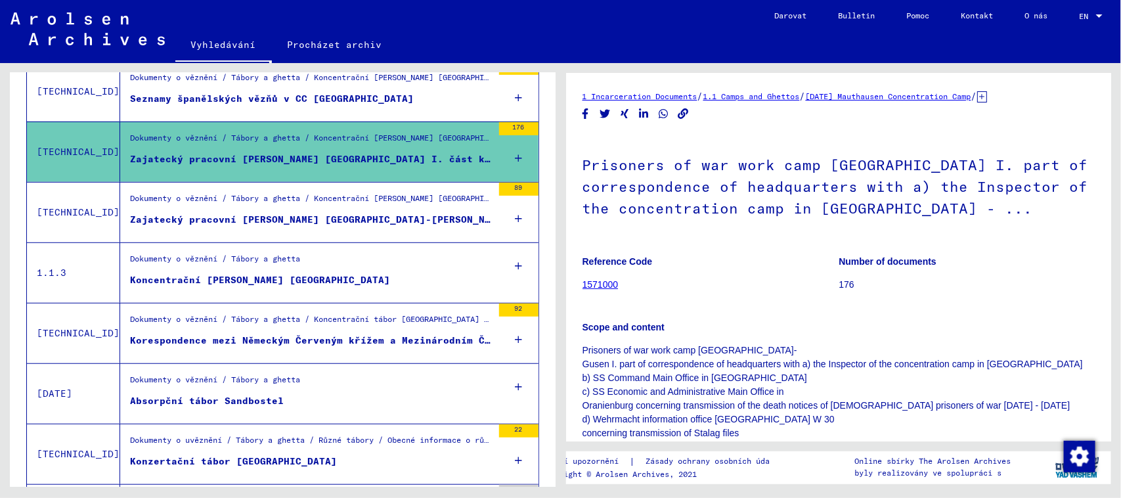
click at [277, 218] on font "Zajatecký pracovní [PERSON_NAME] [GEOGRAPHIC_DATA]-[PERSON_NAME]. Část korespon…" at bounding box center [434, 219] width 609 height 12
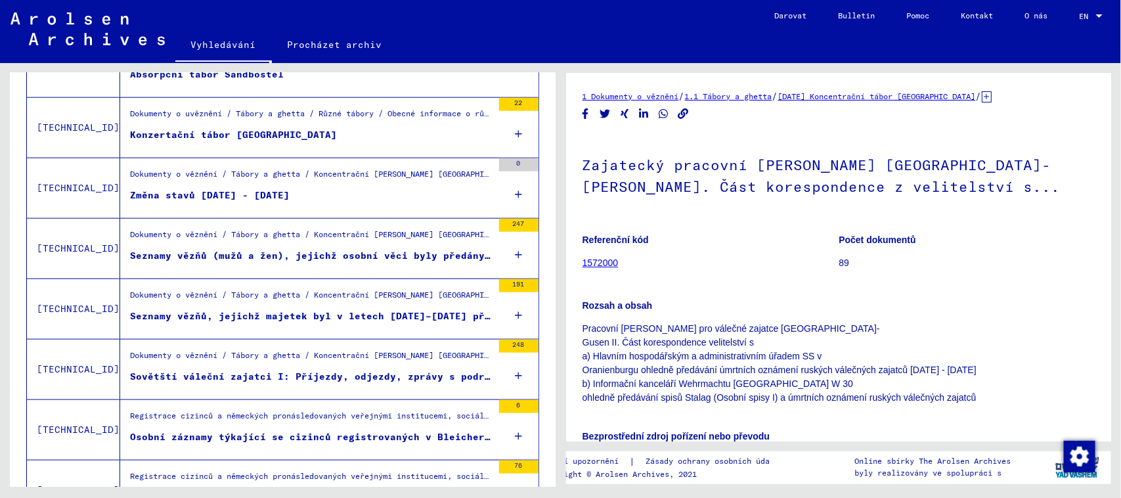
scroll to position [657, 0]
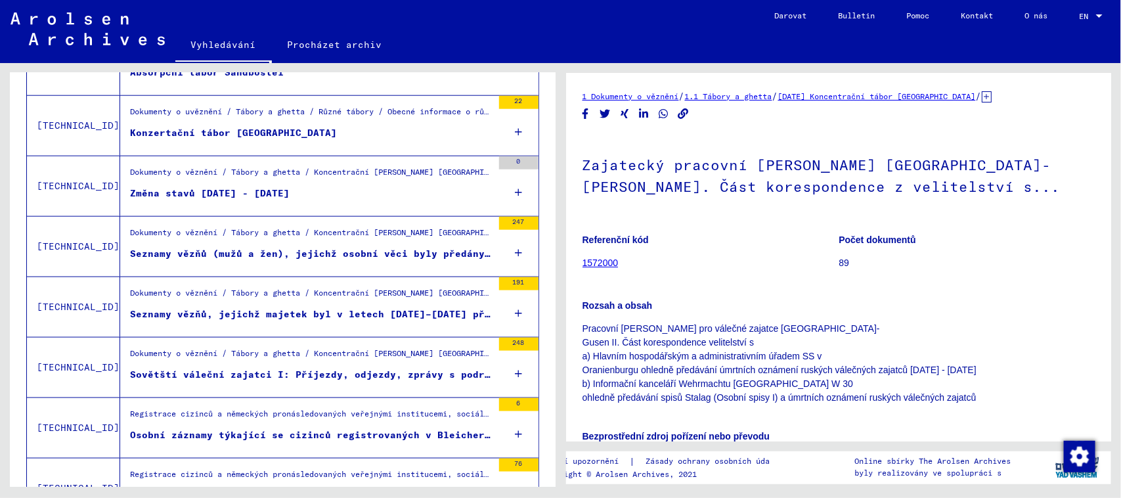
click at [235, 263] on figure "Seznamy vězňů (mužů a žen), jejichž osobní věci byly předány komisaři Buchenwal…" at bounding box center [311, 257] width 363 height 20
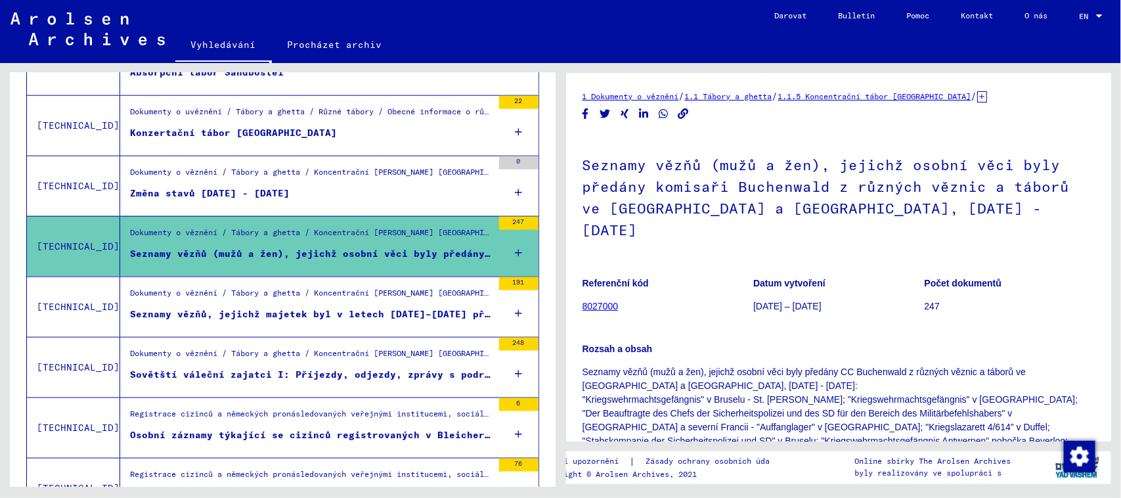
click at [336, 305] on div "Dokumenty o věznění / Tábory a ghetta / Koncentrační [PERSON_NAME] [GEOGRAPHIC_…" at bounding box center [311, 296] width 363 height 18
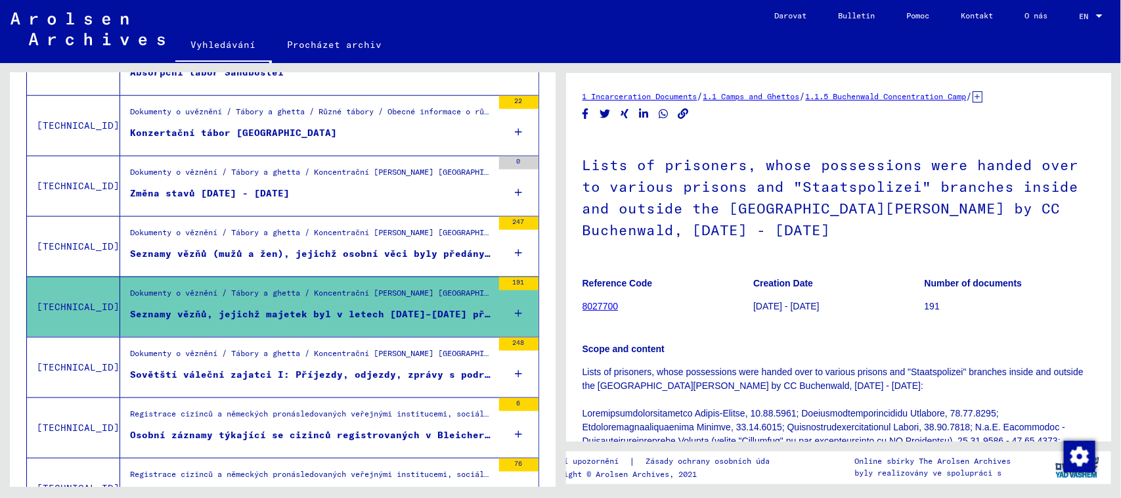
click at [353, 362] on div "Dokumenty o věznění / Tábory a ghetta / Koncentrační [PERSON_NAME] [GEOGRAPHIC_…" at bounding box center [311, 356] width 363 height 18
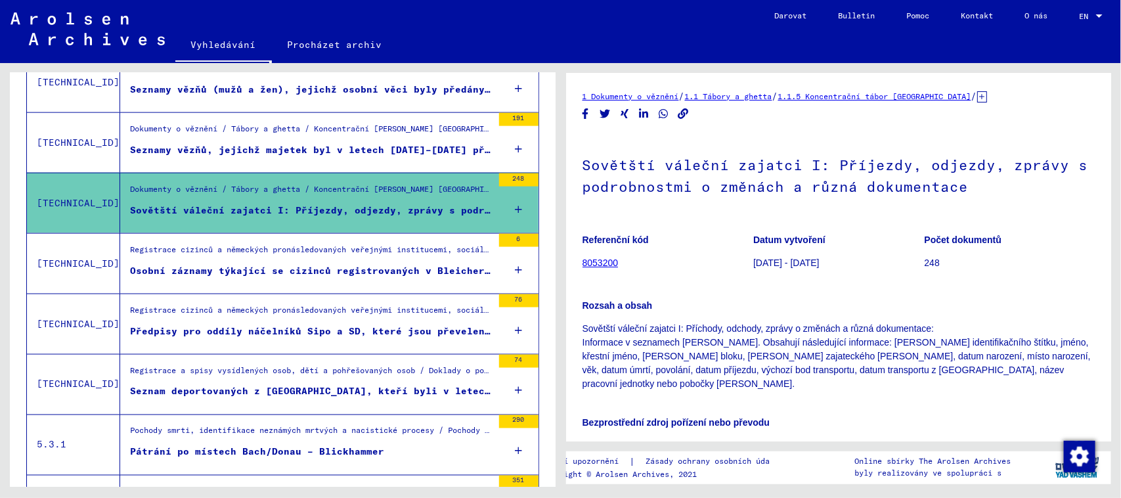
scroll to position [164, 0]
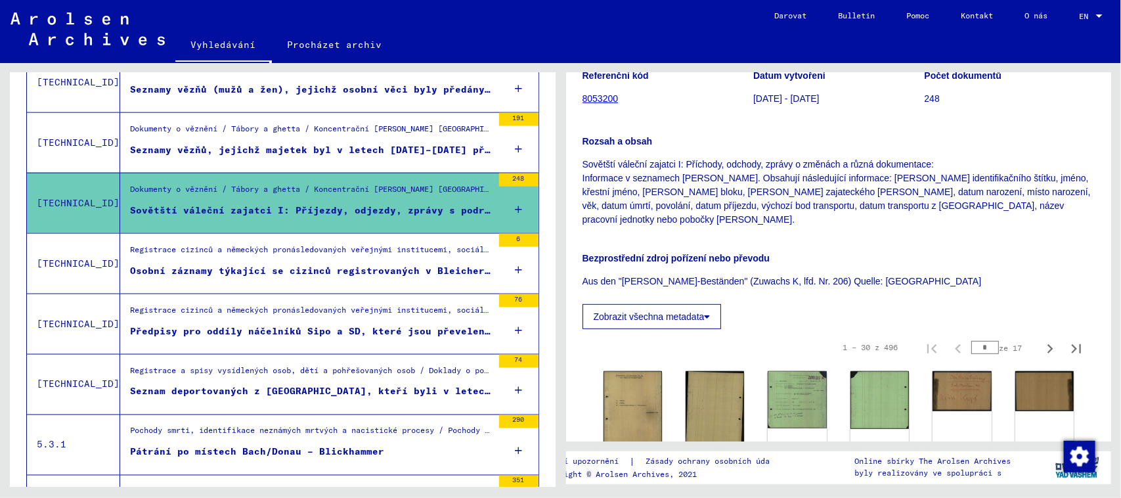
click at [265, 273] on font "Osobní záznamy týkající se cizinců registrovaných v Bleicherode" at bounding box center [316, 271] width 372 height 12
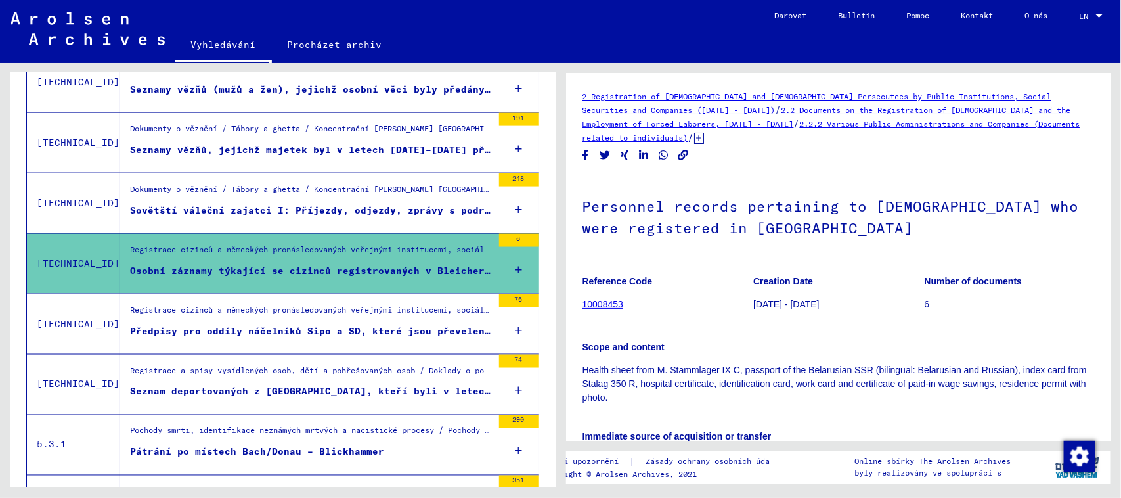
click at [286, 324] on figure "Registrace cizinců a německých pronásledovaných veřejnými institucemi, sociální…" at bounding box center [311, 314] width 363 height 20
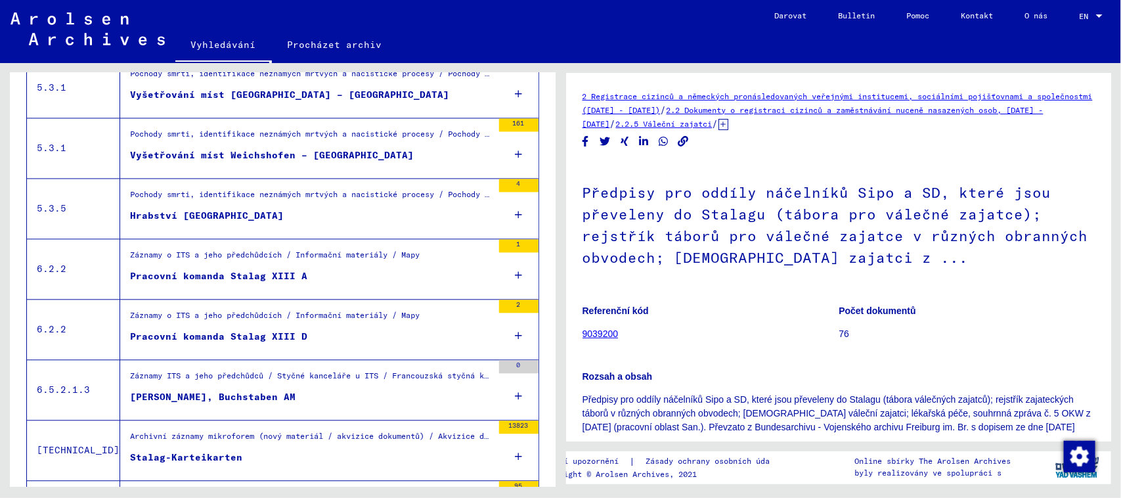
scroll to position [1314, 0]
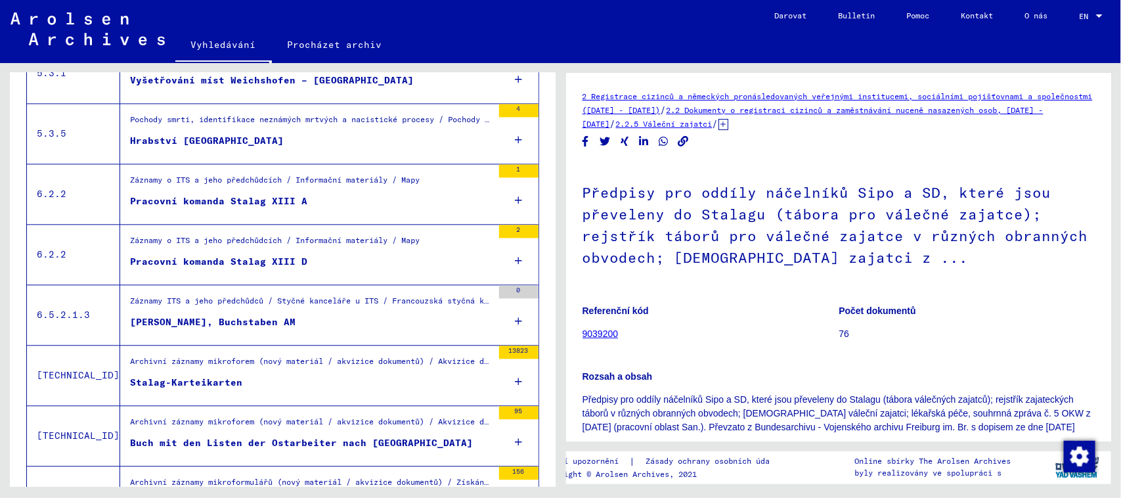
click at [352, 386] on figure "Stalag-Karteikarten" at bounding box center [311, 386] width 363 height 20
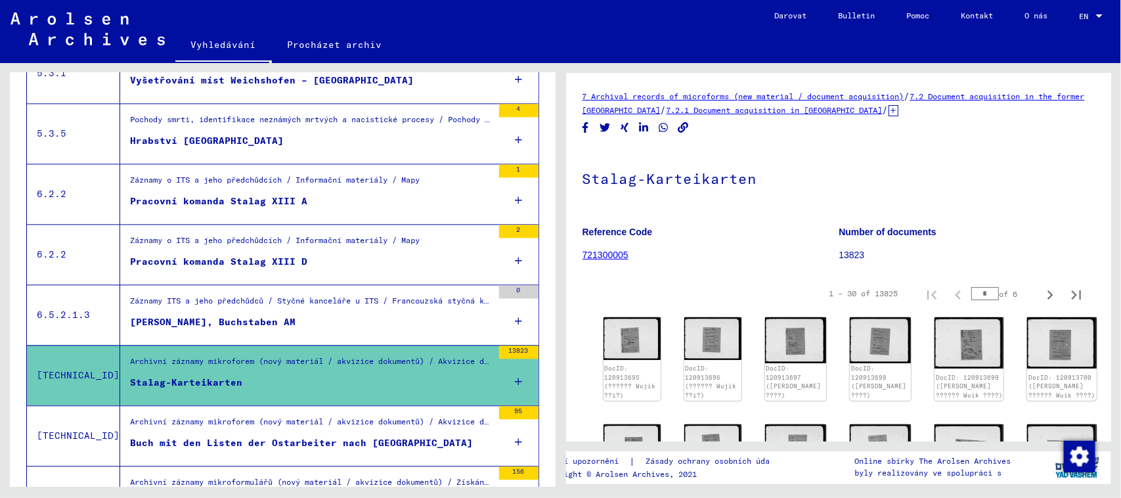
scroll to position [1433, 0]
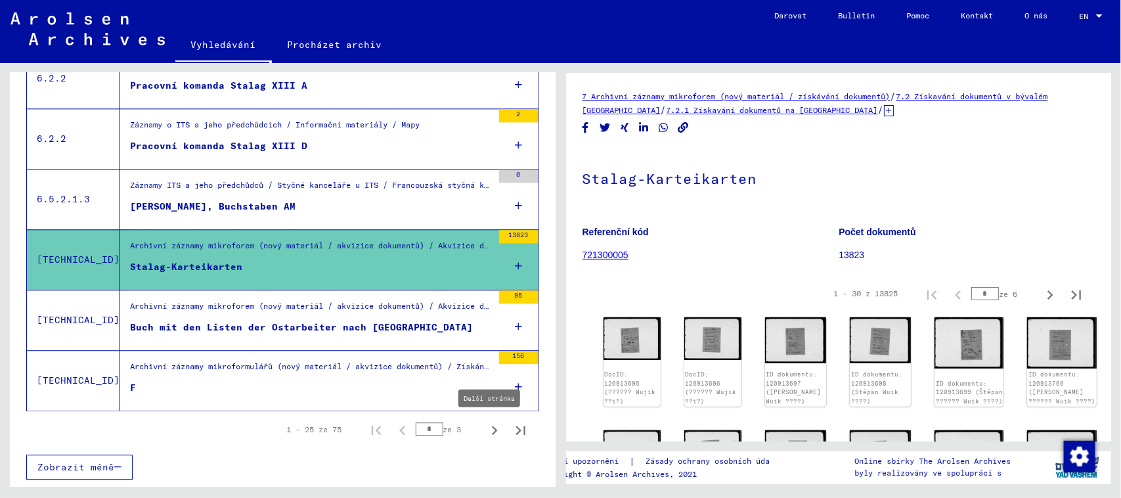
click at [492, 428] on icon "Další stránka" at bounding box center [495, 430] width 6 height 9
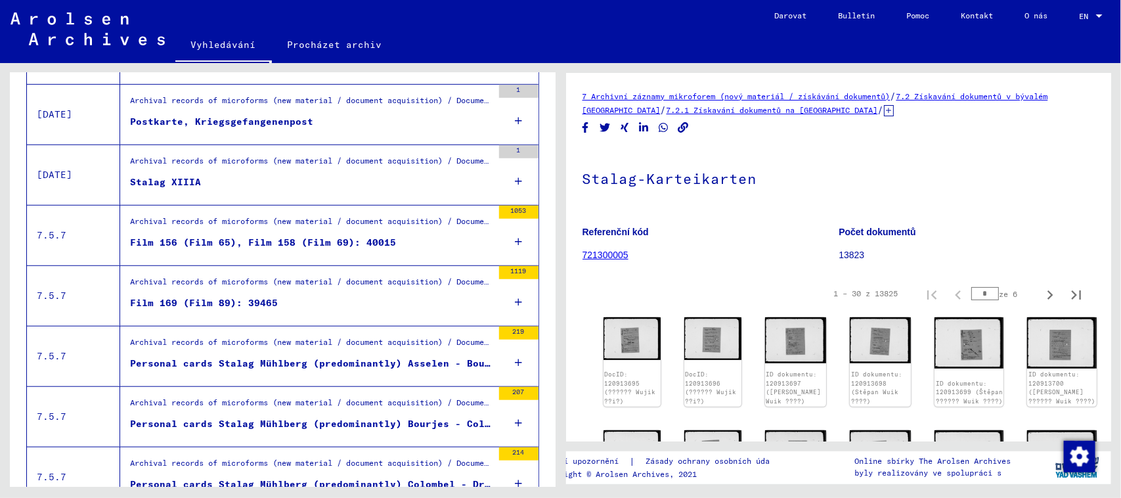
scroll to position [37, 0]
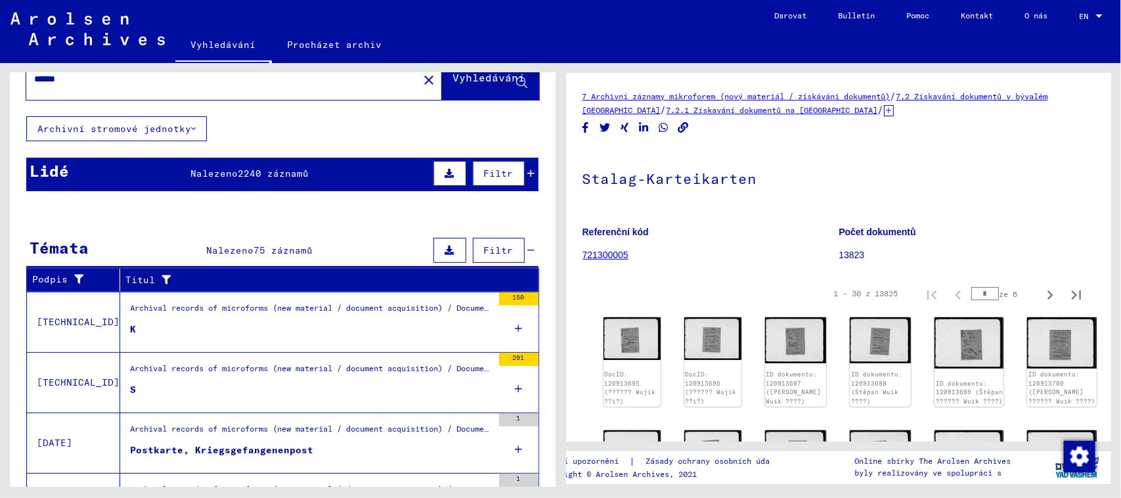
click at [232, 314] on div "Archival records of microforms (new material / document acquisition) / Document…" at bounding box center [311, 311] width 363 height 18
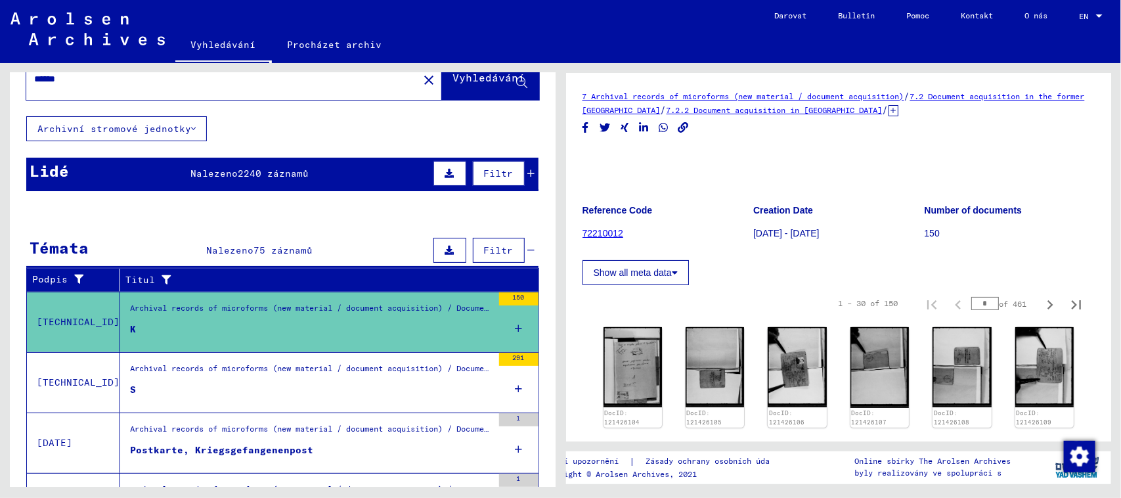
click at [235, 372] on div "Archival records of microforms (new material / document acquisition) / Document…" at bounding box center [311, 372] width 363 height 18
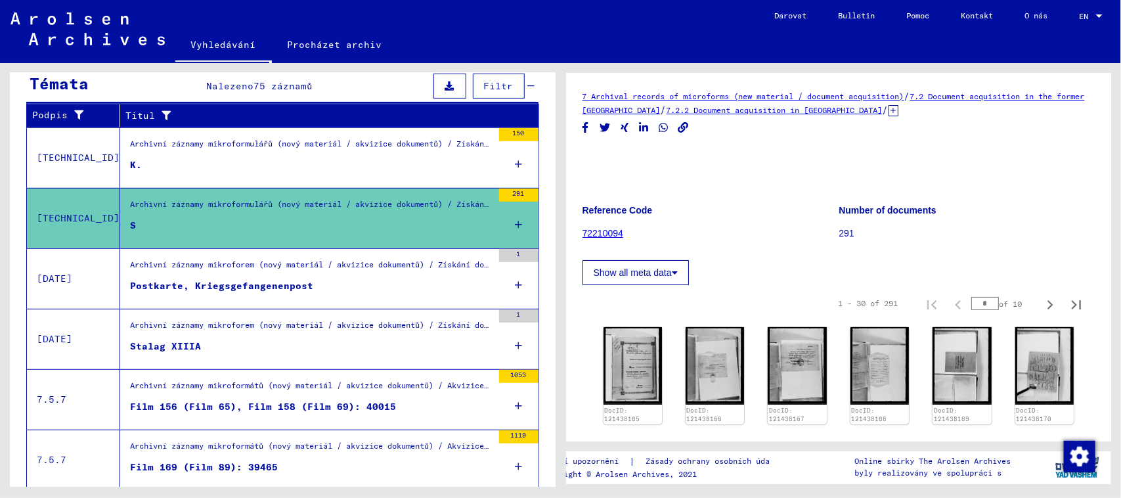
scroll to position [366, 0]
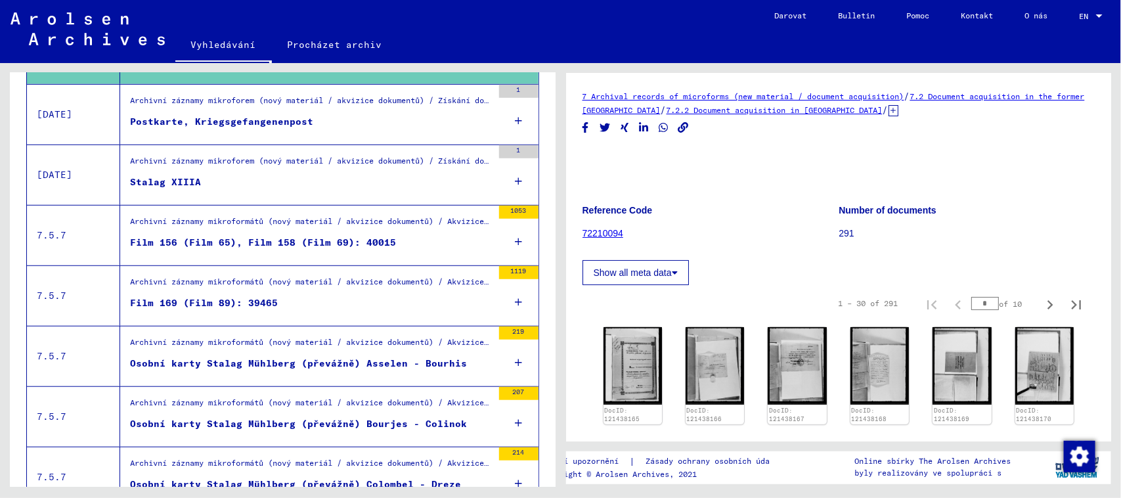
click at [244, 210] on div "Archivní záznamy mikroformátů (nový materiál / akvizice dokumentů) / Akvizice d…" at bounding box center [306, 236] width 372 height 60
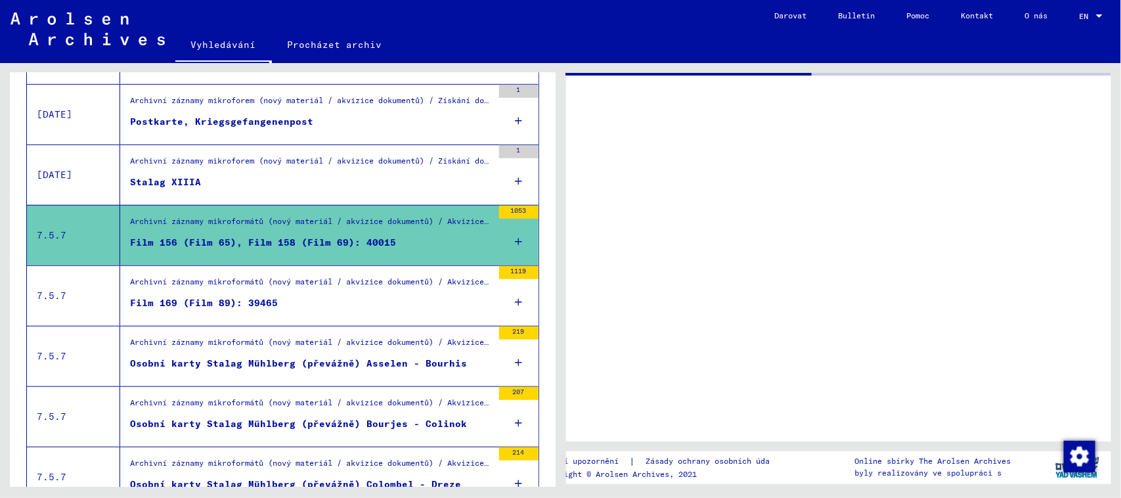
click at [251, 232] on div "Archivní záznamy mikroformátů (nový materiál / akvizice dokumentů) / Akvizice d…" at bounding box center [311, 224] width 363 height 18
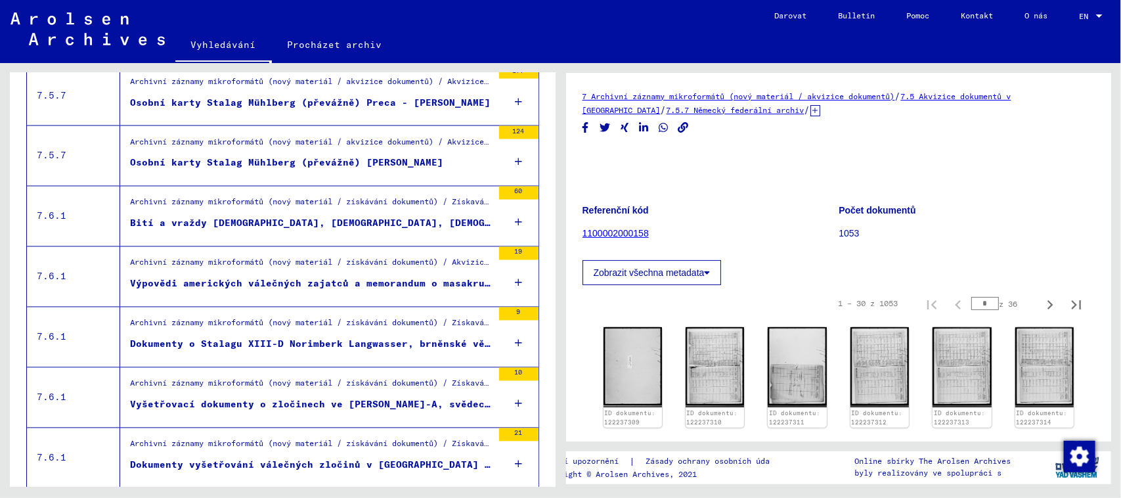
scroll to position [1105, 0]
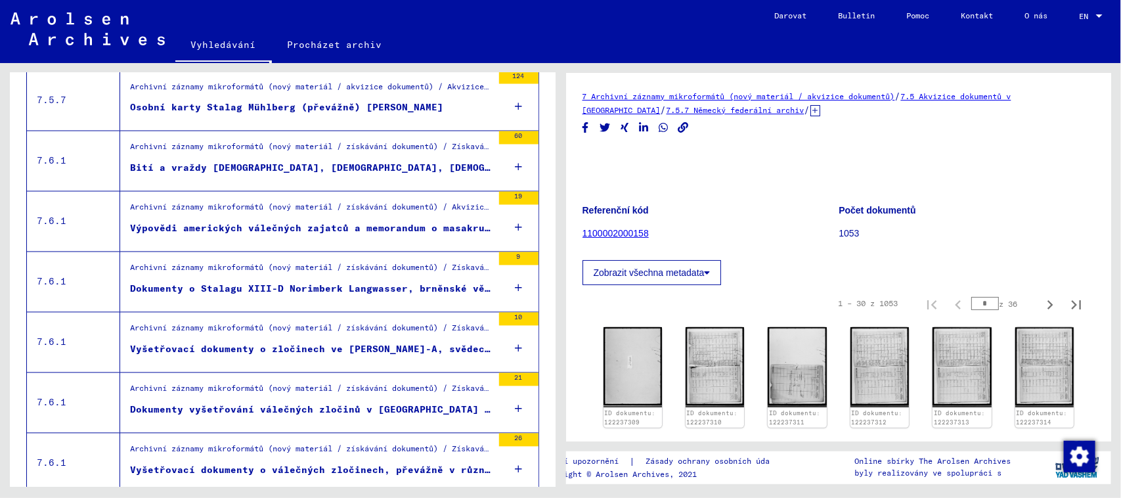
click at [325, 173] on font "Bití a vraždy [DEMOGRAPHIC_DATA], [DEMOGRAPHIC_DATA], [DEMOGRAPHIC_DATA] a Sově…" at bounding box center [369, 168] width 479 height 12
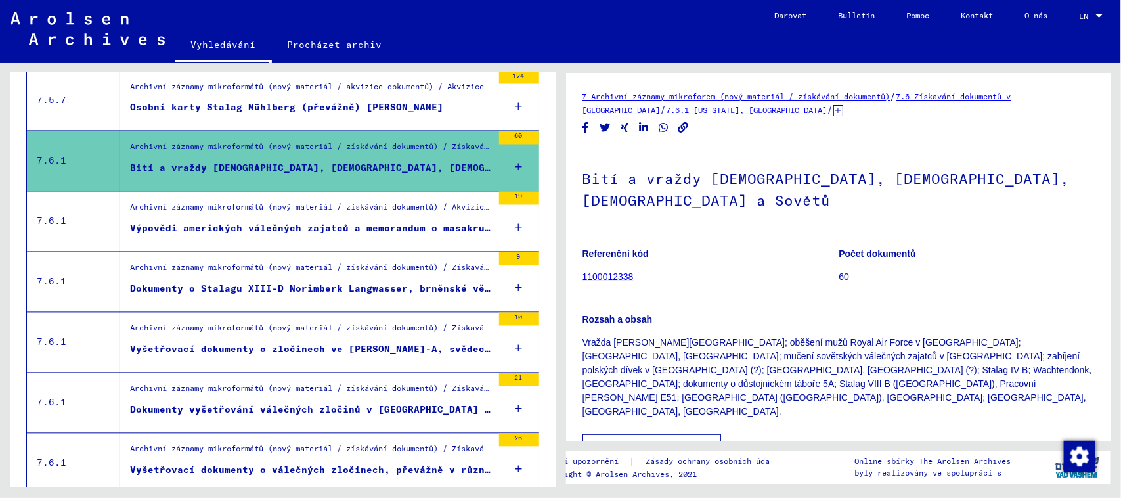
click at [369, 355] on font "Vyšetřovací dokumenty o zločinech ve [PERSON_NAME]-A, svědectví seržanta [PERSO…" at bounding box center [384, 350] width 508 height 12
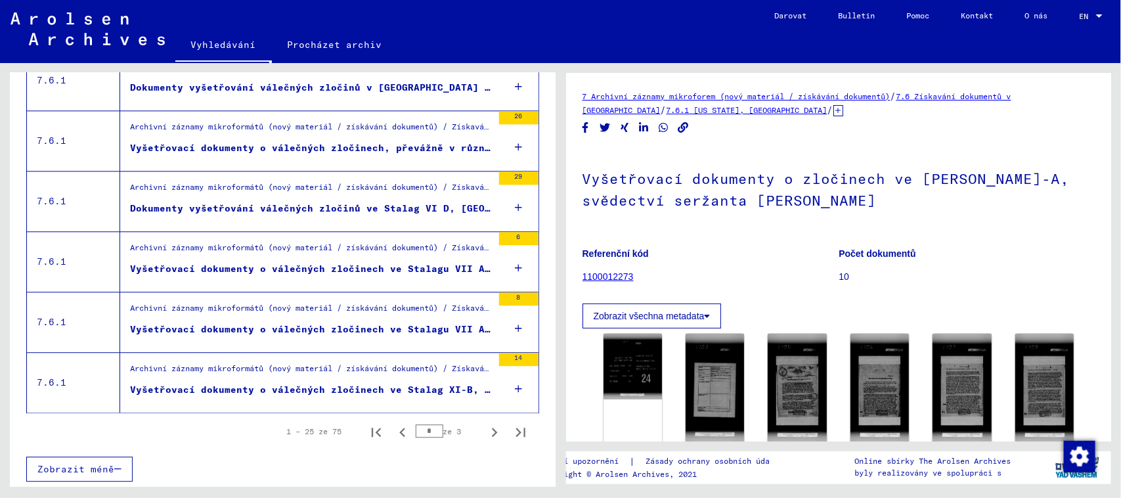
scroll to position [1433, 0]
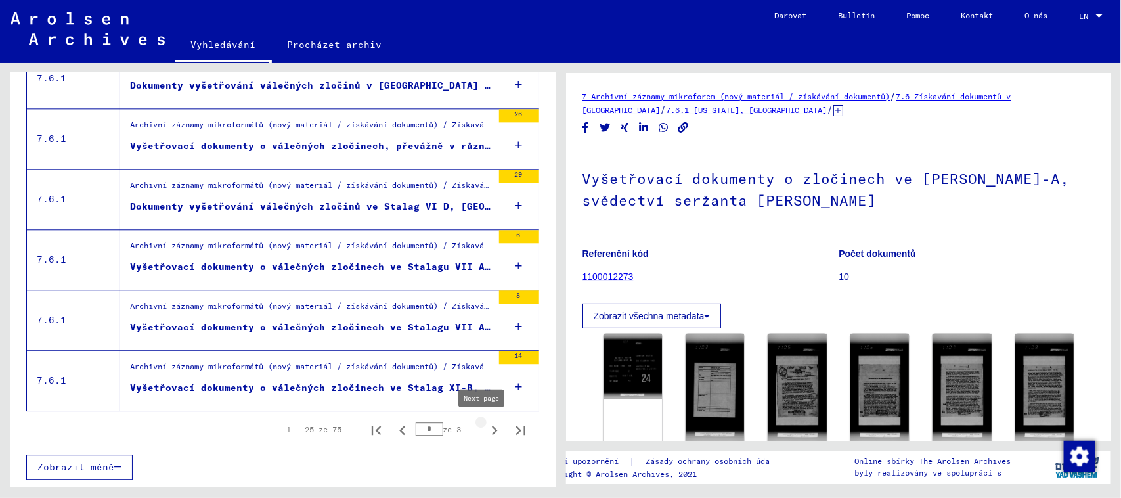
click at [492, 432] on icon "Další stránka" at bounding box center [495, 430] width 6 height 9
type input "*"
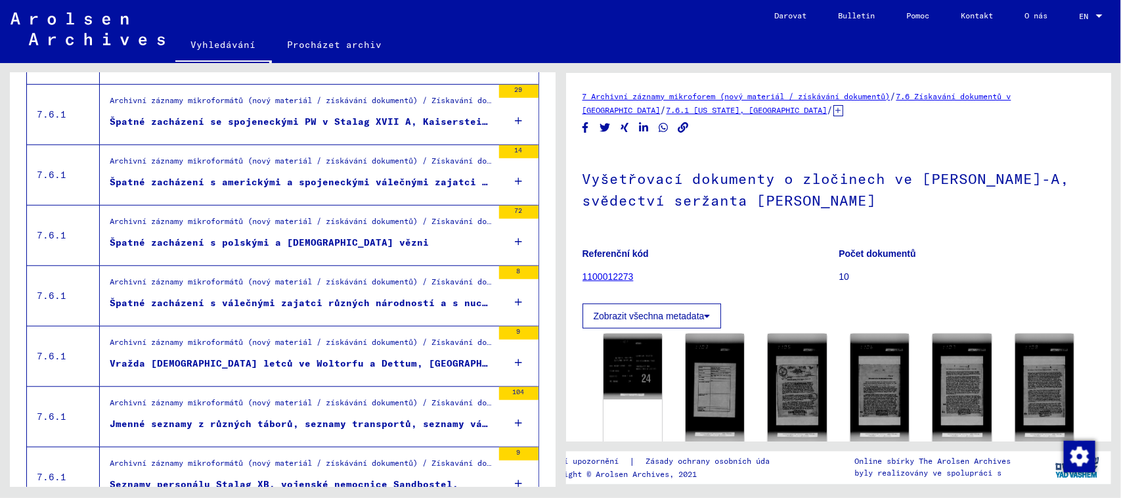
scroll to position [120, 0]
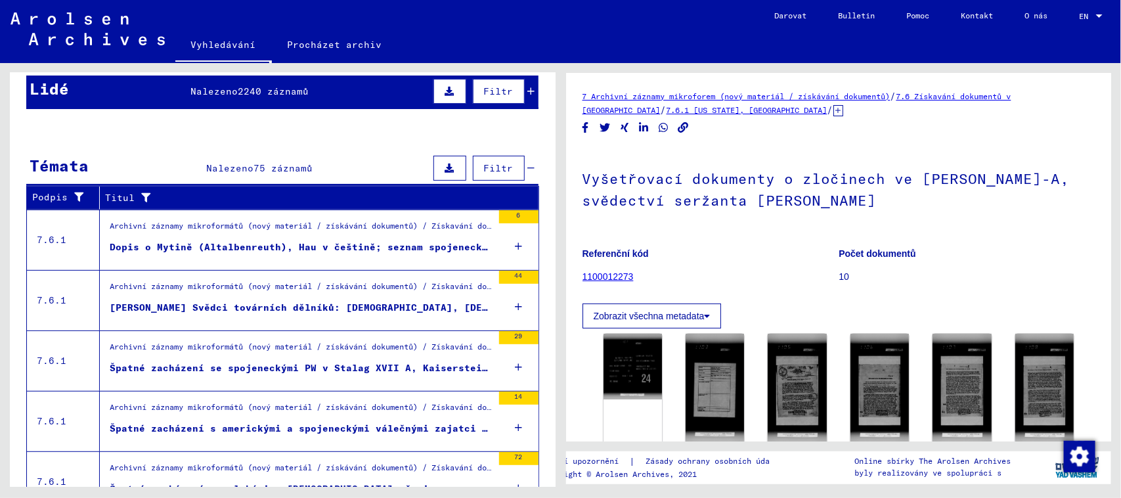
click at [382, 245] on font "Dopis o Mytině (Altalbenreuth), Hau v češtině; seznam spojeneckého personálu v …" at bounding box center [388, 247] width 556 height 12
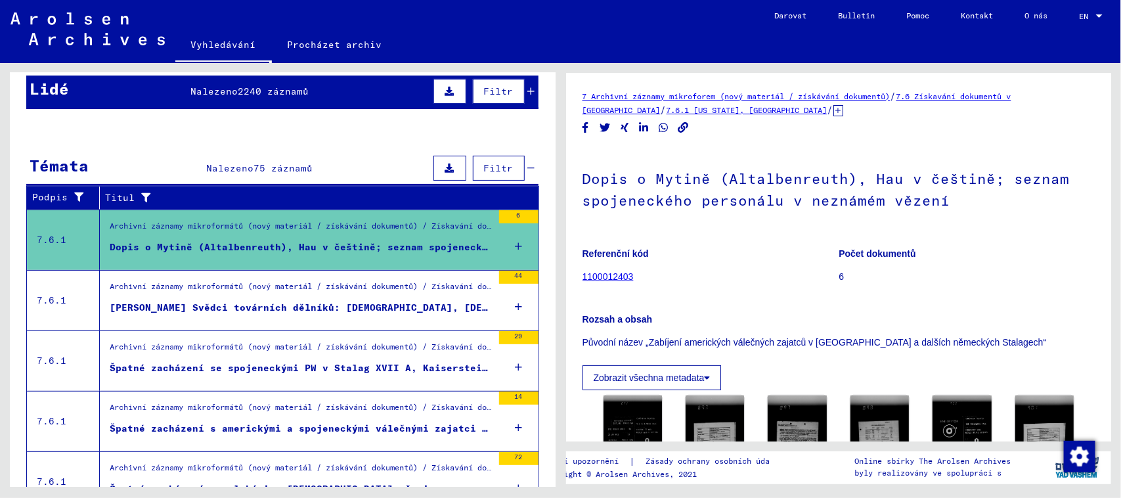
click at [244, 300] on figure "Archivní záznamy mikroformátů (nový materiál / získávání dokumentů) / Získavání…" at bounding box center [301, 290] width 383 height 20
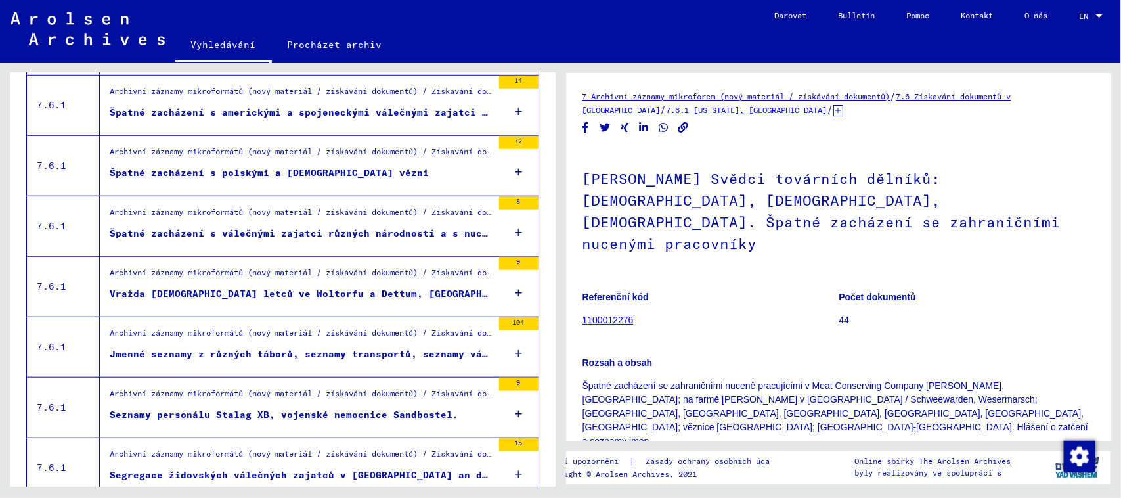
scroll to position [448, 0]
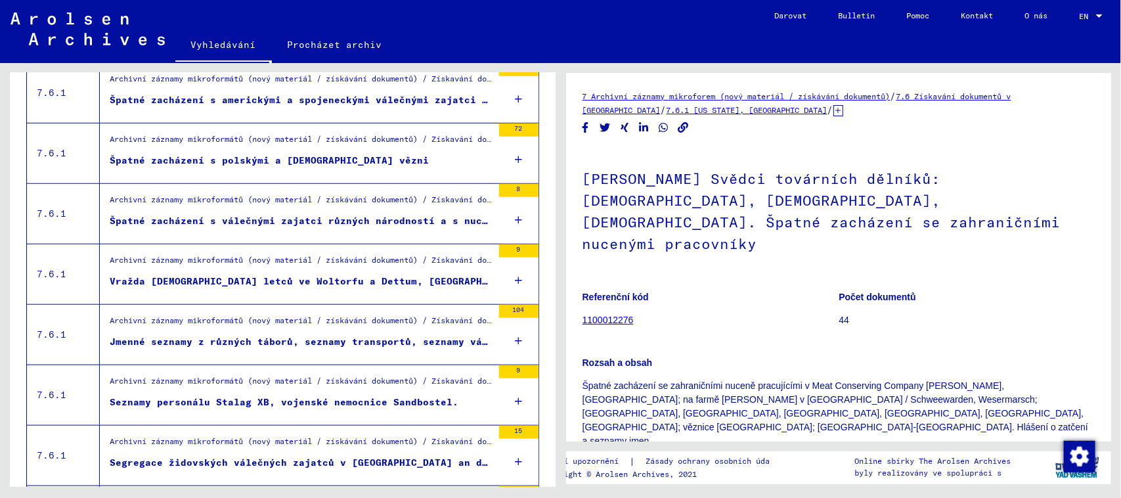
click at [383, 225] on font "Špatné zacházení s válečnými zajatci různých národností a s nuceně nasazenými v…" at bounding box center [476, 221] width 733 height 12
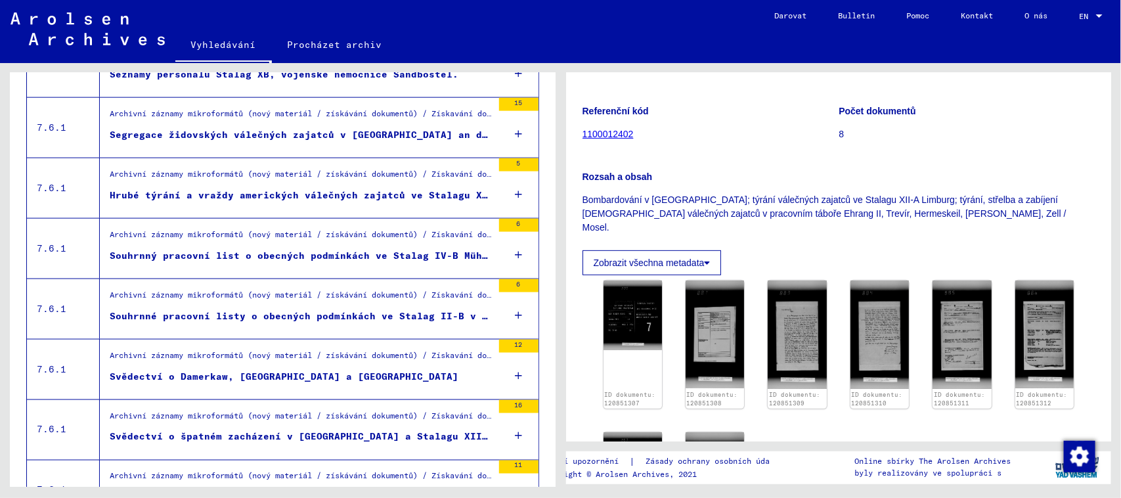
scroll to position [776, 0]
click at [306, 202] on div "Hrubé týrání a vraždy amerických válečných zajatců ve Stalagu XIII-C v [GEOGRAP…" at bounding box center [301, 195] width 383 height 14
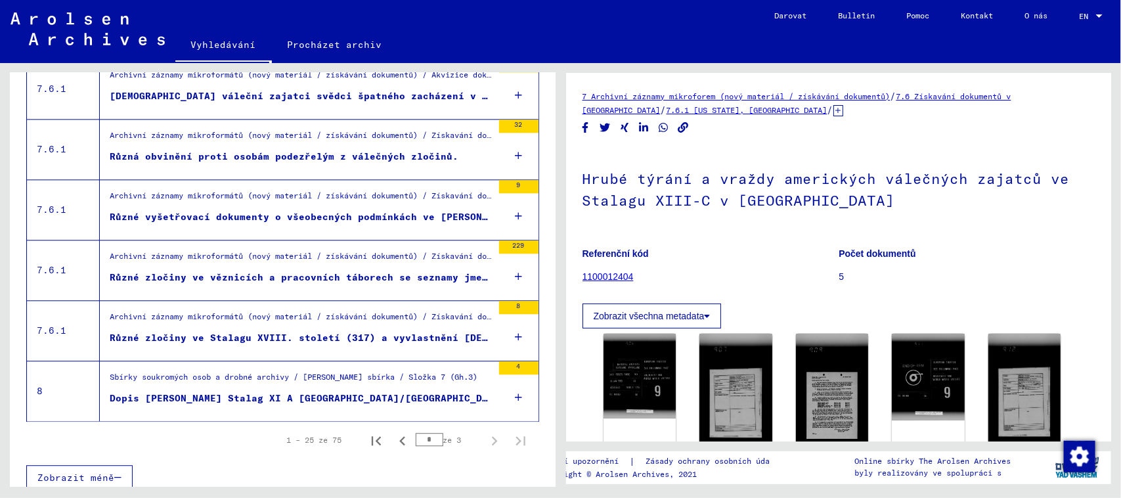
scroll to position [1433, 0]
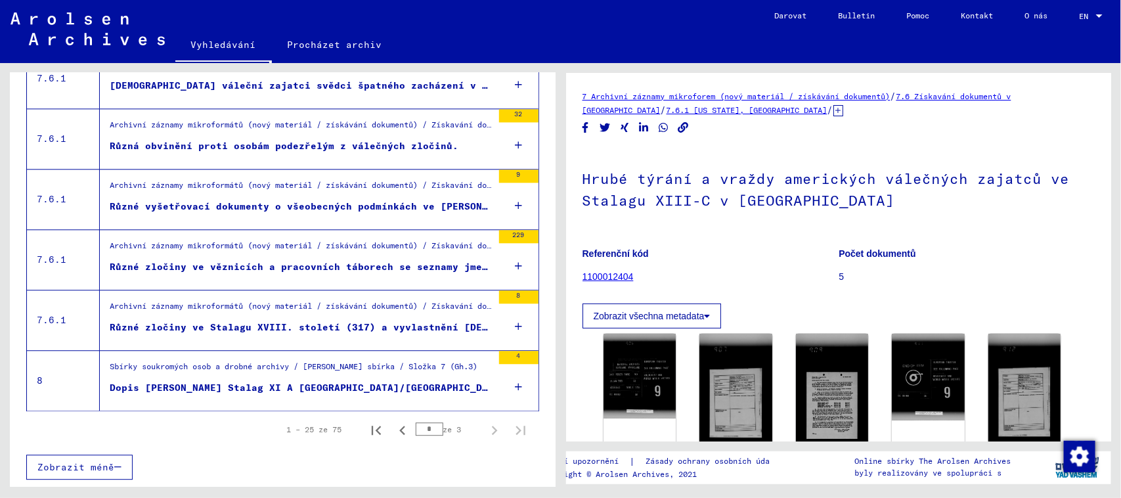
click at [275, 202] on font "Různé vyšetřovací dokumenty o všeobecných podmínkách ve [PERSON_NAME] A v [GEOG…" at bounding box center [379, 206] width 538 height 12
